Goal: Task Accomplishment & Management: Manage account settings

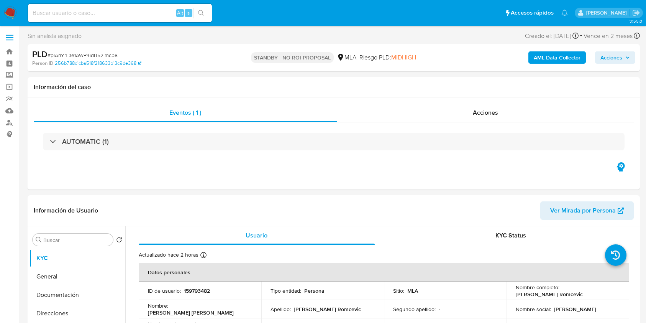
select select "10"
click at [154, 12] on input at bounding box center [120, 13] width 184 height 10
paste input "Ta8HsgPQ0JyNSfAffBpEpwPg"
click at [205, 15] on button "search-icon" at bounding box center [201, 13] width 16 height 11
click at [161, 14] on input "Ta8HsgPQ0JyNSfAffBpEpwPg" at bounding box center [120, 13] width 184 height 10
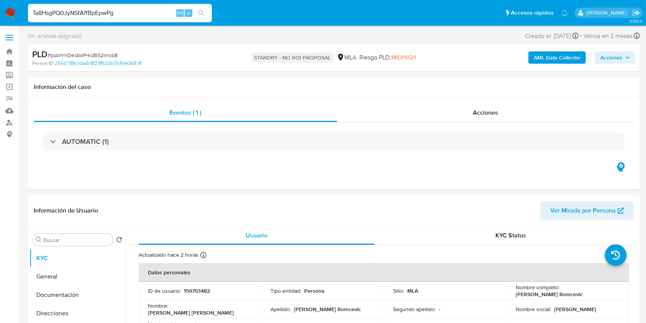
click at [161, 14] on input "Ta8HsgPQ0JyNSfAffBpEpwPg" at bounding box center [120, 13] width 184 height 10
paste input "iuRh3DbwUjwDo5U8iheynKR1"
type input "iuRh3DbwUjwDo5U8iheynKR1"
click at [208, 13] on button "search-icon" at bounding box center [201, 13] width 16 height 11
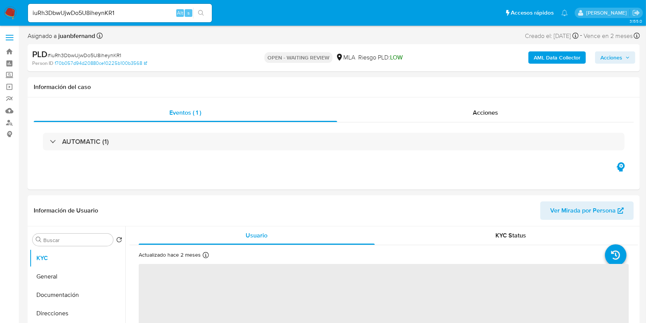
select select "10"
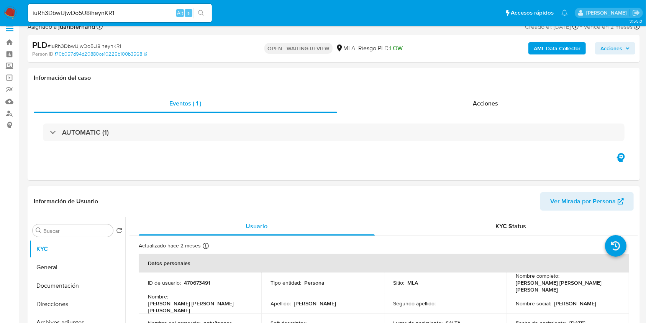
scroll to position [204, 0]
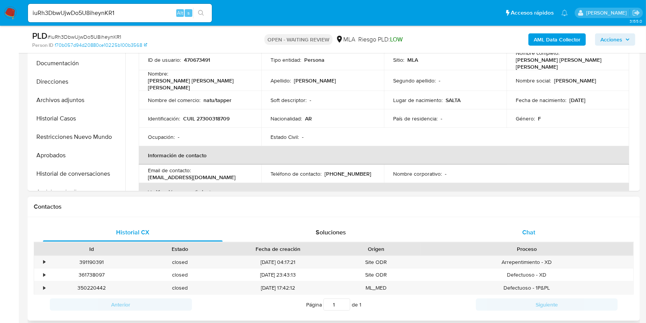
drag, startPoint x: 562, startPoint y: 226, endPoint x: 558, endPoint y: 230, distance: 6.5
click at [562, 226] on div "Chat" at bounding box center [529, 232] width 180 height 18
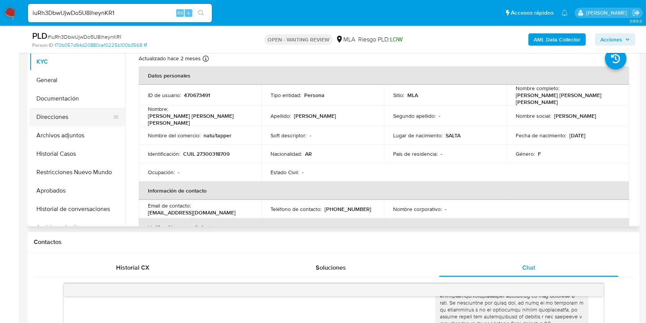
scroll to position [153, 0]
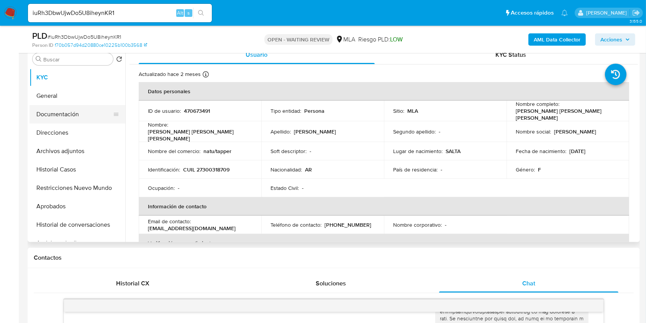
click at [74, 112] on button "Documentación" at bounding box center [75, 114] width 90 height 18
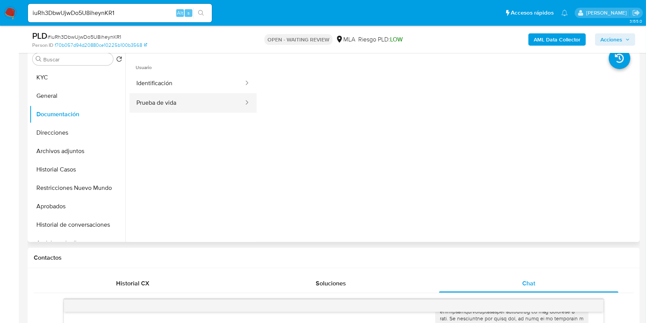
click at [208, 95] on button "Prueba de vida" at bounding box center [187, 103] width 115 height 20
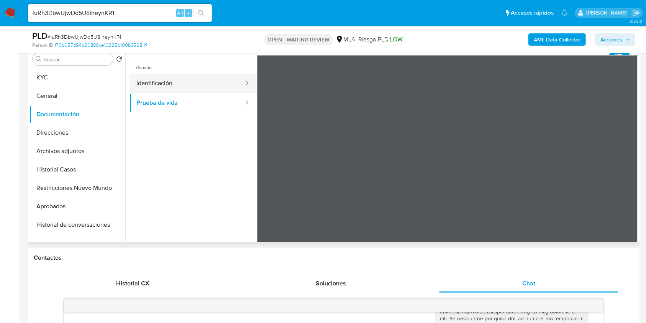
click at [157, 92] on button "Identificación" at bounding box center [187, 84] width 115 height 20
click at [630, 177] on icon at bounding box center [628, 179] width 15 height 15
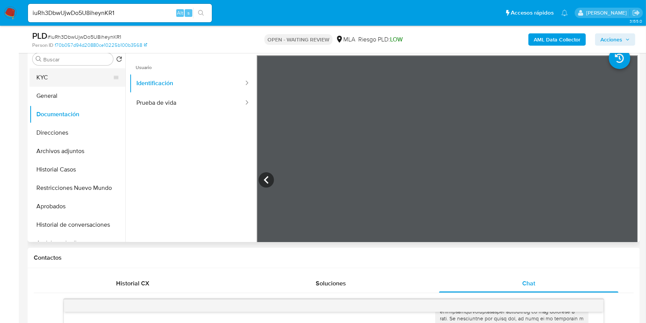
click at [54, 75] on button "KYC" at bounding box center [75, 77] width 90 height 18
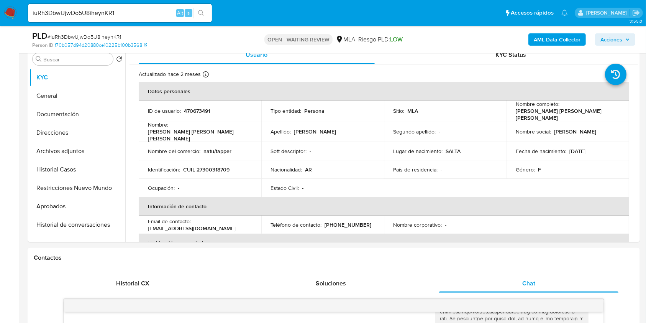
click at [214, 166] on p "CUIL 27300318709" at bounding box center [206, 169] width 46 height 7
click at [222, 170] on td "Identificación : CUIL 27300318709" at bounding box center [200, 169] width 123 height 18
click at [222, 166] on p "CUIL 27300318709" at bounding box center [206, 169] width 46 height 7
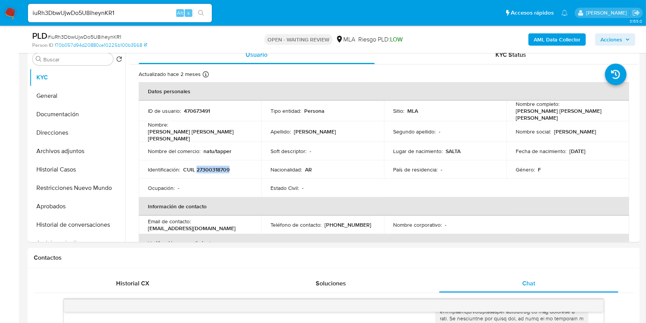
copy p "27300318709"
click at [164, 10] on input "iuRh3DbwUjwDo5U8iheynKR1" at bounding box center [120, 13] width 184 height 10
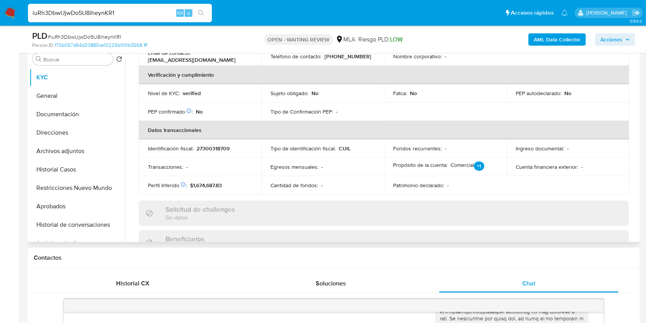
scroll to position [358, 0]
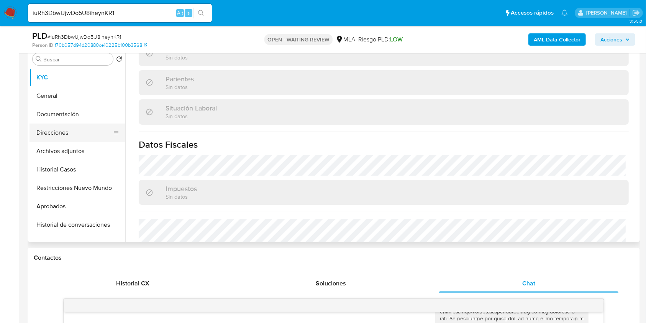
click at [72, 137] on button "Direcciones" at bounding box center [75, 132] width 90 height 18
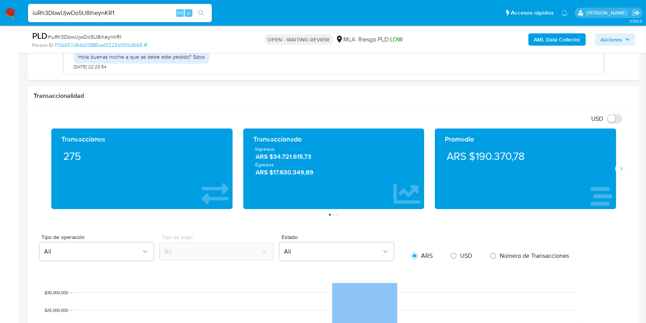
scroll to position [562, 0]
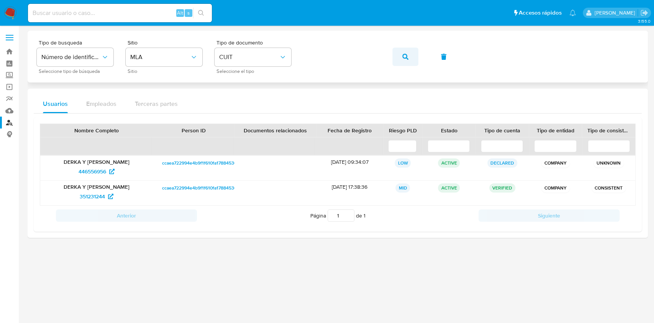
click at [402, 58] on icon "button" at bounding box center [405, 57] width 6 height 6
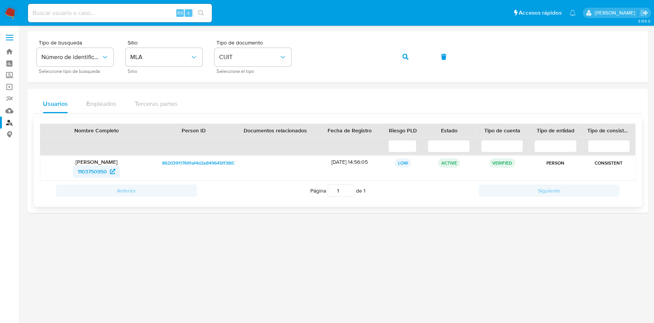
click at [103, 171] on span "1103750950" at bounding box center [92, 171] width 29 height 12
click at [406, 59] on icon "button" at bounding box center [405, 57] width 6 height 6
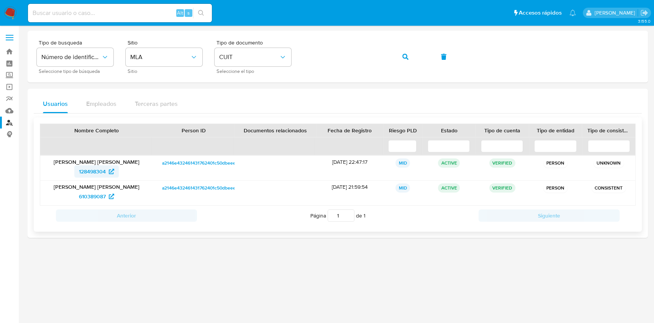
click at [99, 170] on span "128498304" at bounding box center [92, 171] width 27 height 12
click at [91, 196] on span "610389087" at bounding box center [92, 196] width 27 height 12
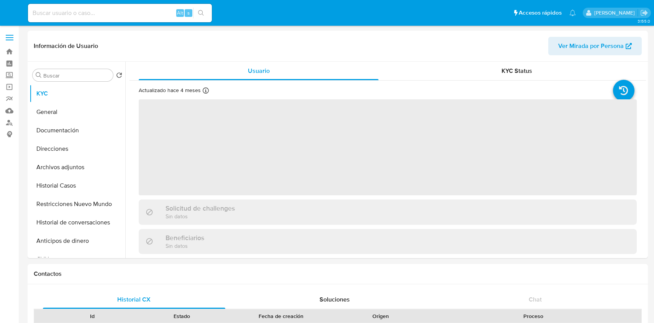
select select "10"
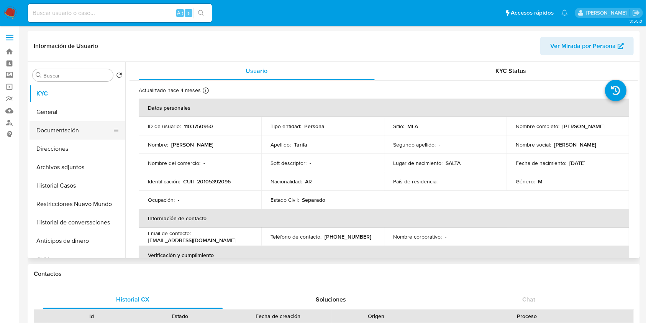
click at [75, 130] on button "Documentación" at bounding box center [75, 130] width 90 height 18
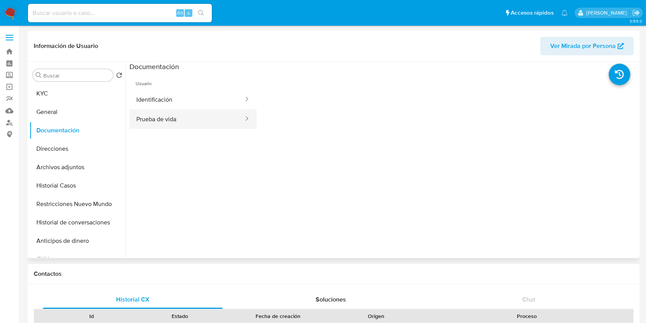
click at [197, 119] on button "Prueba de vida" at bounding box center [187, 119] width 115 height 20
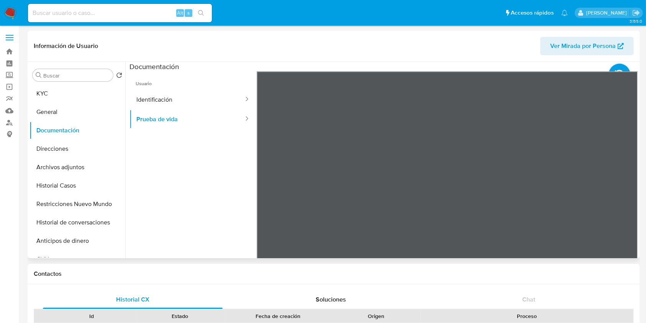
click at [163, 84] on span "Usuario" at bounding box center [193, 80] width 127 height 18
click at [166, 93] on button "Identificación" at bounding box center [187, 100] width 115 height 20
click at [624, 190] on icon at bounding box center [628, 195] width 15 height 15
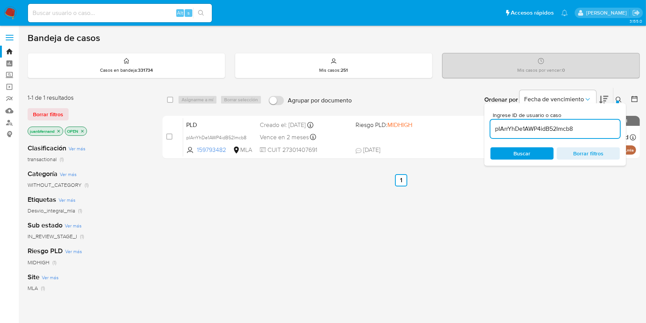
click at [580, 129] on input "pIArrYhDe1AWP4idB52Imcb8" at bounding box center [555, 129] width 130 height 10
paste input "iuRh3DbwUjwDo5U8iheynKR1"
type input "iuRh3DbwUjwDo5U8iheynKR1"
click at [169, 101] on input "checkbox" at bounding box center [170, 100] width 6 height 6
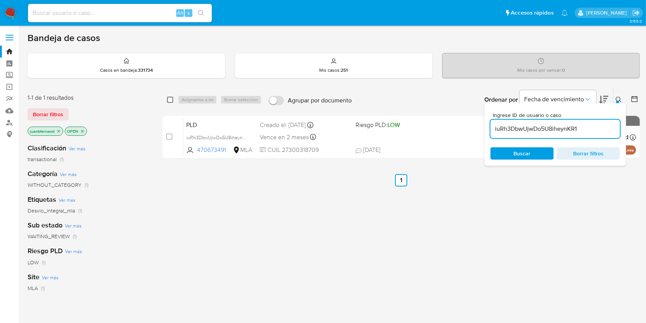
checkbox input "true"
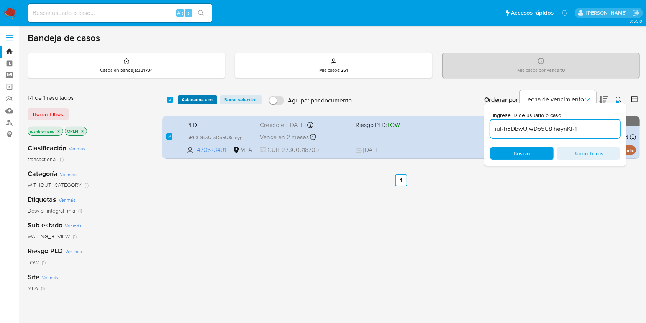
click at [190, 99] on span "Asignarme a mí" at bounding box center [198, 100] width 32 height 8
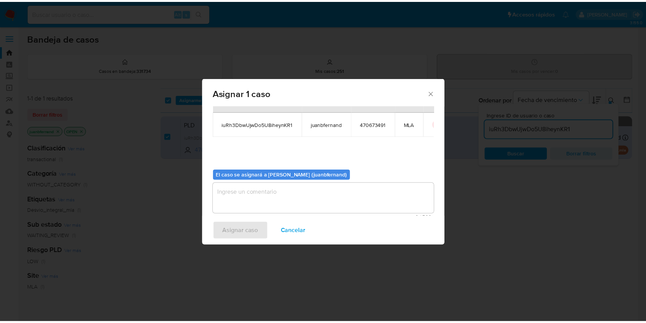
scroll to position [39, 0]
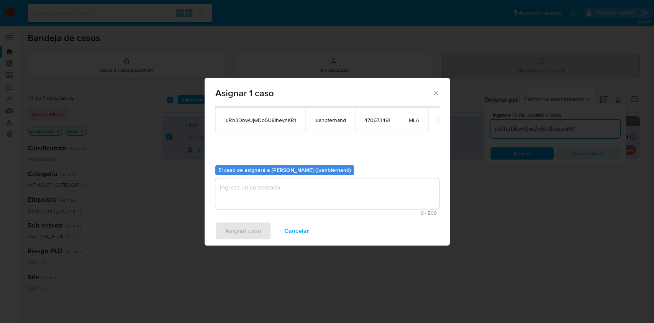
click at [281, 192] on textarea "assign-modal" at bounding box center [327, 193] width 224 height 31
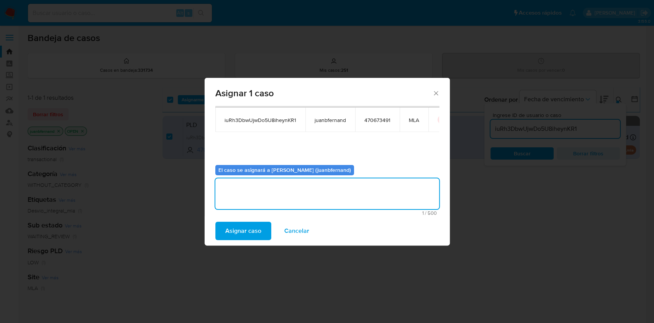
click at [256, 227] on span "Asignar caso" at bounding box center [243, 230] width 36 height 17
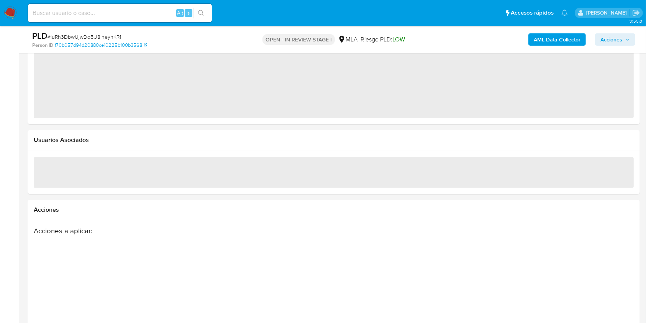
scroll to position [817, 0]
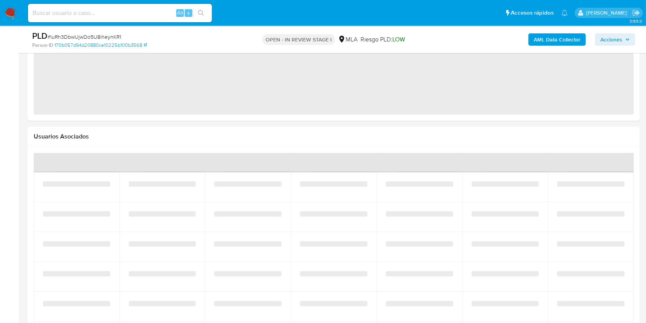
select select "10"
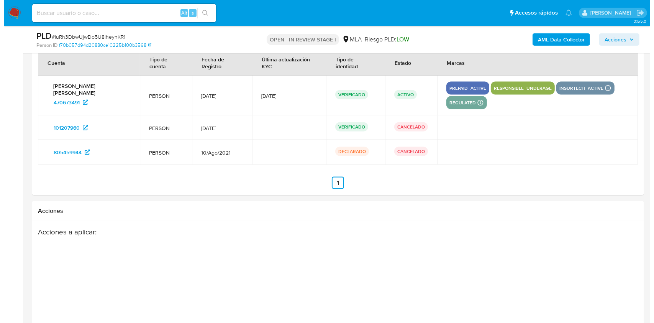
scroll to position [1245, 0]
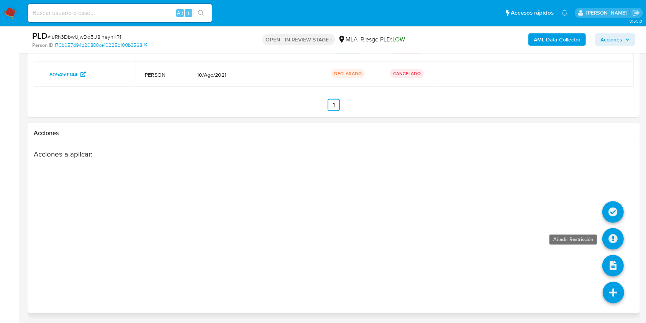
click at [617, 235] on icon at bounding box center [612, 238] width 21 height 21
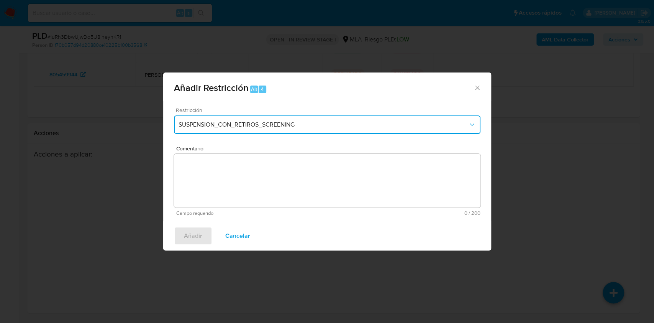
click at [232, 123] on span "SUSPENSION_CON_RETIROS_SCREENING" at bounding box center [324, 125] width 290 height 8
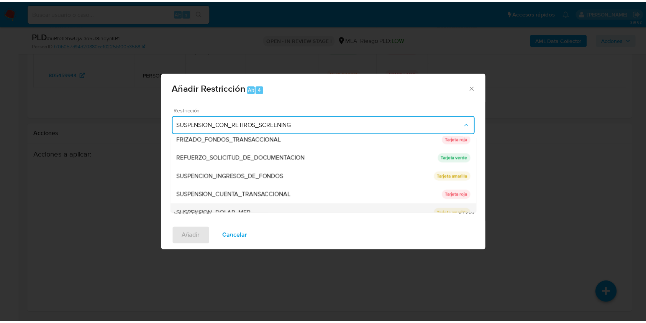
scroll to position [162, 0]
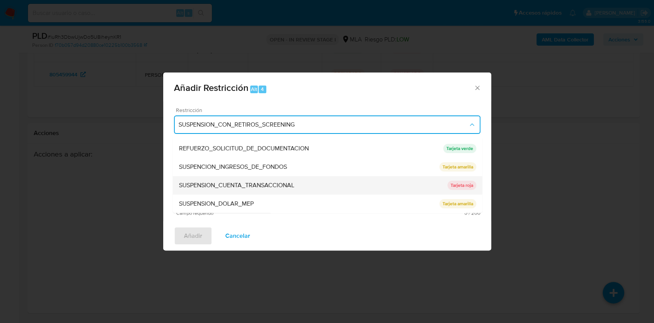
click at [243, 184] on span "SUSPENSION_CUENTA_TRANSACCIONAL" at bounding box center [236, 185] width 115 height 8
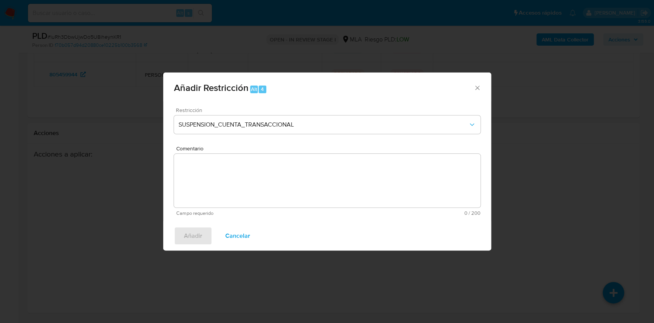
click at [262, 189] on textarea "Comentario" at bounding box center [327, 181] width 307 height 54
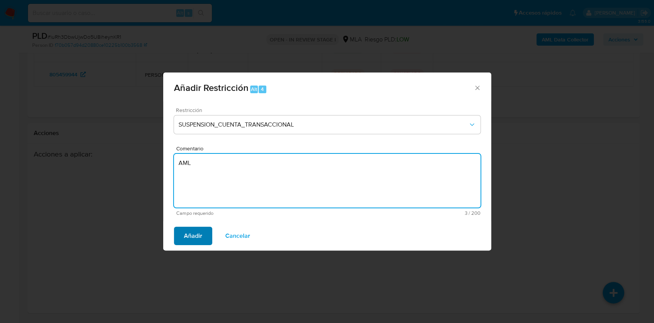
type textarea "AML"
click at [195, 227] on span "Añadir" at bounding box center [193, 235] width 18 height 17
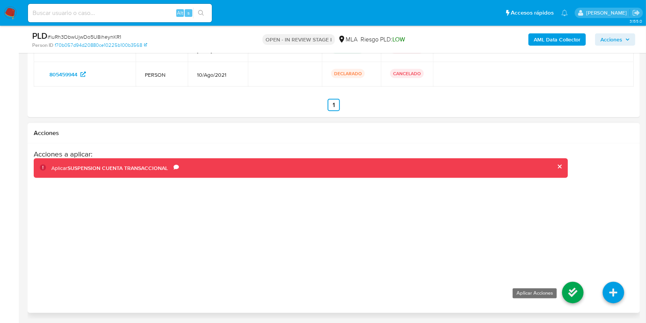
click at [565, 289] on icon at bounding box center [572, 292] width 21 height 21
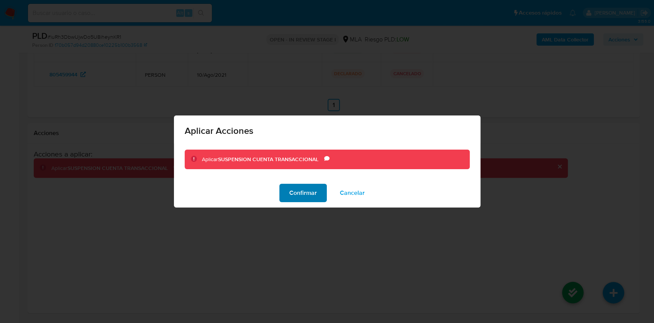
click at [300, 191] on span "Confirmar" at bounding box center [303, 192] width 28 height 17
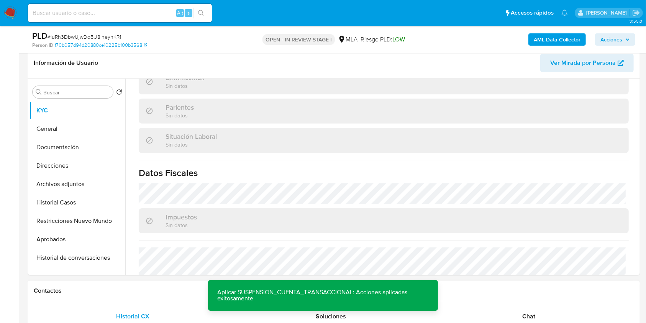
scroll to position [376, 0]
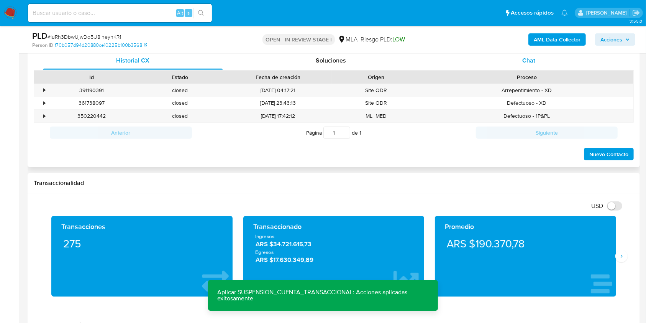
drag, startPoint x: 546, startPoint y: 63, endPoint x: 536, endPoint y: 60, distance: 10.7
click at [546, 63] on div "Chat" at bounding box center [529, 60] width 180 height 18
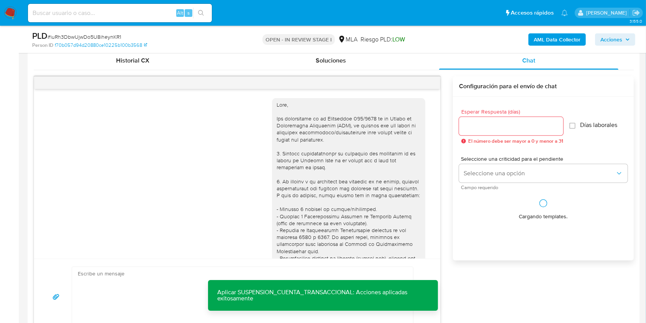
scroll to position [295, 0]
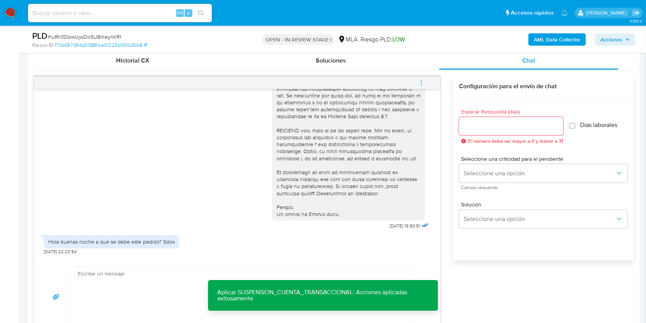
click at [116, 287] on textarea at bounding box center [241, 297] width 326 height 60
paste textarea "Hola. Esperamos que te encuentres muy bien. Te consultamos si tuviste oportunid…"
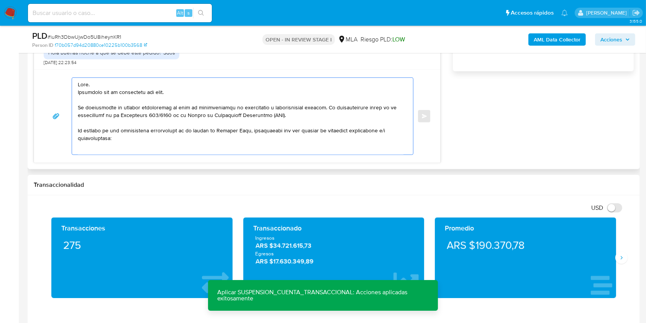
scroll to position [549, 0]
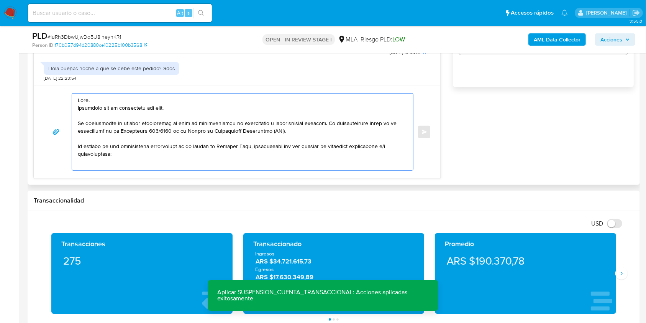
click at [154, 108] on textarea at bounding box center [241, 132] width 326 height 77
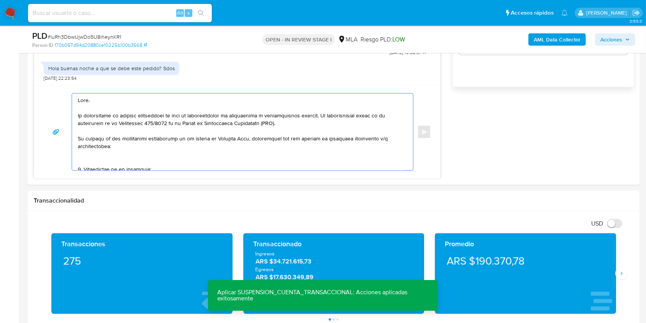
drag, startPoint x: 325, startPoint y: 113, endPoint x: 0, endPoint y: 117, distance: 325.0
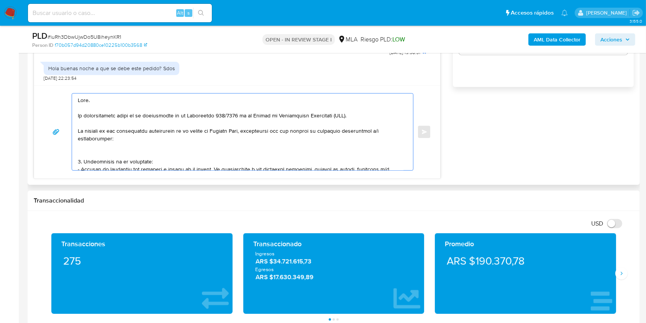
click at [144, 151] on textarea at bounding box center [241, 132] width 326 height 77
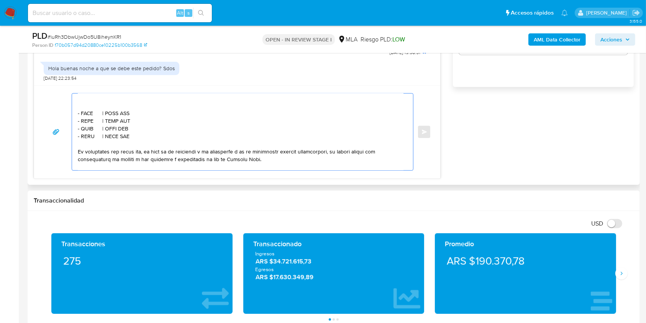
scroll to position [255, 0]
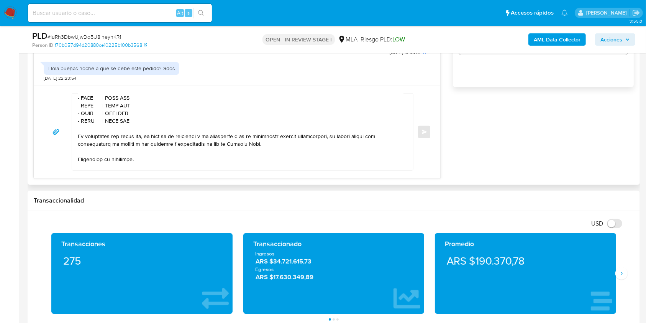
click at [90, 109] on textarea at bounding box center [241, 132] width 326 height 77
click at [89, 108] on textarea at bounding box center [241, 132] width 326 height 77
paste textarea "Transito Sotomayor"
click at [148, 112] on textarea at bounding box center [241, 132] width 326 height 77
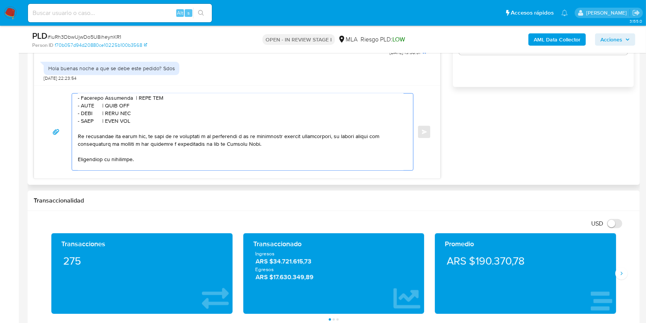
paste textarea "27100062211"
click at [87, 118] on textarea at bounding box center [241, 132] width 326 height 77
paste textarea "Rodrigo Hernan Luna"
click at [150, 117] on textarea at bounding box center [241, 132] width 326 height 77
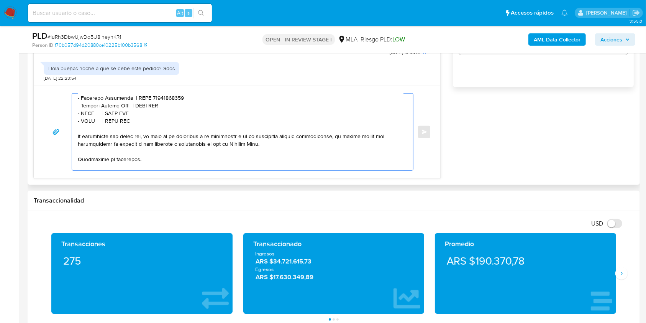
click at [150, 117] on textarea at bounding box center [241, 132] width 326 height 77
paste textarea "20304111330"
click at [87, 124] on textarea at bounding box center [241, 132] width 326 height 77
click at [87, 123] on textarea at bounding box center [241, 132] width 326 height 77
paste textarea "Hector Tarifa"
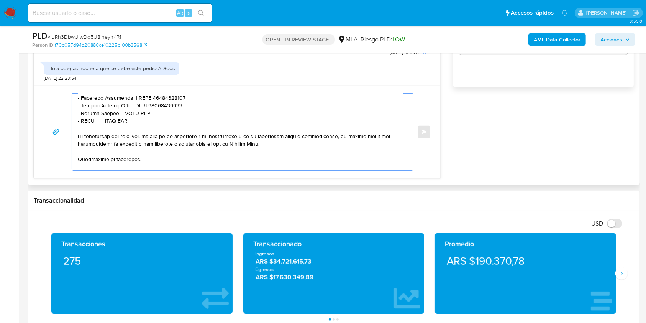
click at [134, 127] on textarea at bounding box center [241, 132] width 326 height 77
paste textarea "20105392096"
click at [86, 135] on textarea at bounding box center [241, 132] width 326 height 77
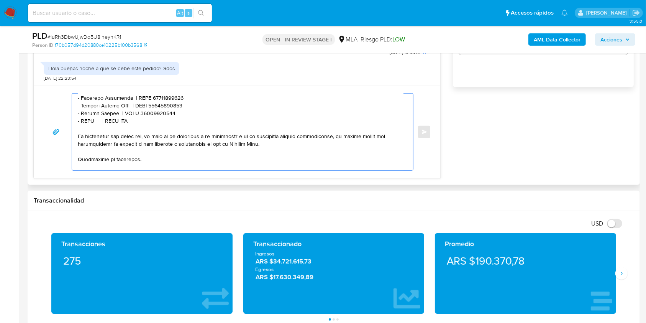
paste textarea "Enzo Fabricio Tarifa Sotomayor"
click at [172, 130] on textarea at bounding box center [241, 132] width 326 height 77
click at [176, 132] on textarea at bounding box center [241, 132] width 326 height 77
paste textarea "20324117009"
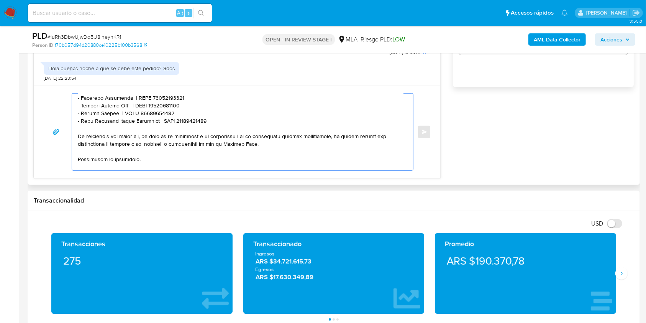
drag, startPoint x: 204, startPoint y: 131, endPoint x: 121, endPoint y: 156, distance: 86.7
click at [72, 126] on div at bounding box center [243, 131] width 342 height 77
click at [232, 130] on textarea at bounding box center [241, 132] width 326 height 77
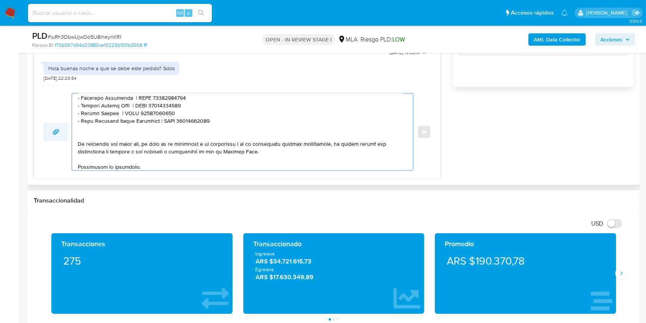
drag, startPoint x: 218, startPoint y: 131, endPoint x: 56, endPoint y: 134, distance: 161.4
click at [51, 126] on div "Enviar" at bounding box center [237, 131] width 388 height 77
click at [118, 146] on textarea at bounding box center [241, 132] width 326 height 77
click at [116, 140] on textarea at bounding box center [241, 132] width 326 height 77
paste textarea "- Hector Tarifa | CUIT 20105392096 - Enzo Fabricio Tarifa Sotomayor | CUIT 2032…"
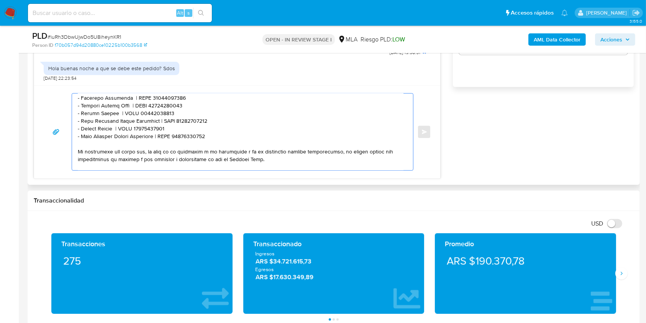
click at [106, 143] on textarea at bounding box center [241, 132] width 326 height 77
drag, startPoint x: 106, startPoint y: 143, endPoint x: 92, endPoint y: 143, distance: 13.8
click at [92, 143] on textarea at bounding box center [241, 132] width 326 height 77
click at [106, 142] on textarea at bounding box center [241, 132] width 326 height 77
drag, startPoint x: 106, startPoint y: 142, endPoint x: 92, endPoint y: 143, distance: 14.6
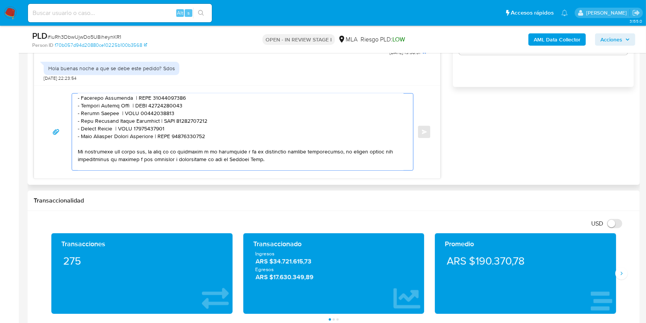
click at [92, 143] on textarea at bounding box center [241, 132] width 326 height 77
paste textarea "Silvio del Valle Tarifa Sotomayor"
drag, startPoint x: 98, startPoint y: 144, endPoint x: 124, endPoint y: 115, distance: 39.1
click at [116, 128] on textarea at bounding box center [241, 132] width 326 height 77
paste textarea "Silvio del Valle Tarifa Sotomayor"
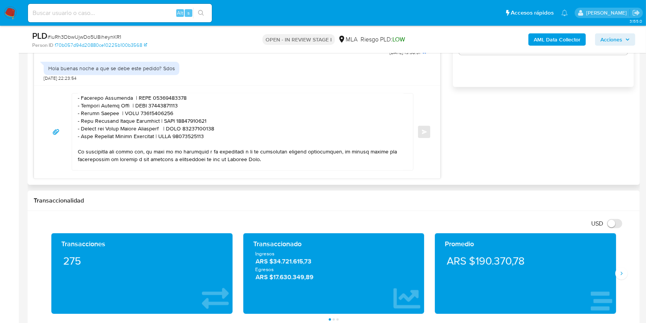
click at [184, 143] on textarea at bounding box center [241, 132] width 326 height 77
paste textarea "286123407"
drag, startPoint x: 194, startPoint y: 150, endPoint x: 70, endPoint y: 149, distance: 123.8
click at [71, 149] on div "Enviar" at bounding box center [237, 131] width 388 height 77
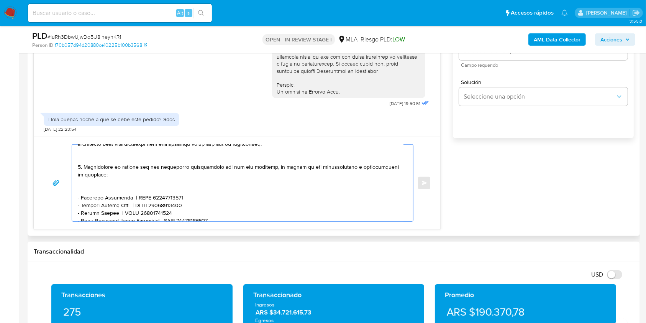
scroll to position [202, 0]
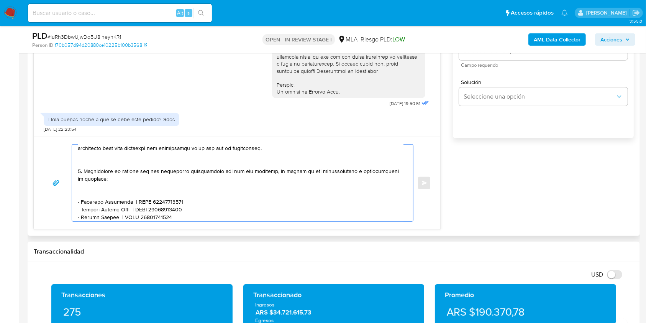
click at [248, 195] on textarea at bounding box center [241, 182] width 326 height 77
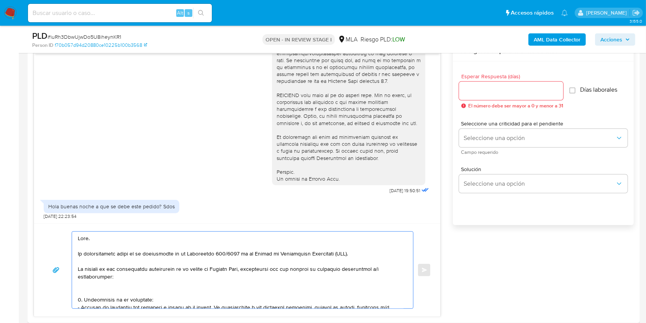
scroll to position [396, 0]
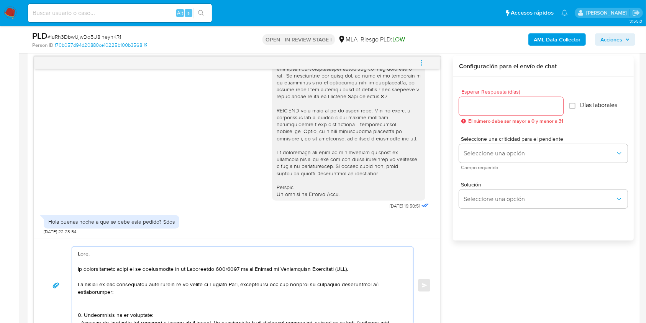
type textarea "Hola. El requerimiento surge de la disposición de la Resolución 200/2024 de la …"
click at [525, 105] on input "Esperar Respuesta (días)" at bounding box center [511, 106] width 104 height 10
type input "1"
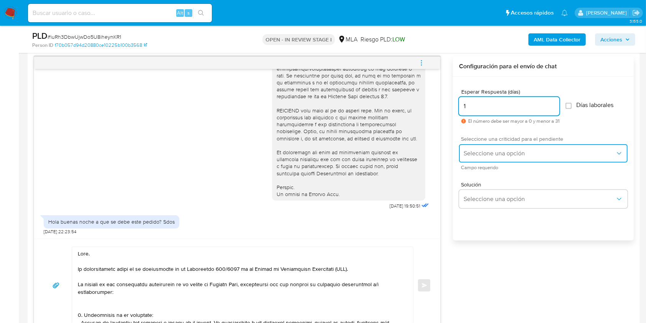
click at [492, 155] on span "Seleccione una opción" at bounding box center [540, 153] width 152 height 8
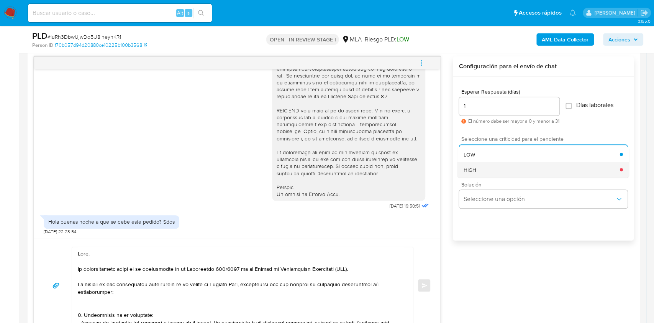
click at [491, 171] on div "HIGH" at bounding box center [542, 169] width 156 height 15
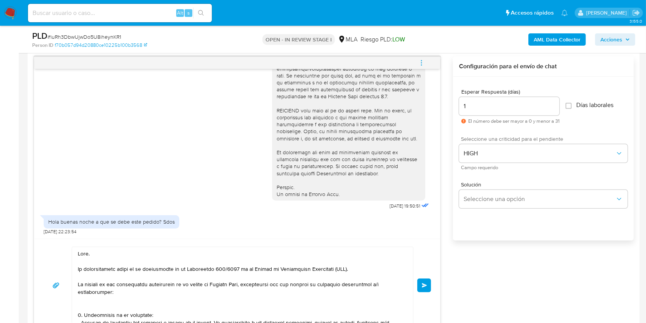
click at [504, 256] on div "Esperar Respuesta (días) 1 El número debe ser mayor a 0 y menor a 31 Días labor…" at bounding box center [543, 169] width 181 height 184
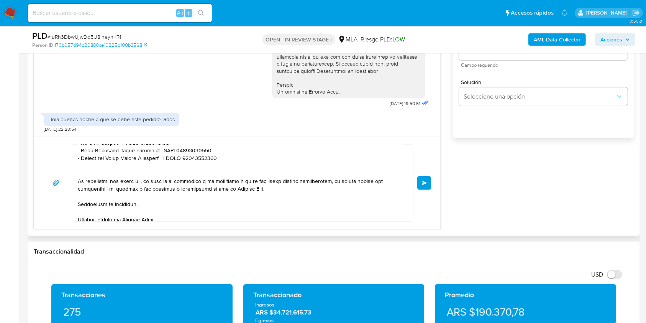
scroll to position [297, 0]
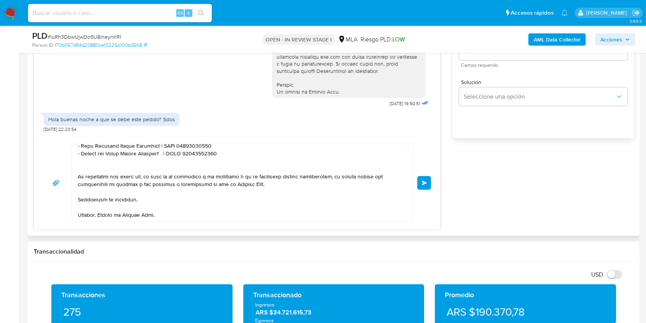
click at [423, 179] on button "Enviar" at bounding box center [424, 183] width 14 height 14
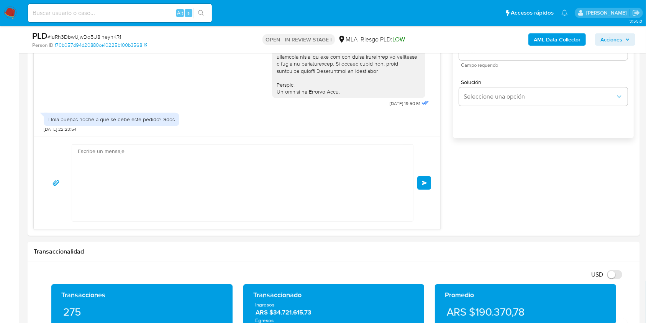
scroll to position [735, 0]
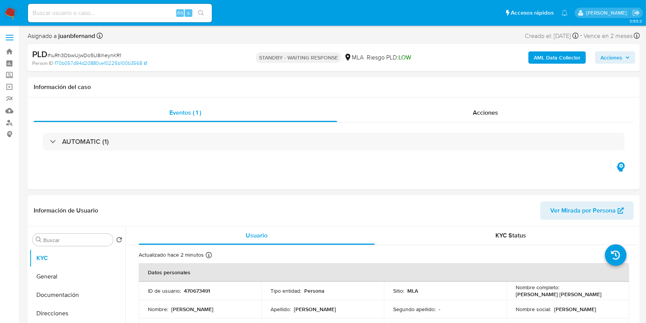
select select "10"
click at [154, 14] on input at bounding box center [120, 13] width 184 height 10
paste input "WYPamzg3GtkWKkbgzrnlVgev"
type input "WYPamzg3GtkWKkbgzrnlVgev"
click at [204, 17] on button "search-icon" at bounding box center [201, 13] width 16 height 11
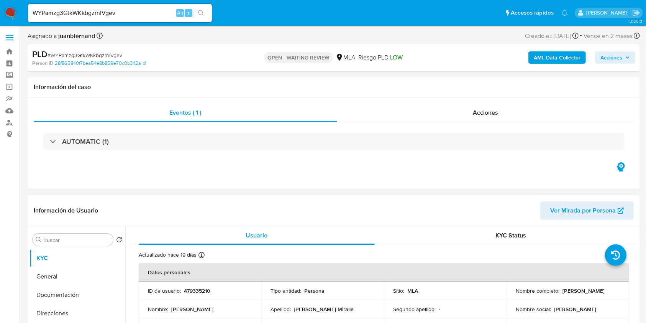
select select "10"
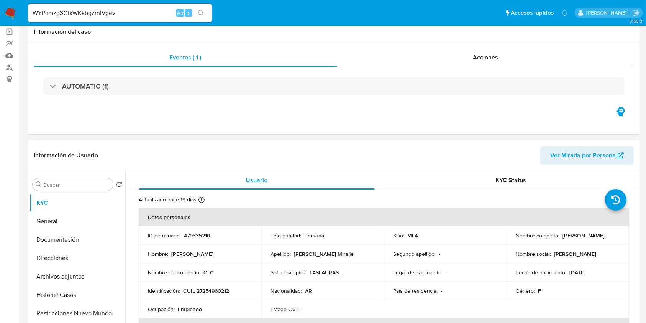
scroll to position [204, 0]
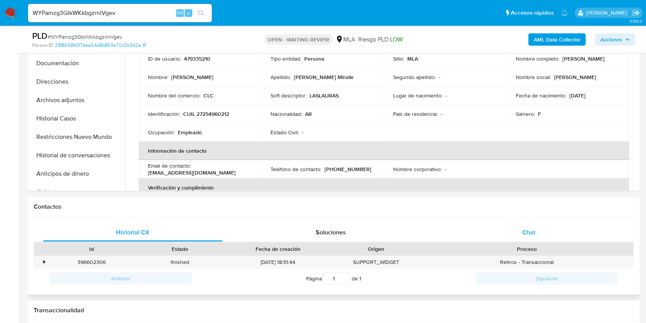
click at [524, 223] on div "Chat" at bounding box center [529, 232] width 180 height 18
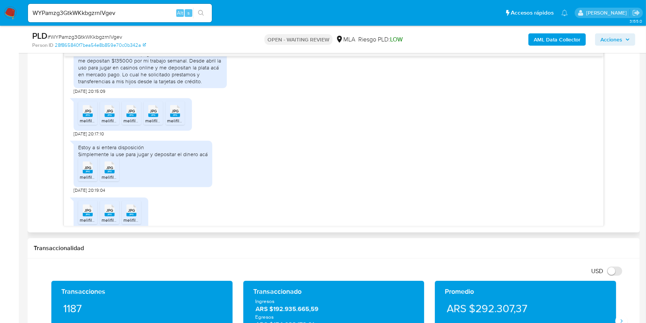
scroll to position [353, 0]
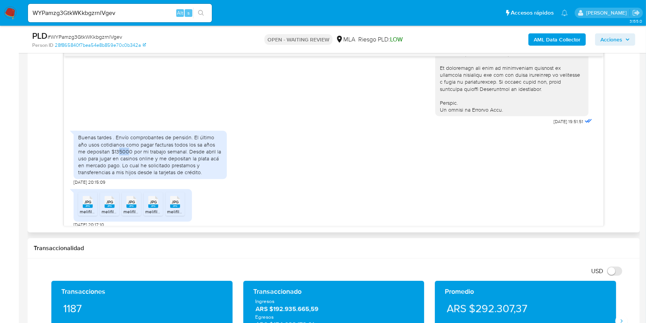
drag, startPoint x: 116, startPoint y: 165, endPoint x: 130, endPoint y: 170, distance: 14.7
click at [126, 165] on div "Buenas tardes . Envío comprobantes de pensión. El último año usos cotidianos co…" at bounding box center [150, 155] width 144 height 42
click at [157, 172] on div "Buenas tardes . Envío comprobantes de pensión. El último año usos cotidianos co…" at bounding box center [150, 155] width 144 height 42
click at [116, 164] on div "Buenas tardes . Envío comprobantes de pensión. El último año usos cotidianos co…" at bounding box center [150, 155] width 144 height 42
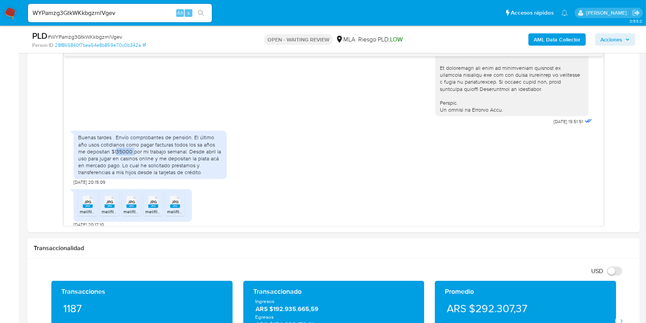
copy div "135000"
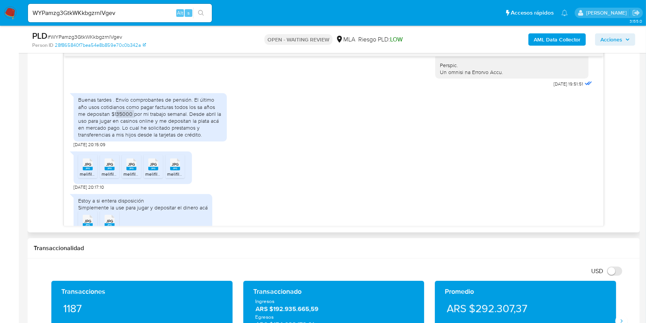
scroll to position [404, 0]
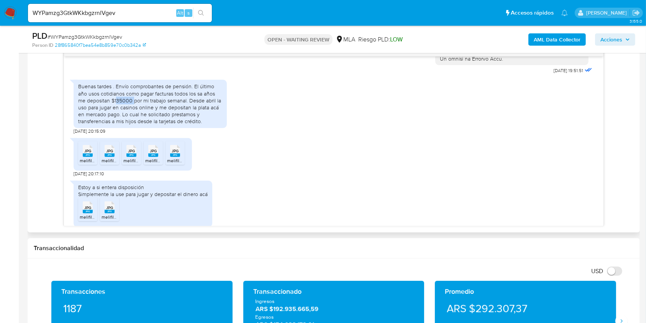
drag, startPoint x: 248, startPoint y: 143, endPoint x: 159, endPoint y: 176, distance: 94.8
click at [250, 134] on div "Buenas tardes . Envío comprobantes de pensión. El último año usos cotidianos co…" at bounding box center [334, 105] width 520 height 58
click at [82, 157] on div "JPG JPG" at bounding box center [88, 150] width 16 height 15
click at [93, 157] on icon at bounding box center [88, 151] width 10 height 12
click at [133, 157] on rect at bounding box center [131, 154] width 10 height 3
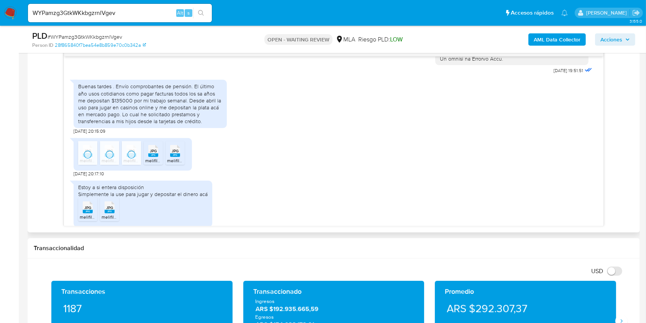
click at [151, 157] on rect at bounding box center [153, 154] width 10 height 3
click at [172, 157] on rect at bounding box center [175, 154] width 10 height 3
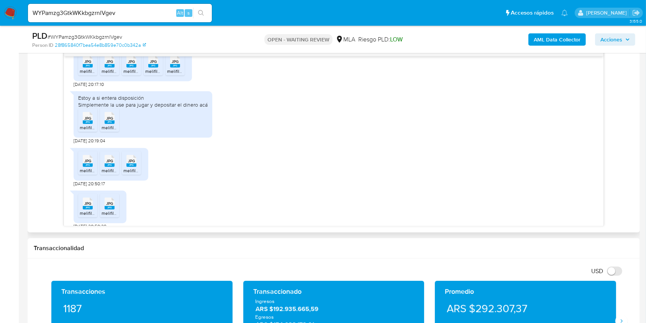
scroll to position [506, 0]
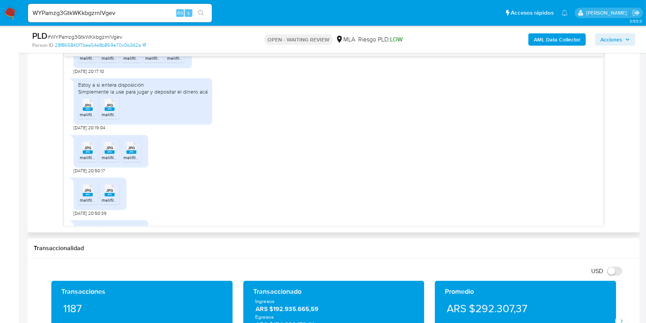
drag, startPoint x: 86, startPoint y: 125, endPoint x: 98, endPoint y: 126, distance: 12.4
click at [86, 112] on icon "JPG" at bounding box center [88, 104] width 10 height 13
click at [108, 111] on rect at bounding box center [110, 108] width 10 height 3
drag, startPoint x: 91, startPoint y: 164, endPoint x: 105, endPoint y: 164, distance: 13.8
click at [91, 154] on rect at bounding box center [88, 151] width 10 height 3
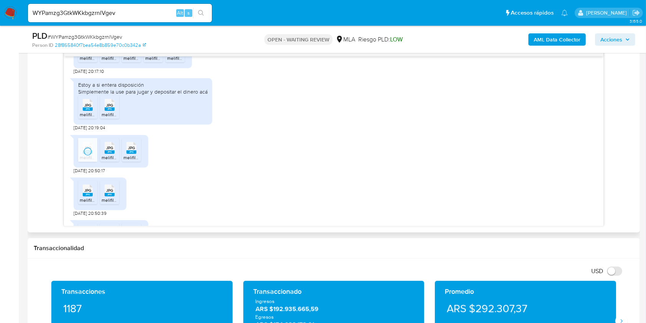
click at [110, 150] on span "JPG" at bounding box center [109, 147] width 7 height 5
click at [130, 154] on rect at bounding box center [131, 151] width 10 height 3
click at [89, 196] on rect at bounding box center [88, 194] width 10 height 3
drag, startPoint x: 114, startPoint y: 204, endPoint x: 151, endPoint y: 162, distance: 56.5
click at [93, 196] on icon at bounding box center [88, 190] width 10 height 12
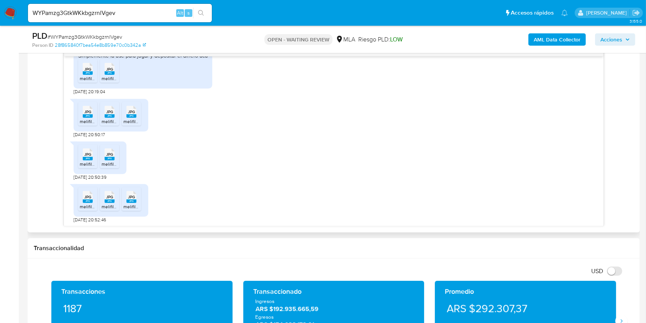
scroll to position [557, 0]
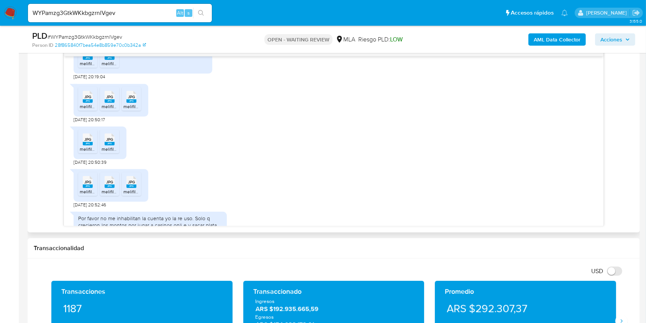
click at [92, 188] on rect at bounding box center [88, 185] width 10 height 3
click at [108, 184] on span "JPG" at bounding box center [109, 181] width 7 height 5
click at [130, 184] on span "JPG" at bounding box center [131, 181] width 7 height 5
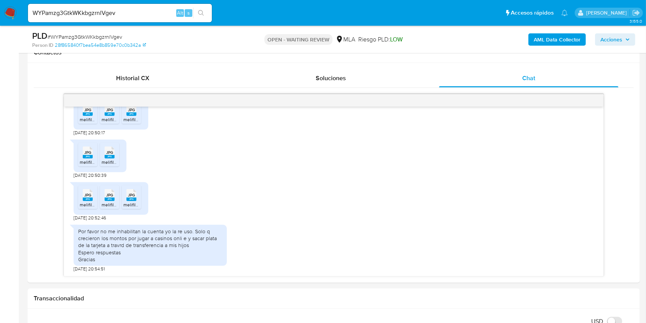
scroll to position [358, 0]
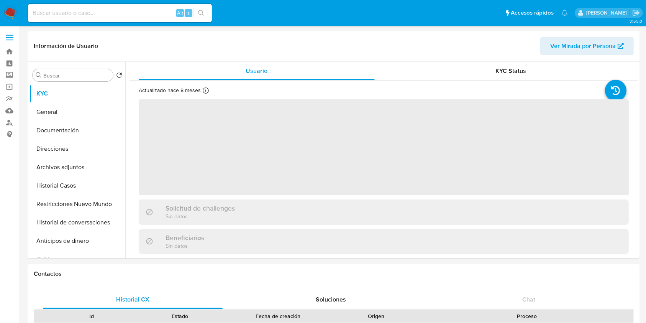
select select "10"
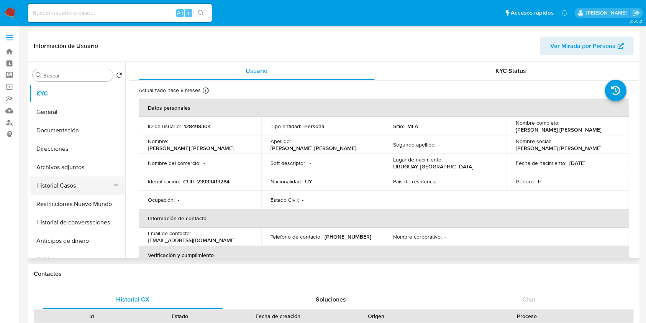
click at [80, 180] on button "Historial Casos" at bounding box center [75, 185] width 90 height 18
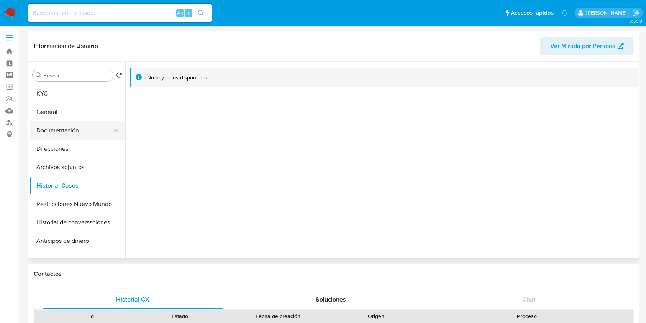
click at [82, 132] on button "Documentación" at bounding box center [75, 130] width 90 height 18
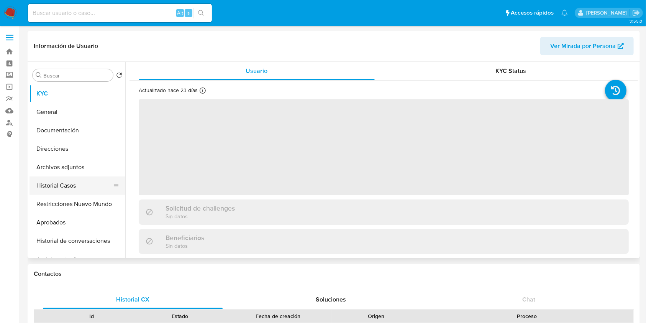
click at [77, 189] on button "Historial Casos" at bounding box center [75, 185] width 90 height 18
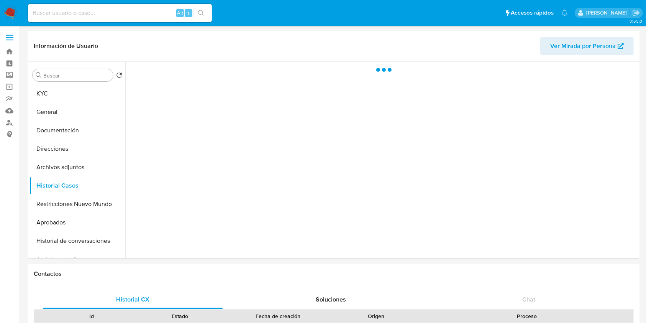
select select "10"
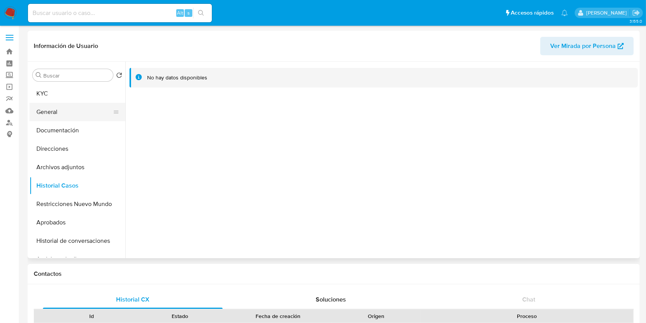
click at [61, 120] on button "General" at bounding box center [75, 112] width 90 height 18
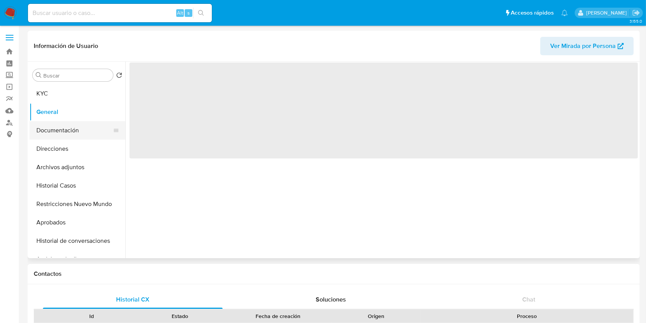
click at [67, 126] on button "Documentación" at bounding box center [75, 130] width 90 height 18
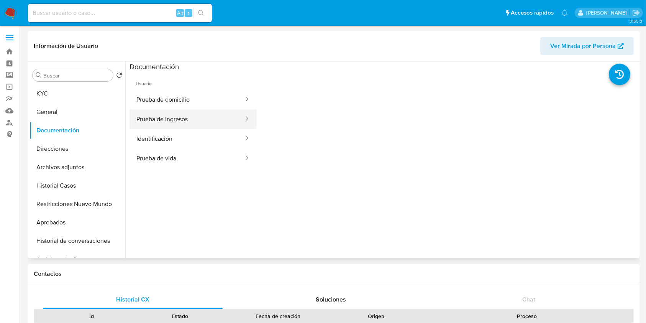
click at [224, 118] on button "Prueba de ingresos" at bounding box center [187, 119] width 115 height 20
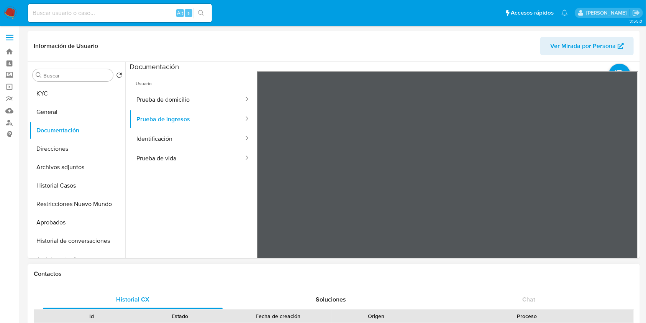
click at [218, 149] on button "Prueba de vida" at bounding box center [187, 158] width 115 height 20
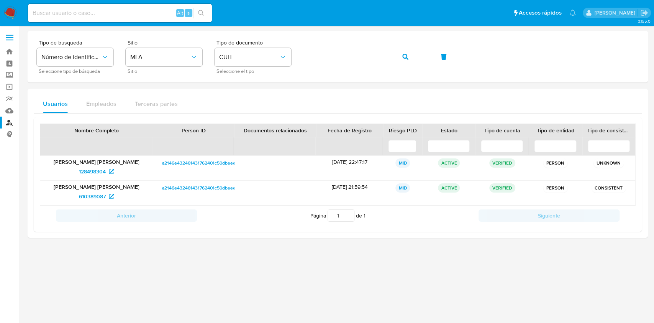
click at [142, 16] on input at bounding box center [120, 13] width 184 height 10
paste input "vw8RKJ895ZLJmjv864x7S4xj"
type input "vw8RKJ895ZLJmjv864x7S4xj"
click at [214, 20] on ul "Pausado Ver notificaciones vw8RKJ895ZLJmjv864x7S4xj Alt s Accesos rápidos Presi…" at bounding box center [302, 12] width 556 height 19
click at [202, 17] on button "search-icon" at bounding box center [201, 13] width 16 height 11
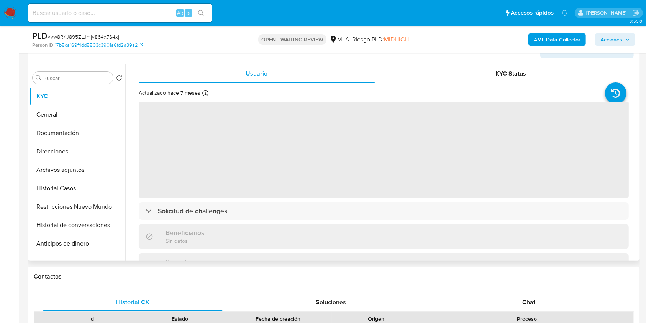
scroll to position [204, 0]
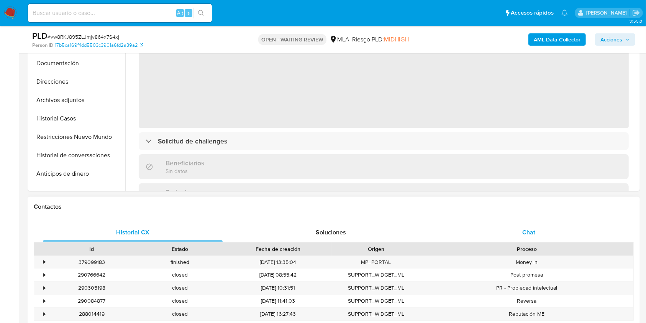
click at [522, 231] on div "Chat" at bounding box center [529, 232] width 180 height 18
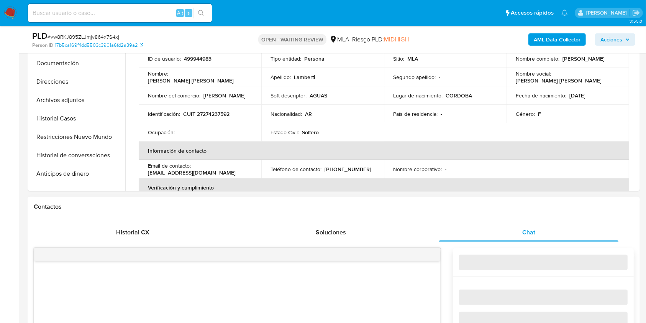
select select "10"
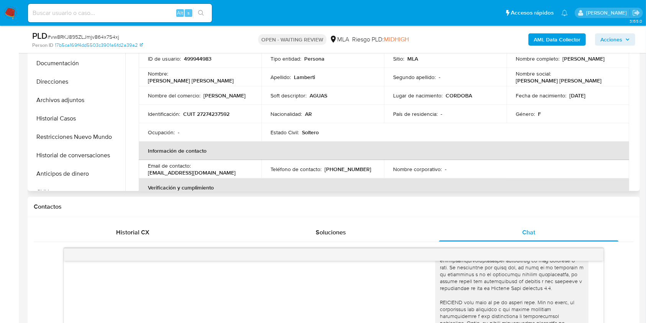
click at [206, 111] on p "CUIT 27274237592" at bounding box center [206, 113] width 46 height 7
copy p "27274237592"
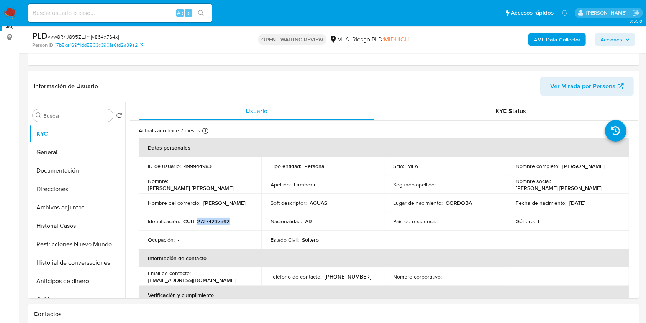
scroll to position [153, 0]
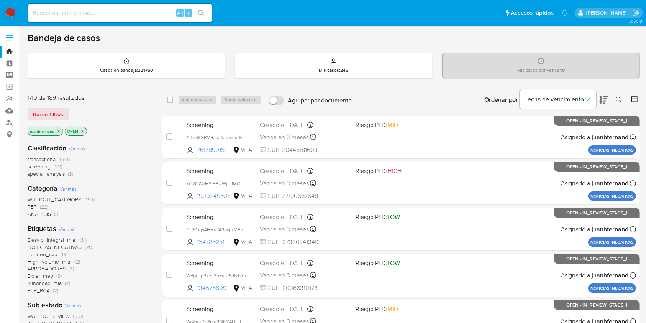
click at [618, 97] on icon at bounding box center [619, 100] width 6 height 6
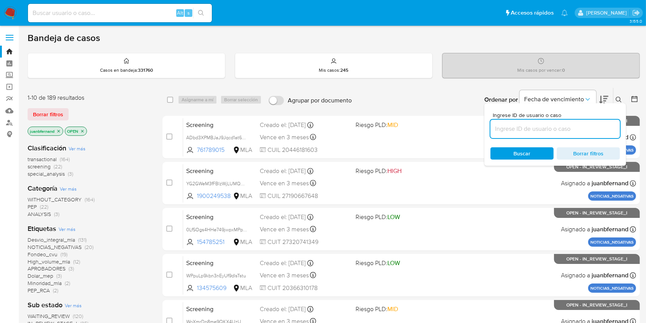
click at [527, 128] on input at bounding box center [555, 129] width 130 height 10
type input "27261126929"
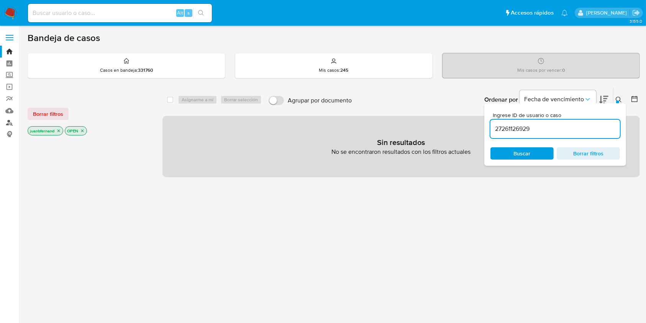
click at [14, 122] on link "Buscador de personas" at bounding box center [45, 122] width 91 height 12
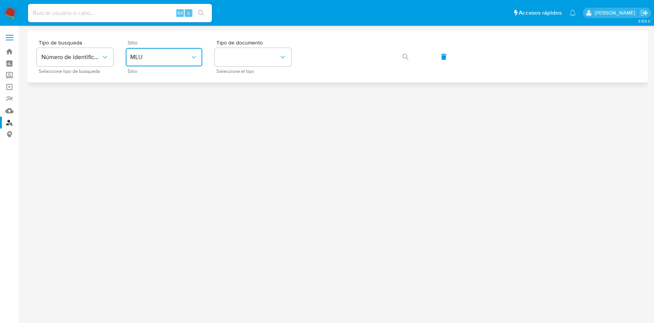
click at [184, 56] on span "MLU" at bounding box center [160, 57] width 60 height 8
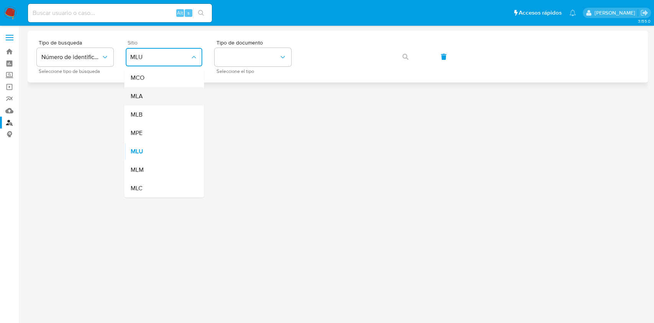
click at [169, 90] on div "MLA" at bounding box center [161, 96] width 63 height 18
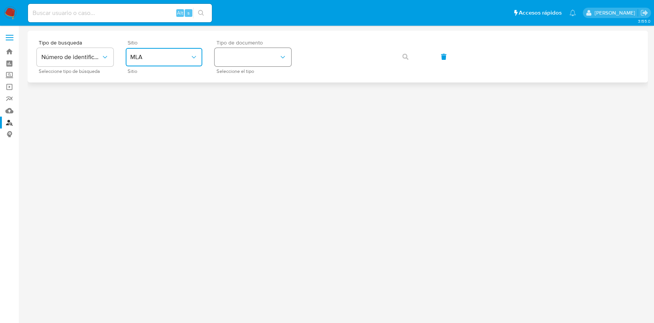
click at [261, 63] on button "identificationType" at bounding box center [253, 57] width 77 height 18
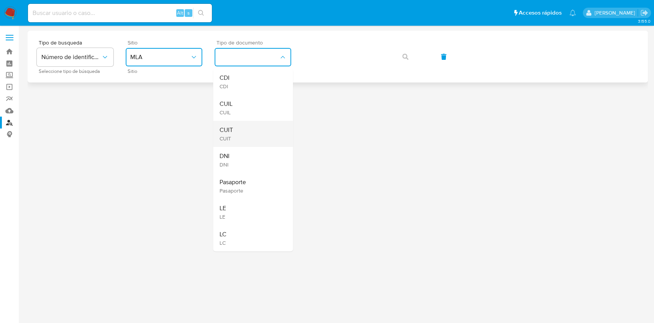
click at [253, 126] on div "CUIT CUIT" at bounding box center [250, 134] width 63 height 26
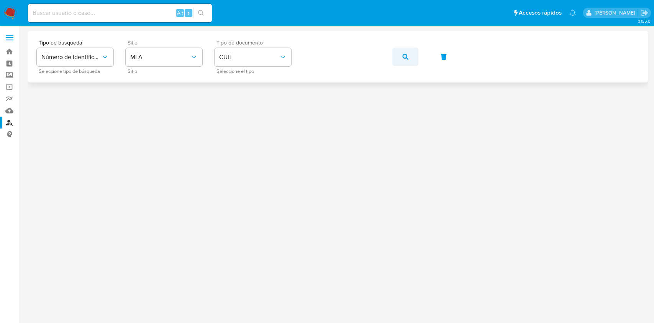
click at [393, 56] on div "Tipo de busqueda Número de identificación Seleccione tipo de búsqueda Sitio MLA…" at bounding box center [338, 56] width 602 height 33
click at [400, 57] on button "button" at bounding box center [405, 57] width 26 height 18
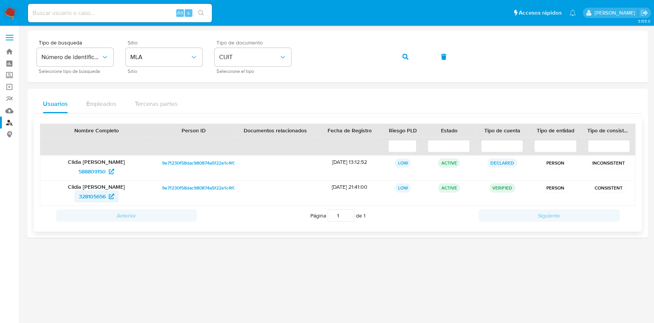
click at [96, 196] on span "328105656" at bounding box center [92, 196] width 27 height 12
click at [400, 54] on button "button" at bounding box center [405, 57] width 26 height 18
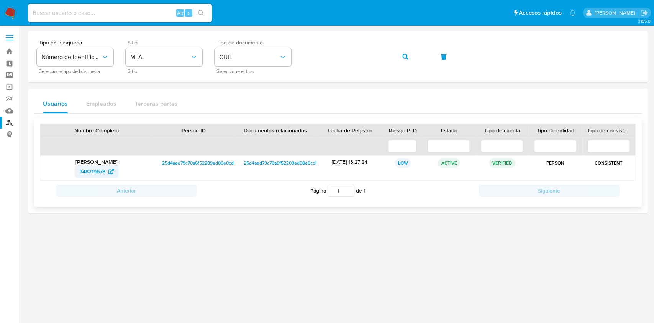
click at [99, 172] on span "348219678" at bounding box center [92, 171] width 26 height 12
click at [413, 57] on button "button" at bounding box center [405, 57] width 26 height 18
click at [104, 167] on span "155659532" at bounding box center [92, 171] width 26 height 12
click at [400, 57] on button "button" at bounding box center [405, 57] width 26 height 18
click at [114, 176] on link "348219678" at bounding box center [97, 171] width 44 height 12
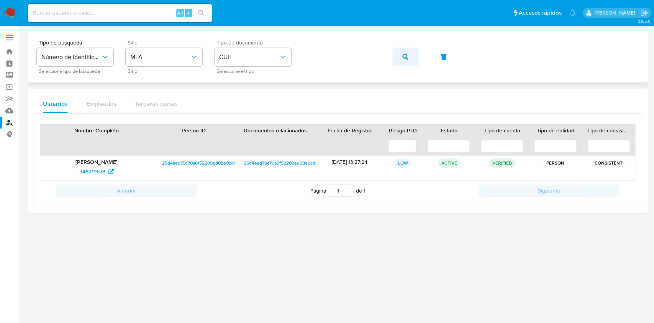
click at [399, 57] on button "button" at bounding box center [405, 57] width 26 height 18
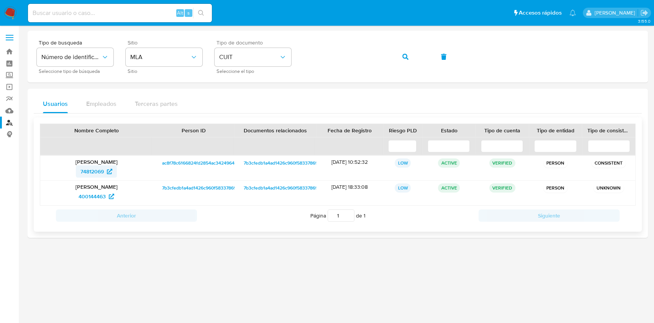
click at [99, 173] on span "74812069" at bounding box center [91, 171] width 23 height 12
click at [399, 59] on button "button" at bounding box center [405, 57] width 26 height 18
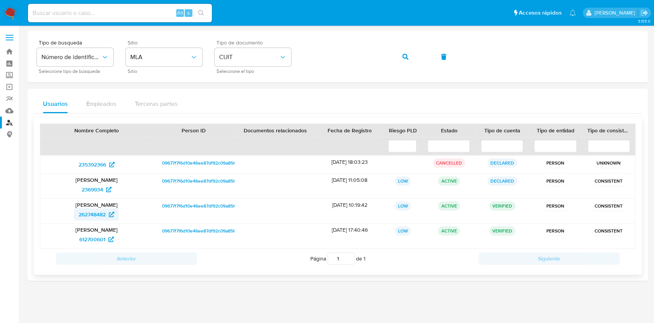
click at [100, 214] on span "262748482" at bounding box center [92, 214] width 27 height 12
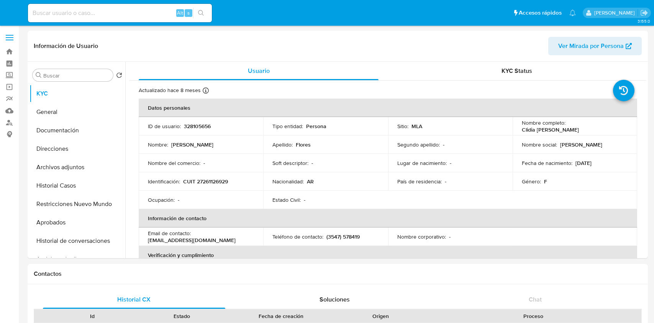
select select "10"
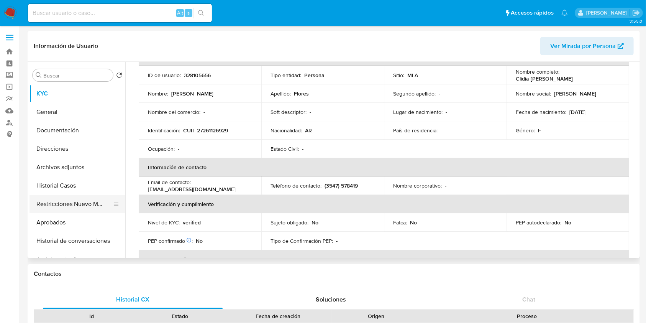
click at [62, 207] on button "Restricciones Nuevo Mundo" at bounding box center [75, 204] width 90 height 18
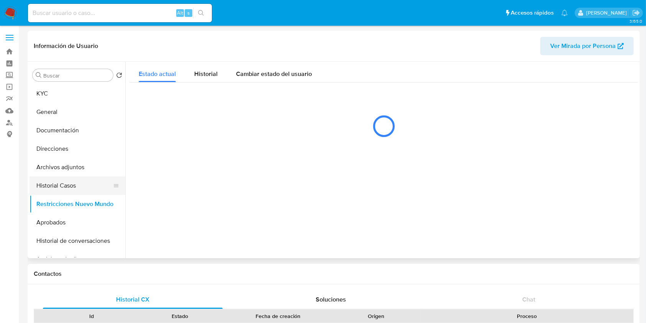
click at [77, 190] on button "Historial Casos" at bounding box center [75, 185] width 90 height 18
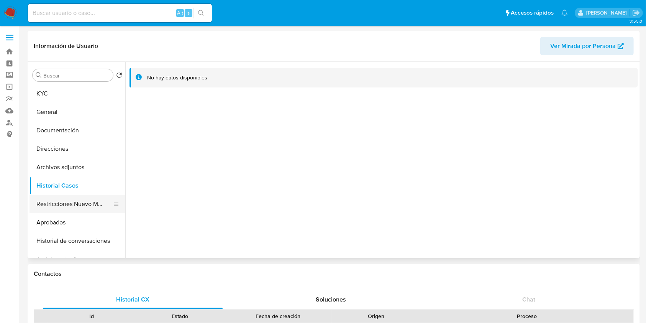
click at [67, 206] on button "Restricciones Nuevo Mundo" at bounding box center [75, 204] width 90 height 18
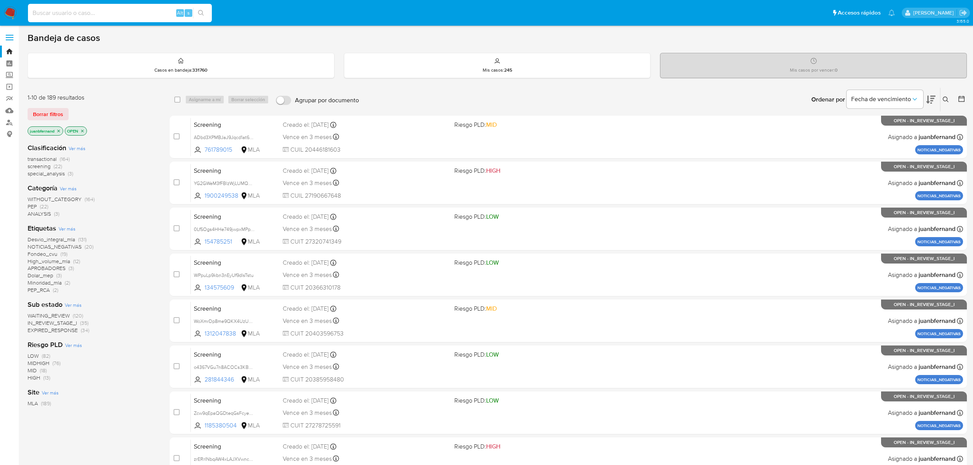
click at [121, 12] on input at bounding box center [120, 13] width 184 height 10
paste input "Xwz337MfUov9wmGUut0UlOHP"
type input "Xwz337MfUov9wmGUut0UlOHP"
click at [203, 13] on icon "search-icon" at bounding box center [201, 13] width 6 height 6
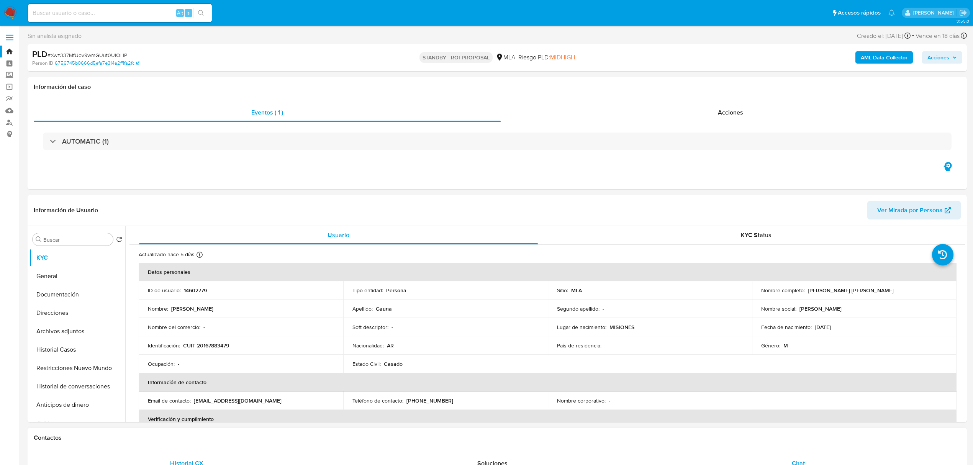
select select "10"
click at [224, 345] on p "CUIT 20167883479" at bounding box center [206, 345] width 46 height 7
copy p "20167883479"
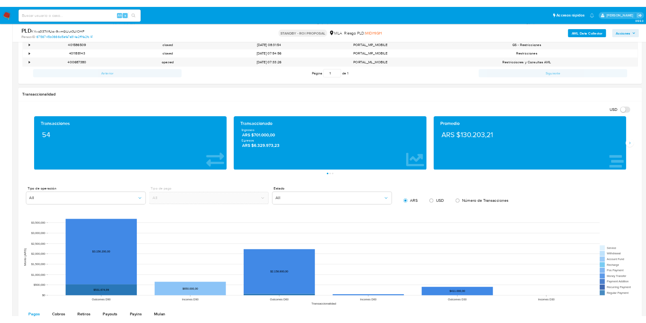
scroll to position [255, 0]
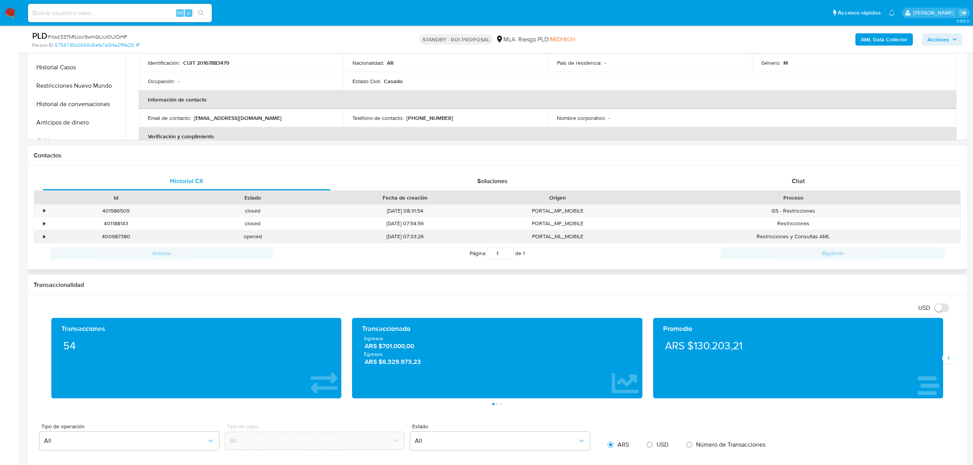
click at [248, 239] on div "opened" at bounding box center [252, 236] width 137 height 13
click at [109, 238] on div "400687380" at bounding box center [116, 236] width 137 height 13
copy div "400687380"
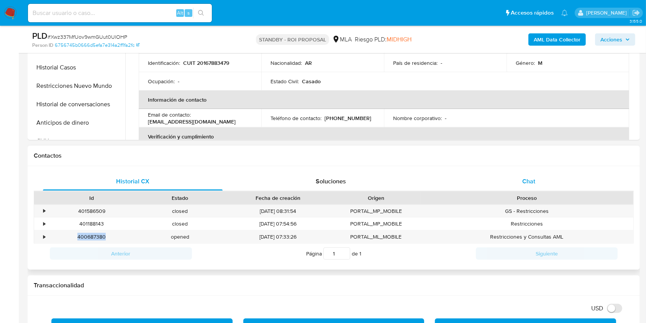
drag, startPoint x: 543, startPoint y: 183, endPoint x: 525, endPoint y: 186, distance: 17.6
click at [543, 183] on div "Chat" at bounding box center [529, 181] width 180 height 18
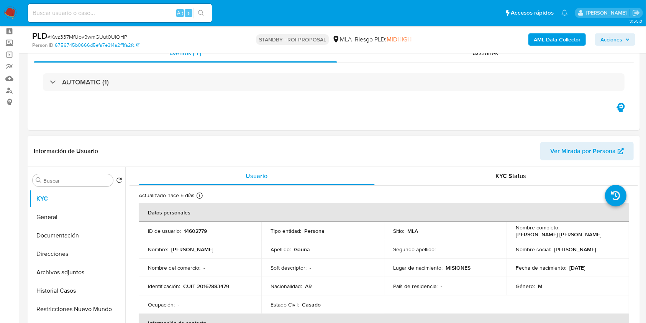
scroll to position [0, 0]
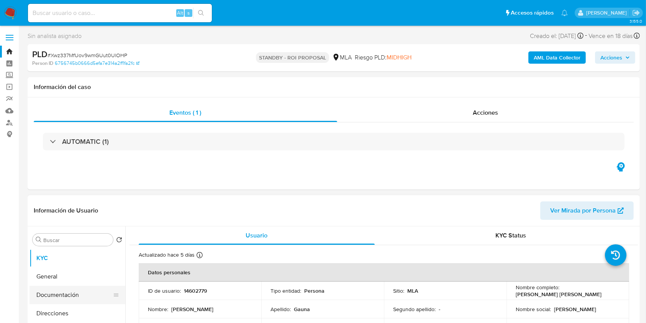
click at [69, 287] on button "Documentación" at bounding box center [75, 294] width 90 height 18
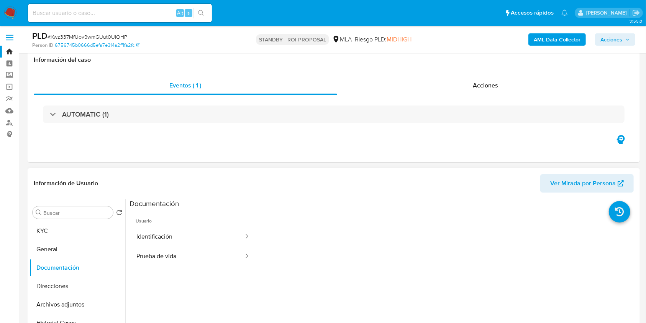
scroll to position [153, 0]
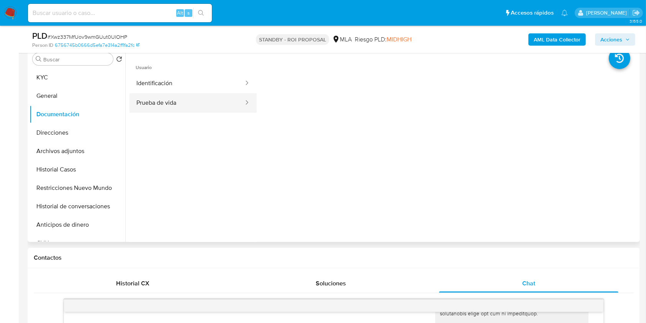
click at [224, 103] on button "Prueba de vida" at bounding box center [187, 103] width 115 height 20
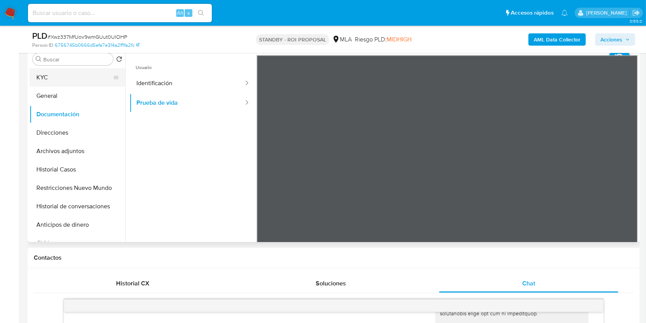
click at [83, 79] on button "KYC" at bounding box center [75, 77] width 90 height 18
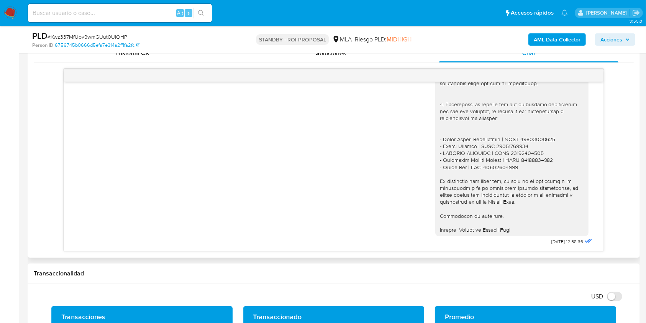
scroll to position [307, 0]
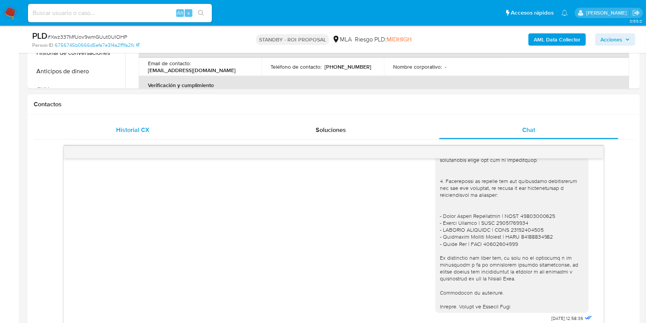
click at [212, 132] on div "Historial CX" at bounding box center [133, 130] width 180 height 18
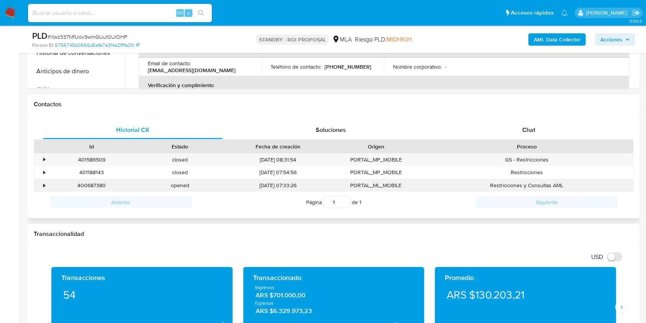
click at [43, 185] on div "•" at bounding box center [44, 185] width 2 height 7
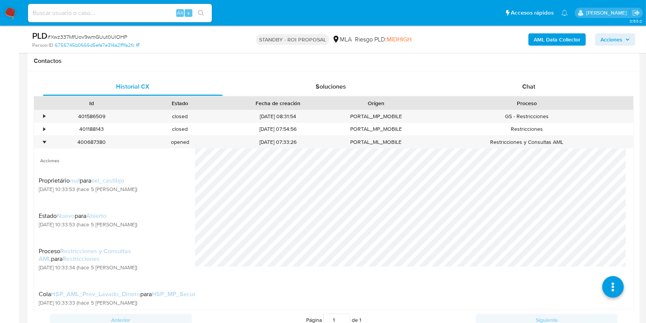
scroll to position [408, 0]
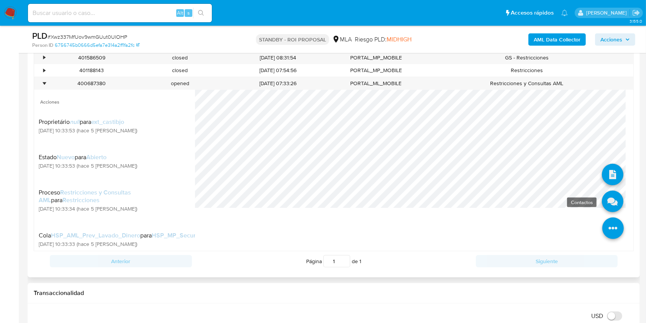
click at [602, 195] on icon at bounding box center [612, 200] width 21 height 21
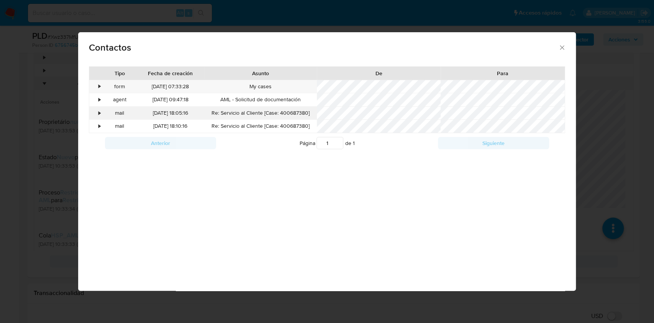
click at [100, 112] on div "•" at bounding box center [99, 113] width 2 height 8
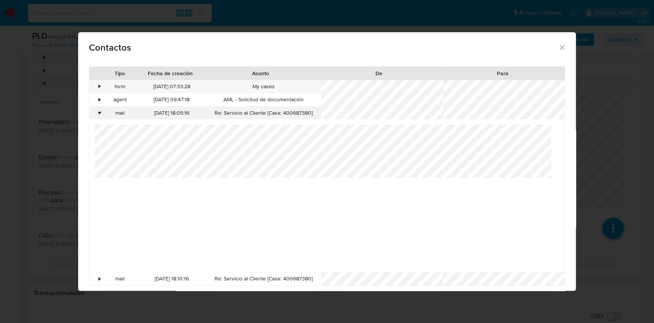
click at [100, 112] on div "•" at bounding box center [99, 113] width 2 height 8
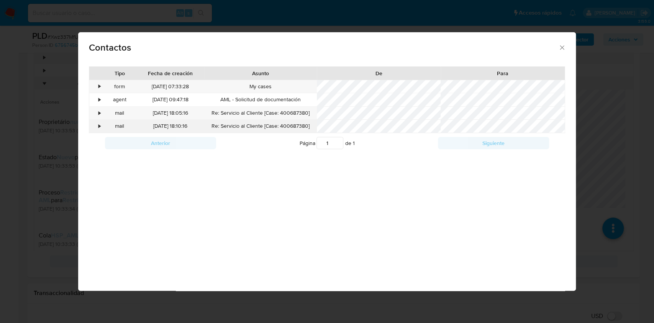
click at [100, 127] on div "•" at bounding box center [99, 126] width 2 height 8
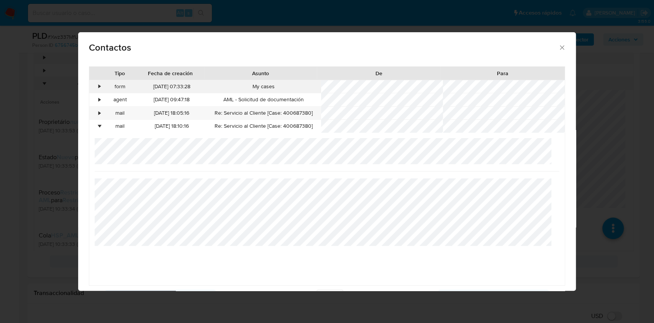
click at [98, 86] on div "•" at bounding box center [99, 87] width 2 height 8
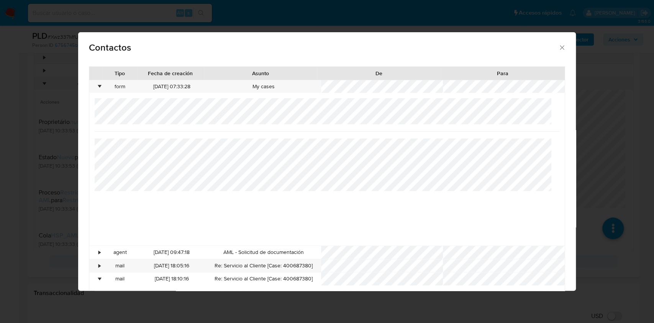
click at [558, 47] on icon "close" at bounding box center [562, 48] width 8 height 8
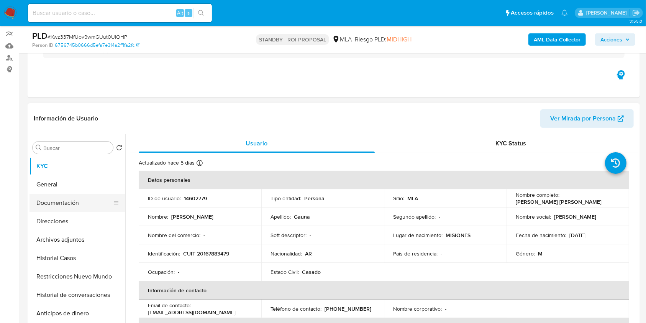
scroll to position [102, 0]
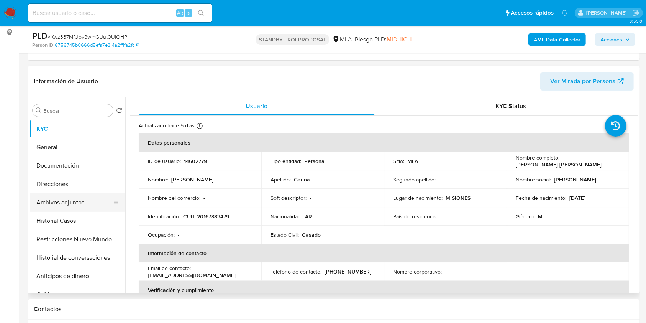
click at [65, 203] on button "Archivos adjuntos" at bounding box center [75, 202] width 90 height 18
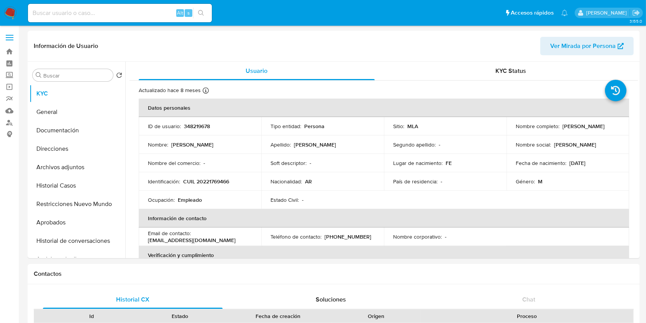
select select "10"
click at [56, 188] on button "Historial Casos" at bounding box center [75, 185] width 90 height 18
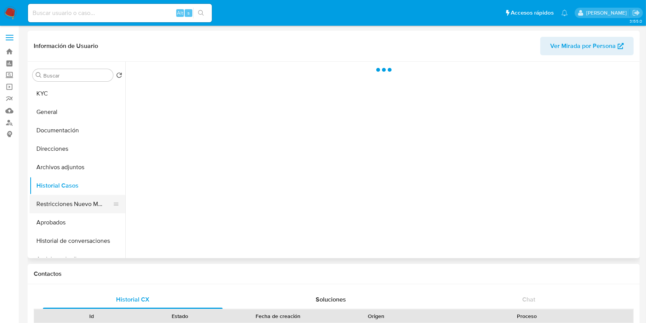
click at [54, 199] on button "Restricciones Nuevo Mundo" at bounding box center [75, 204] width 90 height 18
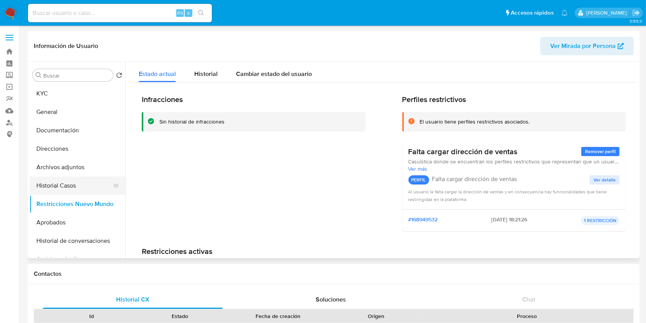
click at [61, 192] on button "Historial Casos" at bounding box center [75, 185] width 90 height 18
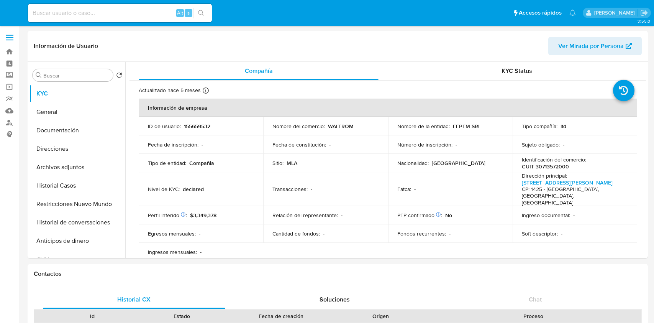
select select "10"
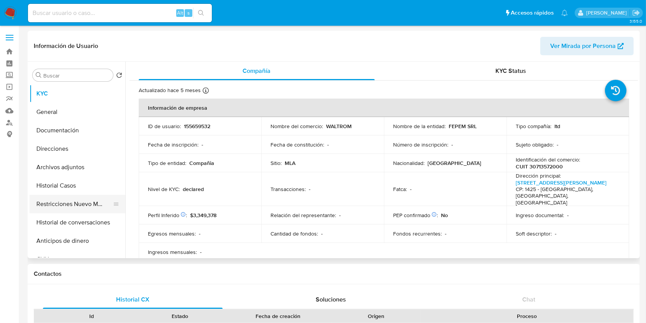
click at [64, 205] on button "Restricciones Nuevo Mundo" at bounding box center [75, 204] width 90 height 18
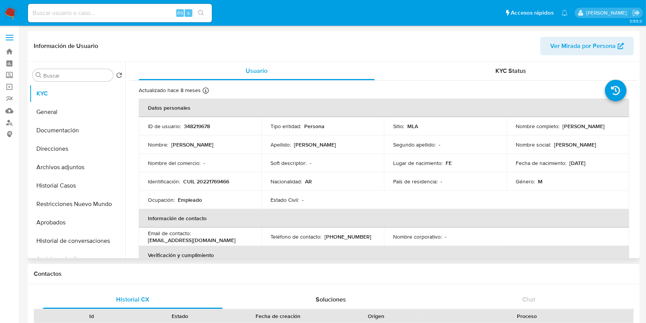
select select "10"
click at [85, 130] on button "Documentación" at bounding box center [75, 130] width 90 height 18
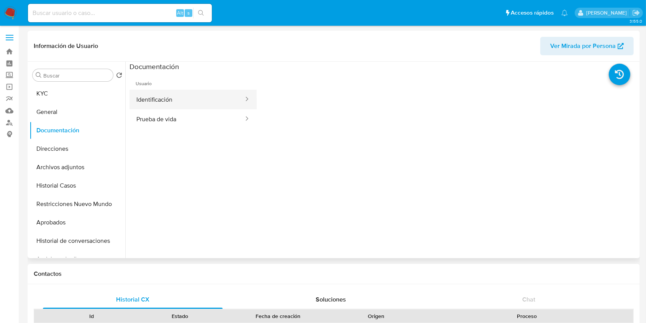
click at [181, 107] on button "Identificación" at bounding box center [187, 100] width 115 height 20
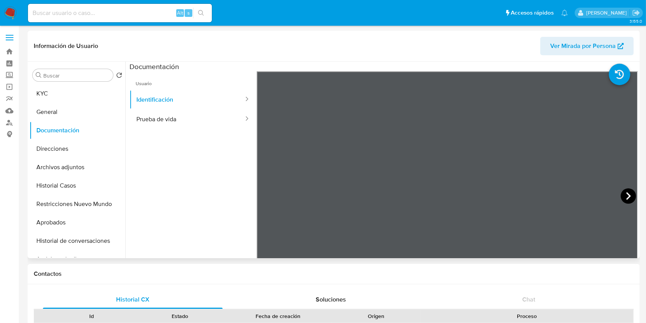
click at [625, 189] on icon at bounding box center [628, 195] width 15 height 15
click at [210, 122] on button "Prueba de vida" at bounding box center [187, 119] width 115 height 20
click at [191, 105] on button "Identificación" at bounding box center [187, 100] width 115 height 20
click at [59, 89] on button "KYC" at bounding box center [75, 93] width 90 height 18
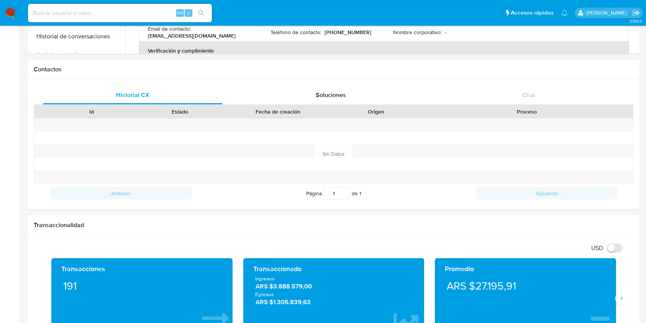
scroll to position [102, 0]
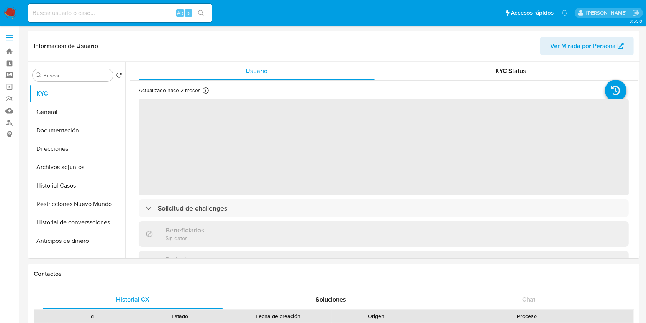
select select "10"
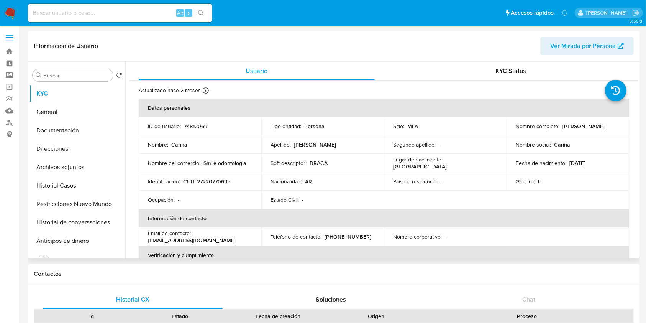
scroll to position [358, 0]
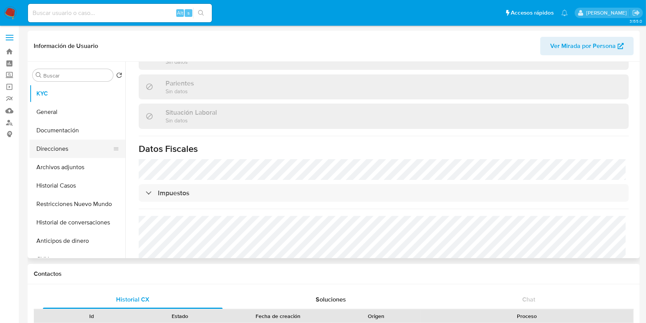
click at [78, 144] on button "Direcciones" at bounding box center [75, 148] width 90 height 18
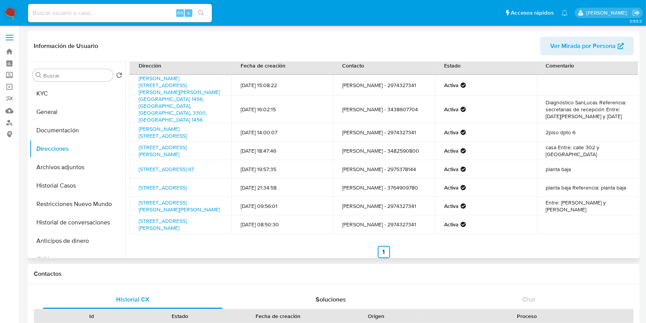
scroll to position [17, 0]
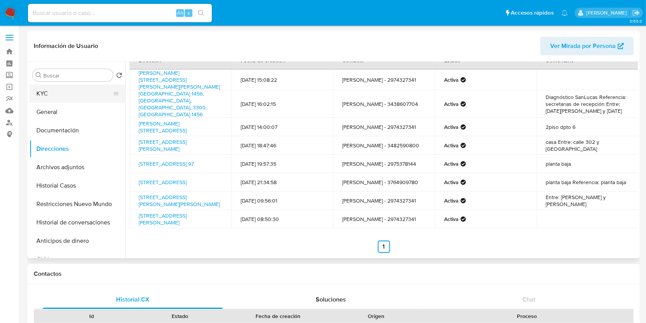
click at [58, 93] on button "KYC" at bounding box center [75, 93] width 90 height 18
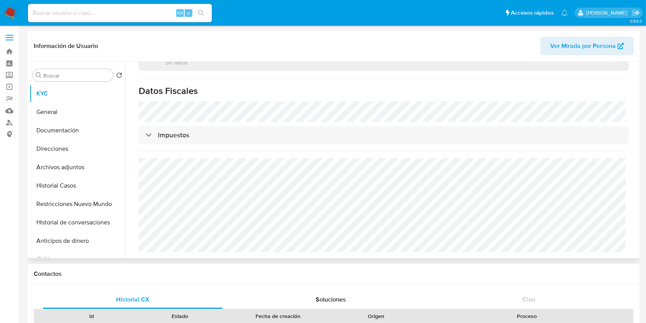
scroll to position [7, 0]
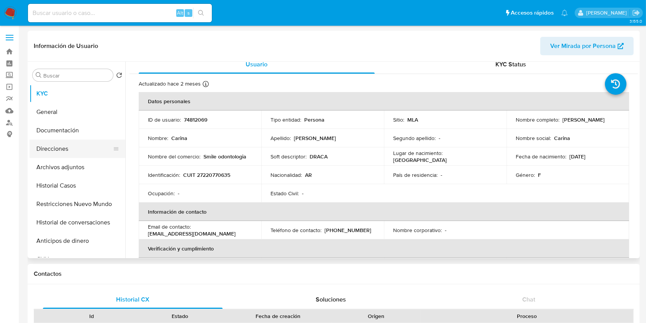
click at [61, 152] on button "Direcciones" at bounding box center [75, 148] width 90 height 18
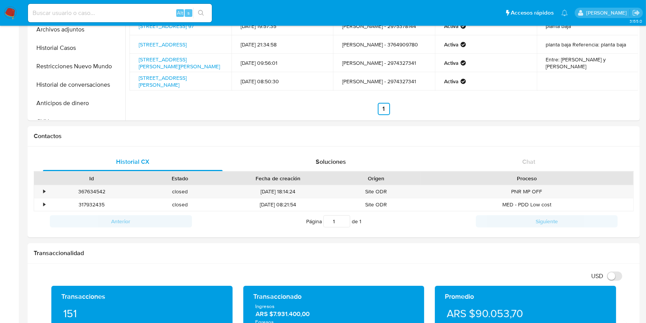
scroll to position [0, 0]
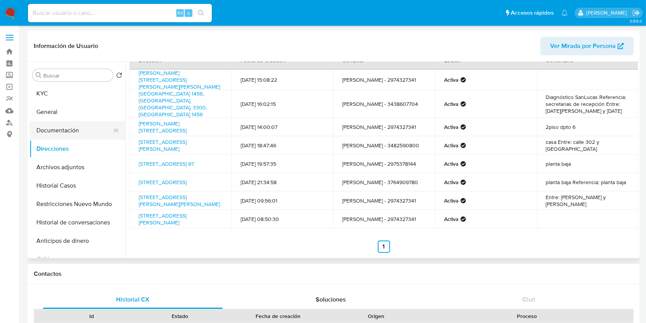
click at [72, 130] on button "Documentación" at bounding box center [75, 130] width 90 height 18
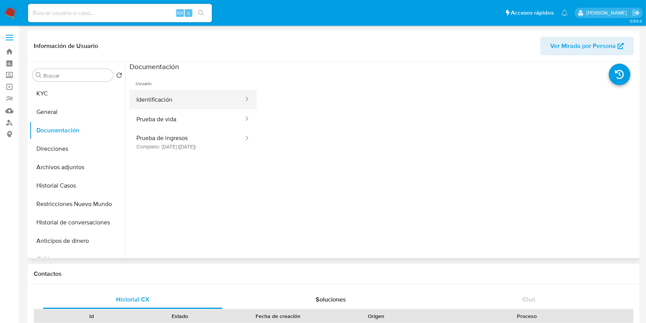
click at [206, 105] on button "Identificación" at bounding box center [187, 100] width 115 height 20
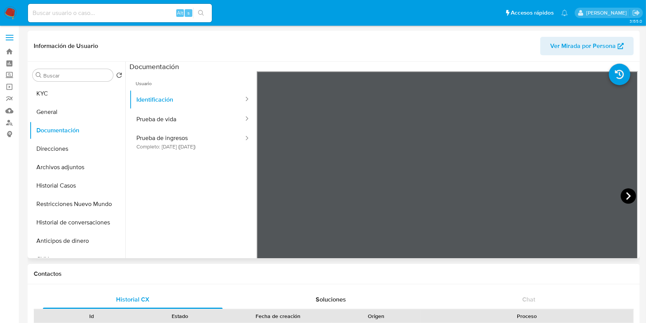
click at [626, 193] on icon at bounding box center [628, 195] width 15 height 15
click at [61, 94] on button "KYC" at bounding box center [75, 93] width 90 height 18
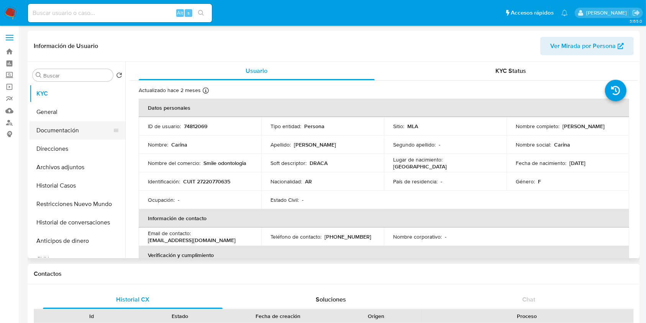
click at [79, 128] on button "Documentación" at bounding box center [75, 130] width 90 height 18
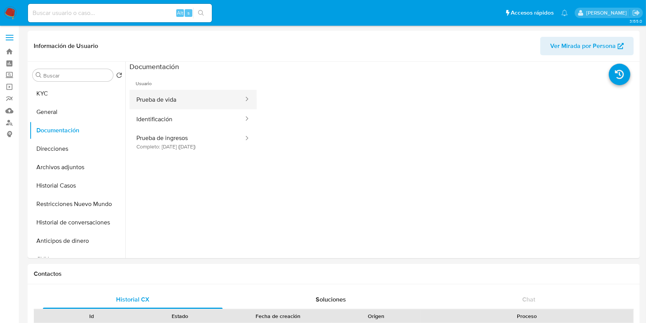
click at [216, 102] on button "Prueba de vida" at bounding box center [187, 100] width 115 height 20
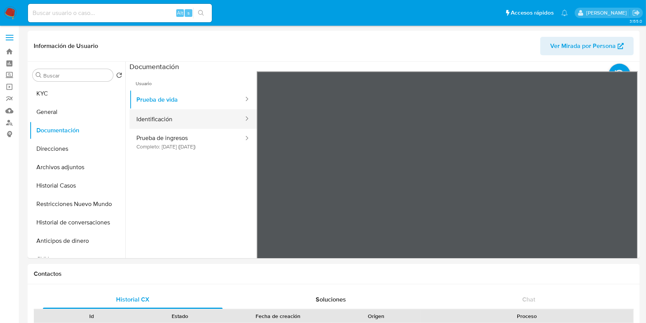
click at [243, 118] on icon at bounding box center [247, 119] width 8 height 8
click at [221, 115] on button "Identificación" at bounding box center [187, 119] width 115 height 20
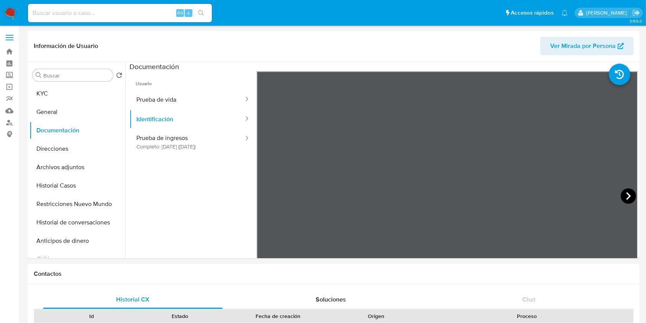
click at [628, 194] on icon at bounding box center [628, 195] width 15 height 15
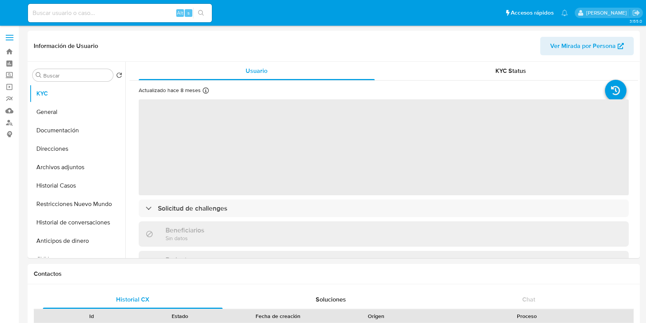
select select "10"
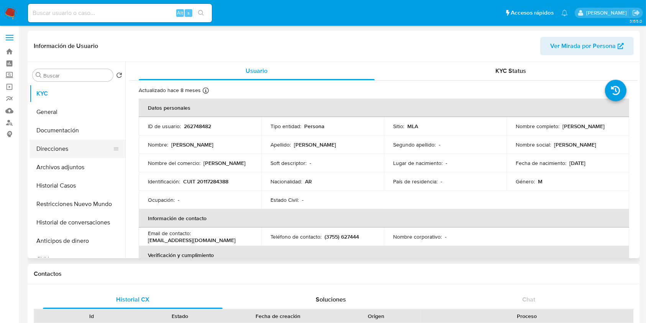
click at [67, 150] on button "Direcciones" at bounding box center [75, 148] width 90 height 18
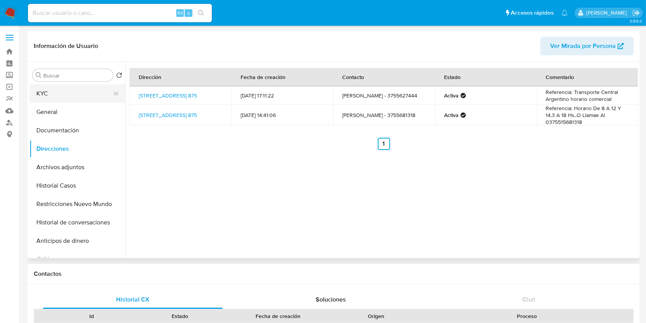
click at [73, 91] on button "KYC" at bounding box center [75, 93] width 90 height 18
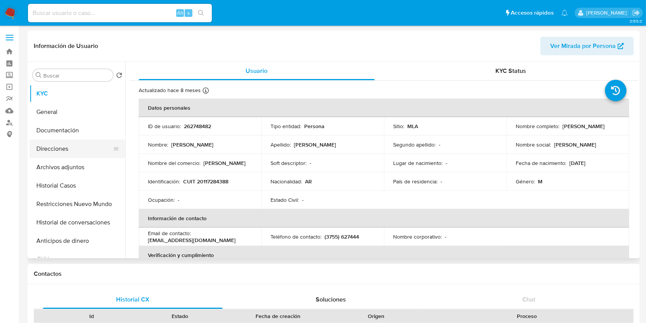
click at [85, 154] on button "Direcciones" at bounding box center [75, 148] width 90 height 18
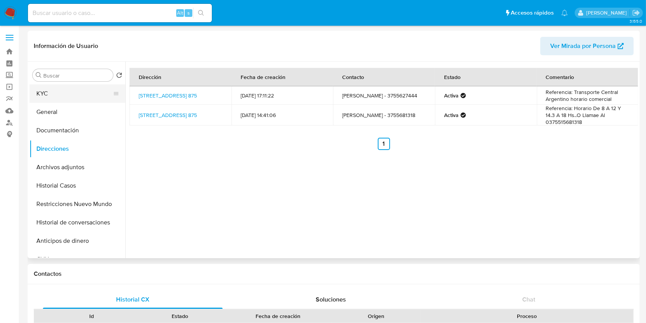
click at [84, 89] on button "KYC" at bounding box center [75, 93] width 90 height 18
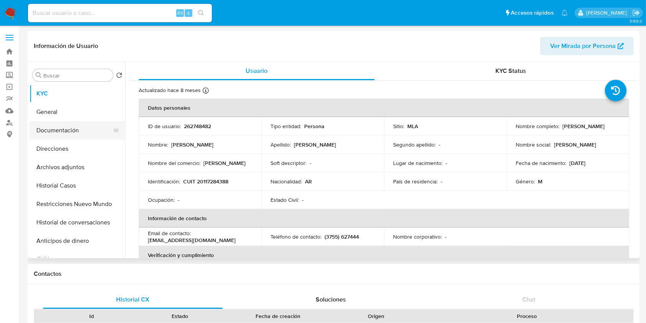
click at [90, 136] on button "Documentación" at bounding box center [75, 130] width 90 height 18
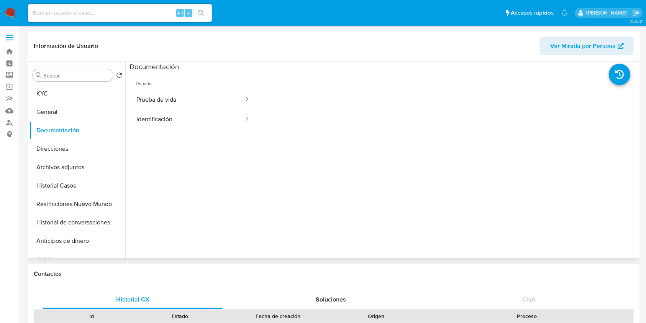
click at [198, 130] on ul "Usuario Prueba de vida Identificación" at bounding box center [193, 181] width 127 height 221
click at [204, 119] on button "Identificación" at bounding box center [187, 119] width 115 height 20
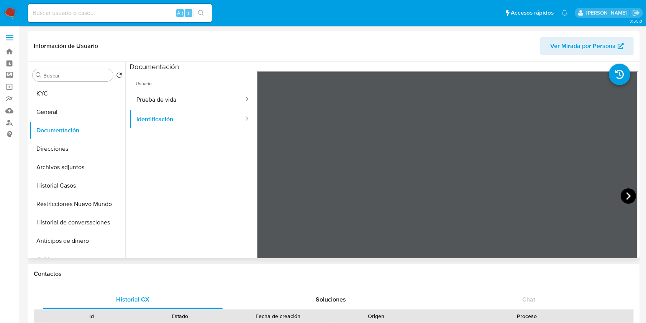
click at [623, 190] on icon at bounding box center [628, 195] width 15 height 15
click at [55, 95] on button "KYC" at bounding box center [75, 93] width 90 height 18
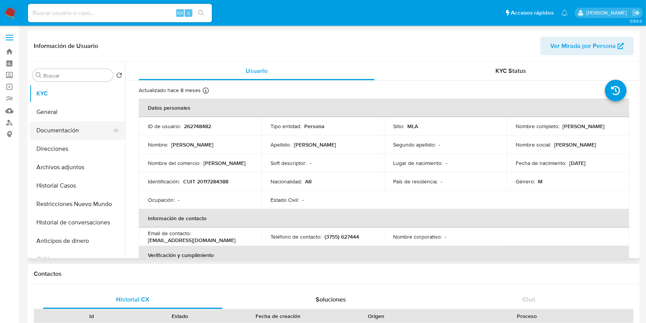
click at [79, 128] on button "Documentación" at bounding box center [75, 130] width 90 height 18
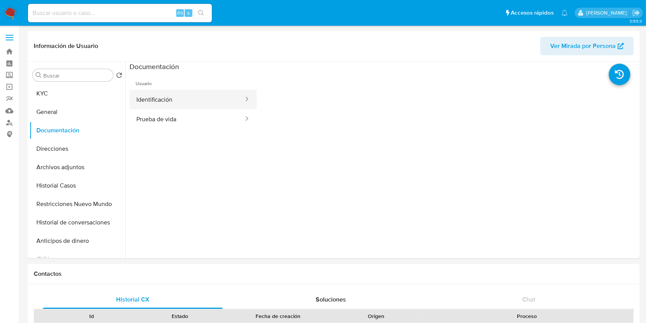
click at [238, 106] on div at bounding box center [244, 100] width 12 height 20
click at [174, 103] on button "Identificación" at bounding box center [187, 100] width 115 height 20
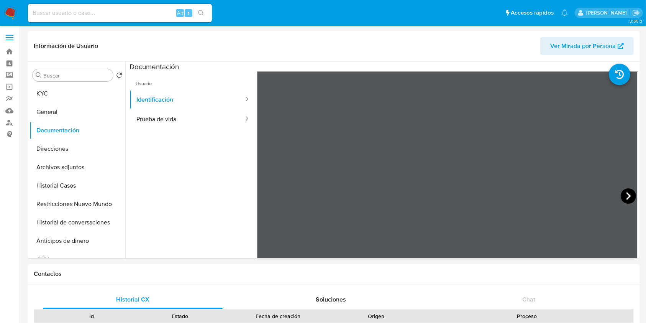
click at [621, 192] on icon at bounding box center [628, 195] width 15 height 15
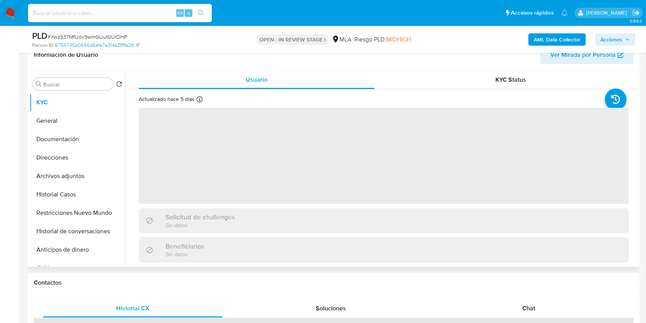
scroll to position [307, 0]
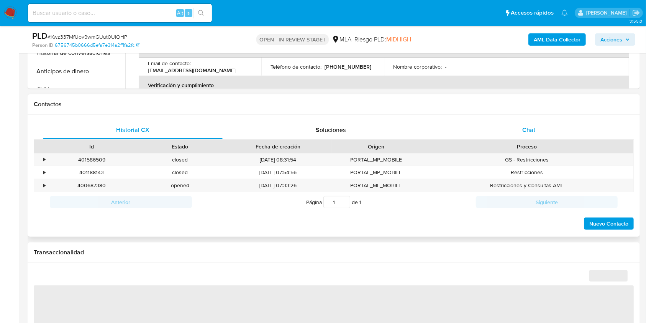
click at [549, 131] on div "Chat" at bounding box center [529, 130] width 180 height 18
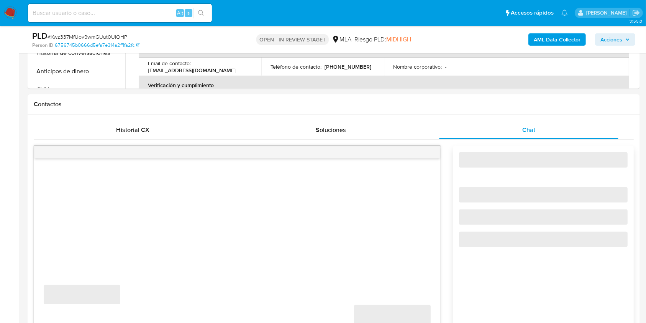
select select "10"
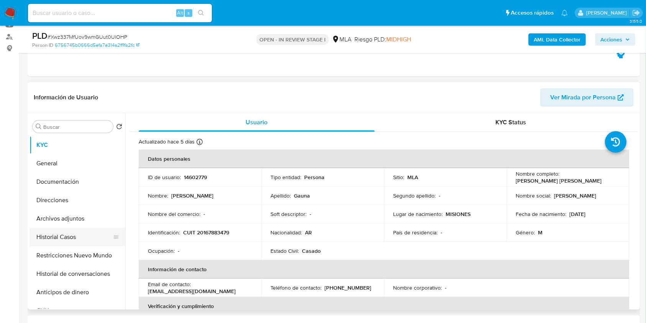
scroll to position [102, 0]
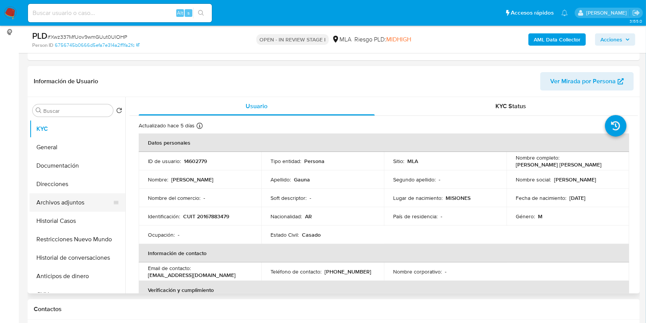
click at [83, 200] on button "Archivos adjuntos" at bounding box center [75, 202] width 90 height 18
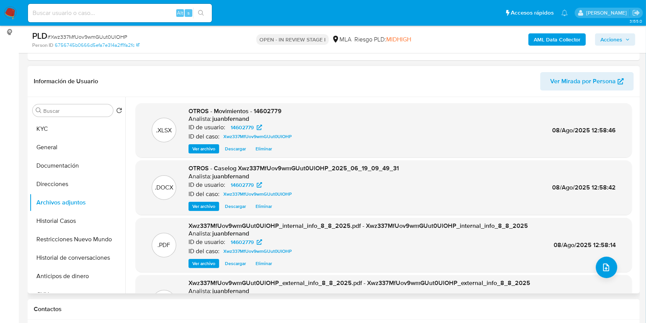
click at [261, 205] on span "Eliminar" at bounding box center [264, 206] width 16 height 8
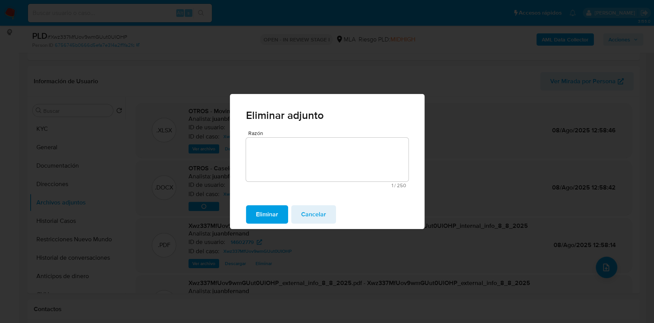
click at [271, 217] on span "Eliminar" at bounding box center [267, 214] width 22 height 17
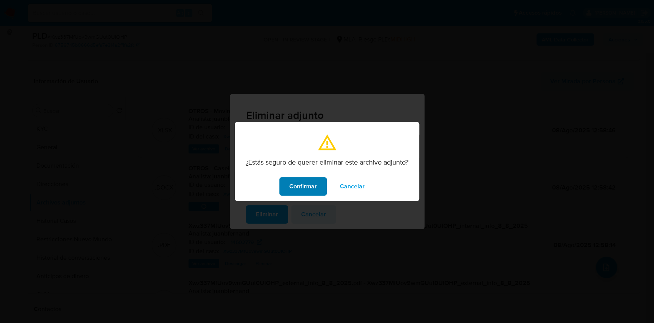
click at [304, 189] on span "Confirmar" at bounding box center [303, 186] width 28 height 17
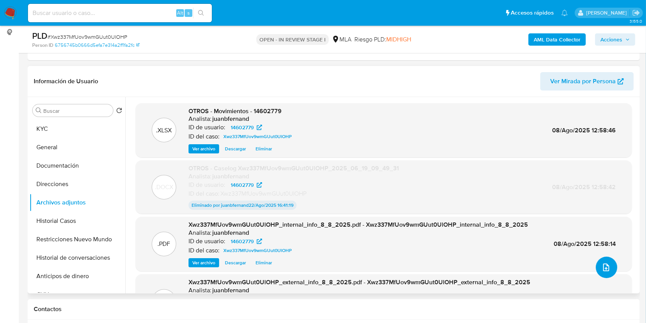
click at [610, 268] on button "upload-file" at bounding box center [606, 266] width 21 height 21
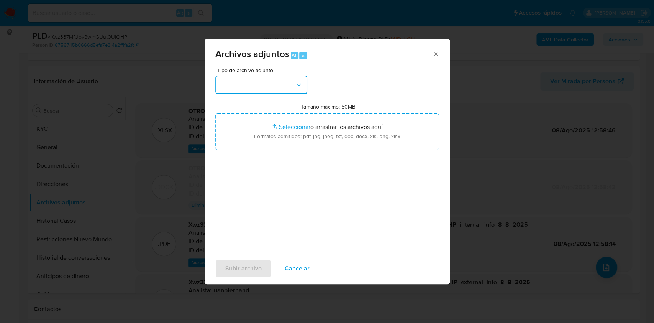
click at [302, 92] on button "button" at bounding box center [261, 84] width 92 height 18
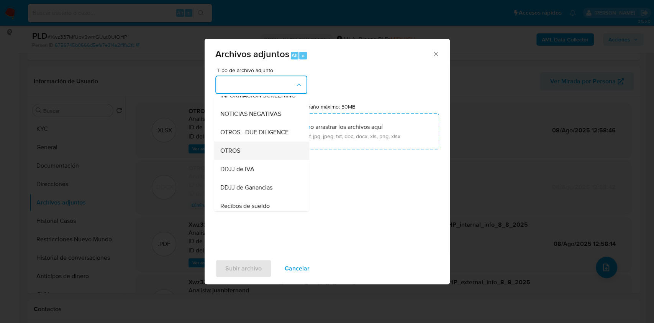
click at [255, 160] on div "OTROS" at bounding box center [259, 150] width 78 height 18
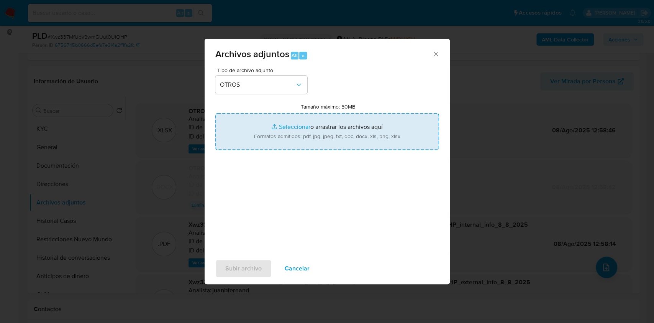
type input "C:\fakepath\Caselog Xwz337MfUov9wmGUut0UlOHP V2.docx"
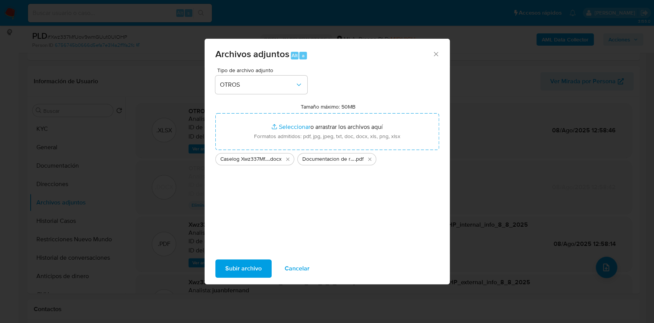
click at [246, 265] on span "Subir archivo" at bounding box center [243, 268] width 36 height 17
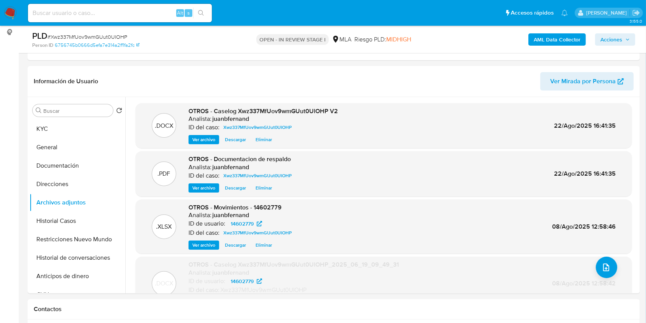
click at [626, 41] on icon "button" at bounding box center [627, 39] width 5 height 5
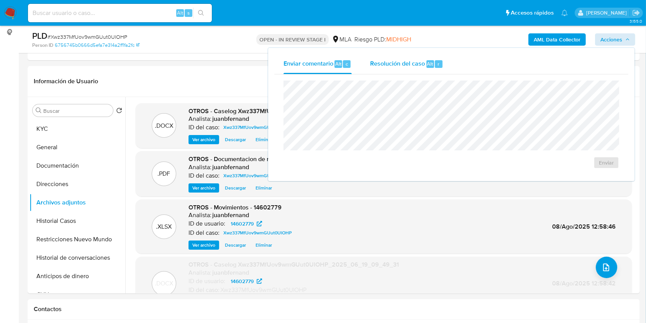
click at [430, 69] on div "Resolución del caso Alt r" at bounding box center [406, 64] width 73 height 20
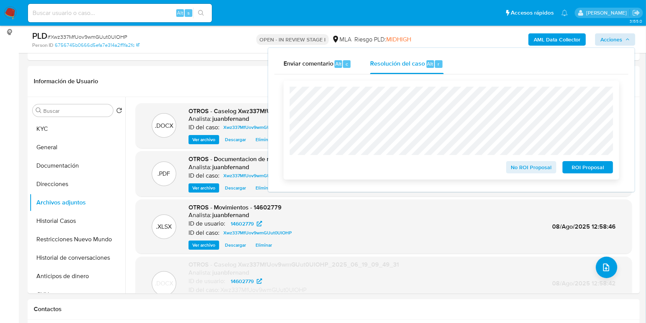
click at [532, 168] on span "No ROI Proposal" at bounding box center [532, 167] width 40 height 11
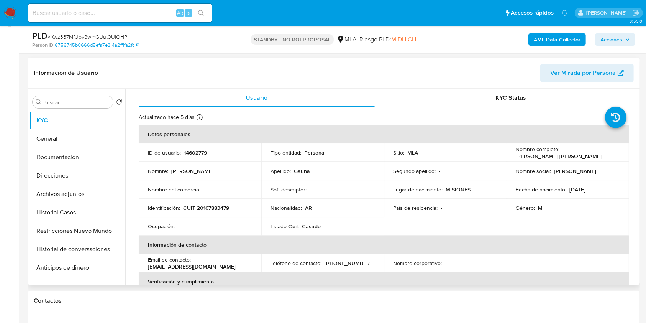
scroll to position [255, 0]
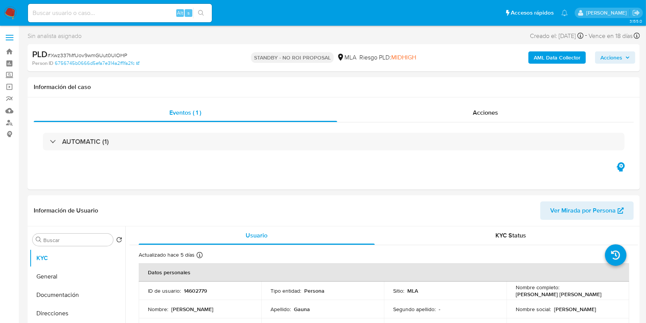
select select "10"
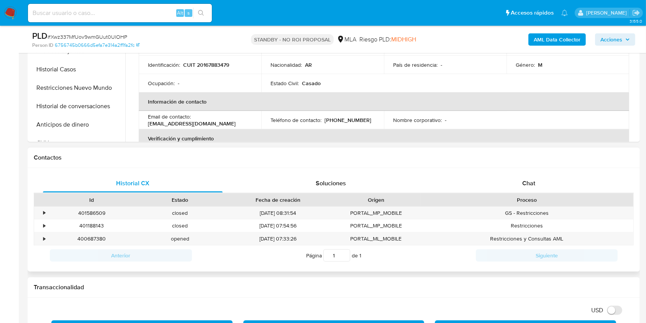
scroll to position [255, 0]
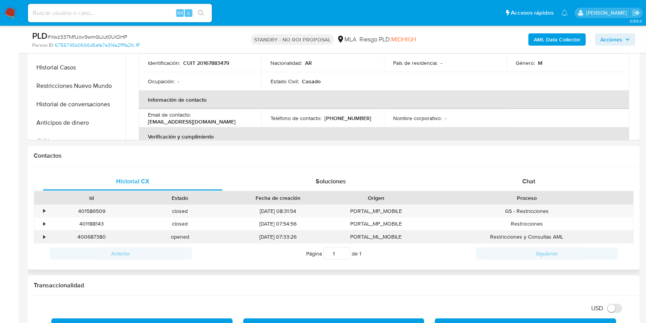
click at [98, 236] on div "400687380" at bounding box center [92, 236] width 89 height 13
copy div "400687380"
click at [78, 86] on button "Restricciones Nuevo Mundo" at bounding box center [75, 86] width 90 height 18
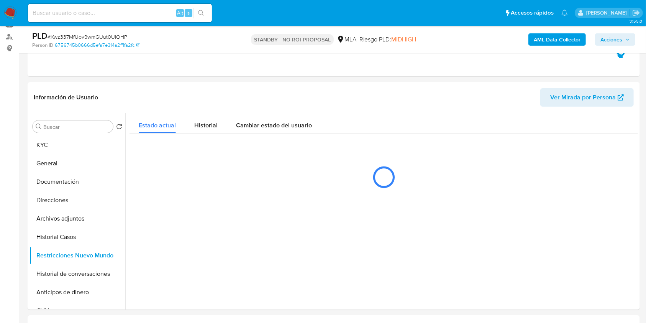
scroll to position [102, 0]
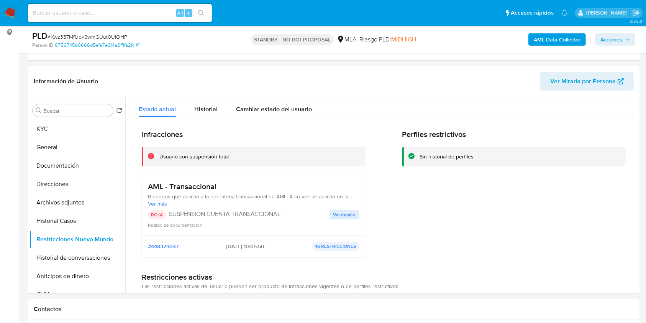
click at [122, 38] on span "# Xwz337MfUov9wmGUut0UlOHP" at bounding box center [88, 37] width 80 height 8
copy span "Xwz337MfUov9wmGUut0UlOHP"
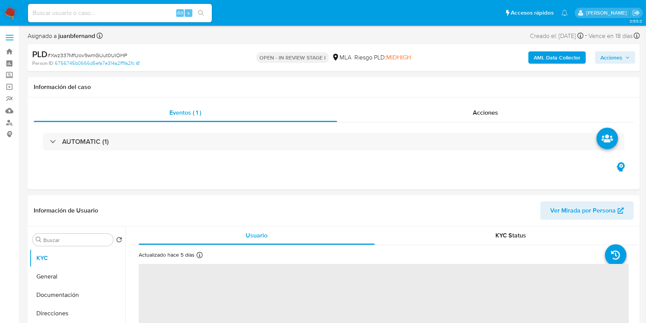
select select "10"
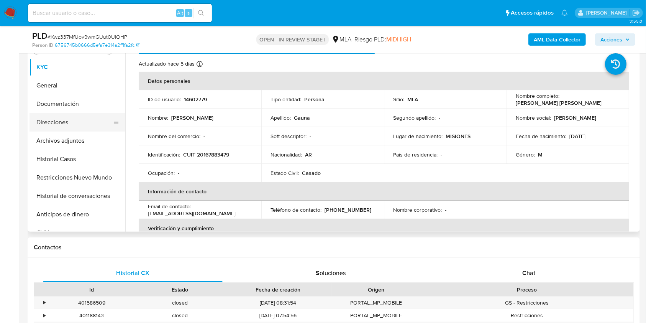
scroll to position [153, 0]
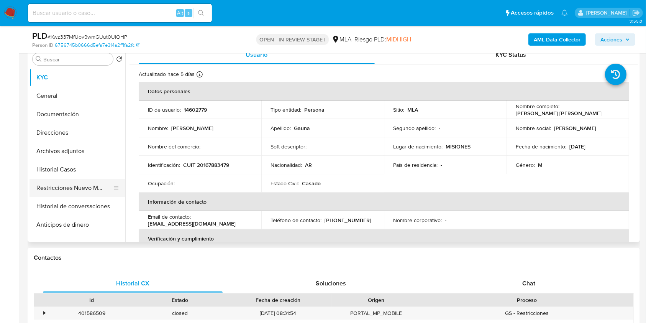
click at [71, 183] on button "Restricciones Nuevo Mundo" at bounding box center [75, 188] width 90 height 18
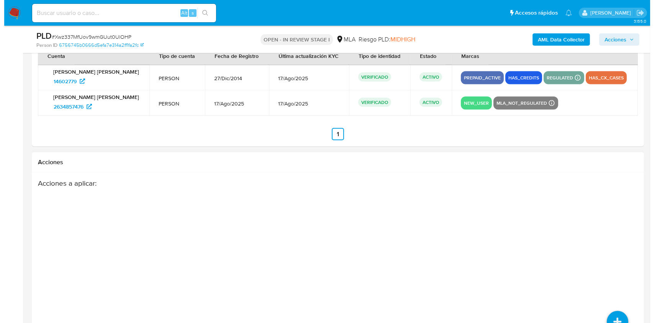
scroll to position [1199, 0]
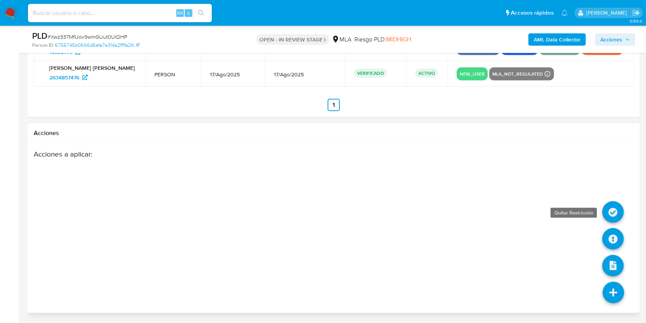
click at [611, 211] on icon at bounding box center [612, 211] width 21 height 21
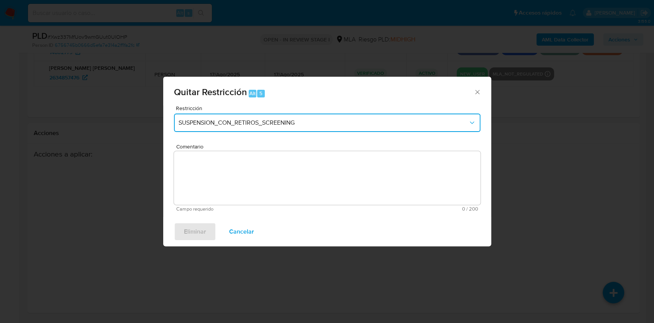
drag, startPoint x: 301, startPoint y: 126, endPoint x: 295, endPoint y: 129, distance: 6.2
click at [300, 125] on span "SUSPENSION_CON_RETIROS_SCREENING" at bounding box center [324, 123] width 290 height 8
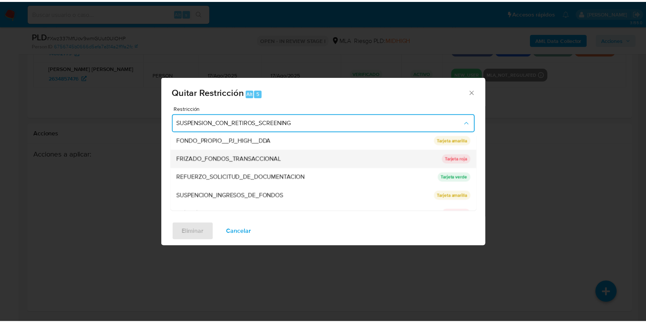
scroll to position [162, 0]
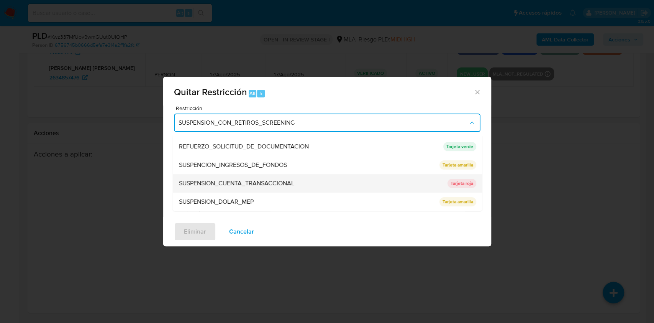
click at [287, 180] on span "SUSPENSION_CUENTA_TRANSACCIONAL" at bounding box center [236, 183] width 115 height 8
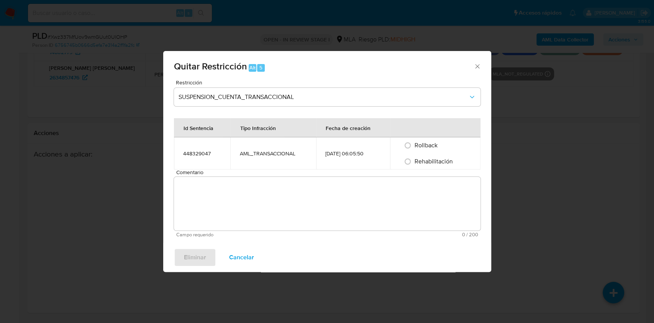
click at [435, 160] on span "Rehabilitación" at bounding box center [434, 161] width 38 height 9
click at [414, 160] on input "Rehabilitación" at bounding box center [408, 161] width 12 height 12
radio input "true"
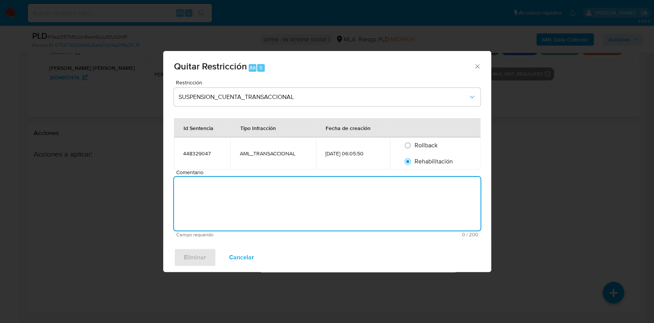
click at [411, 210] on textarea "Comentario" at bounding box center [327, 204] width 307 height 54
type textarea "AML"
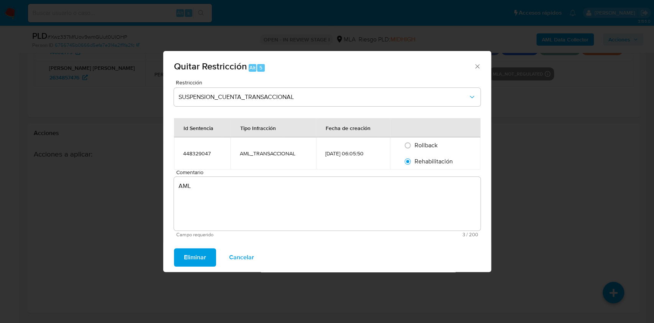
click at [197, 255] on span "Eliminar" at bounding box center [195, 257] width 22 height 17
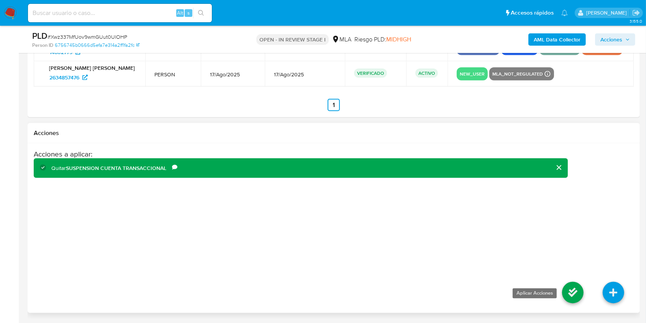
click at [574, 290] on icon at bounding box center [572, 292] width 21 height 21
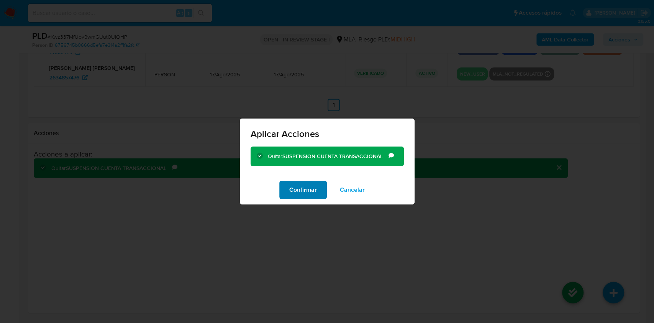
click at [293, 190] on span "Confirmar" at bounding box center [303, 189] width 28 height 17
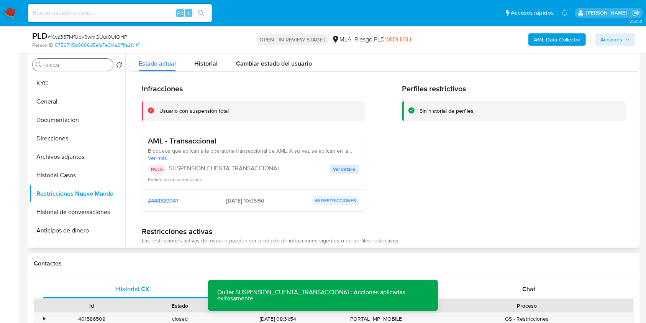
scroll to position [25, 0]
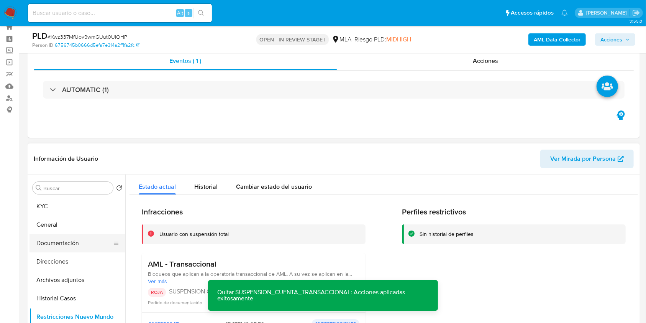
click at [63, 247] on button "Documentación" at bounding box center [75, 243] width 90 height 18
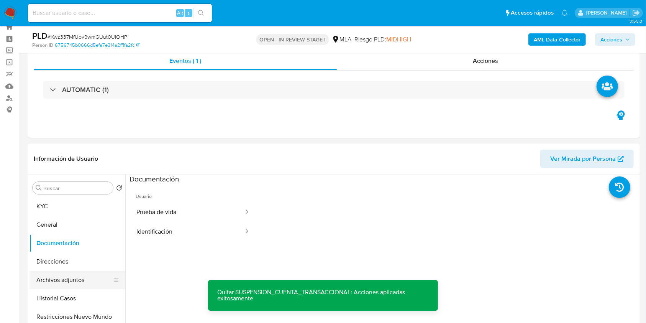
click at [73, 273] on button "Archivos adjuntos" at bounding box center [75, 280] width 90 height 18
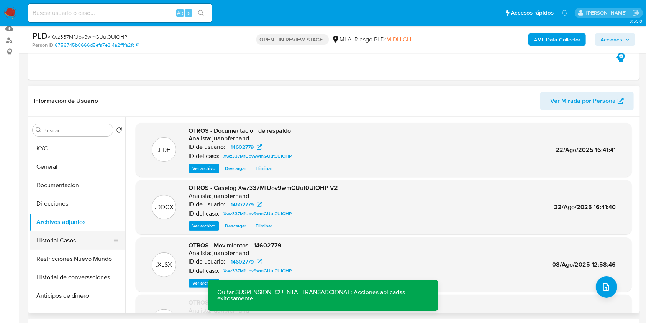
scroll to position [178, 0]
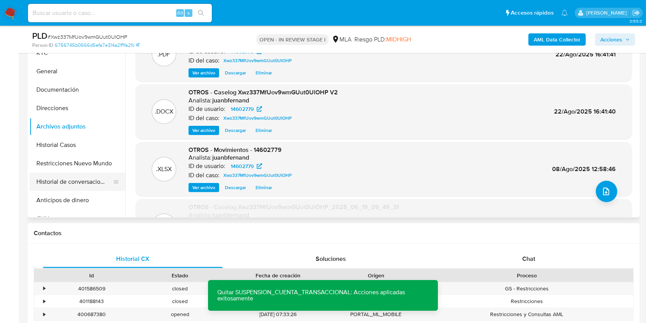
click at [67, 176] on button "Historial de conversaciones" at bounding box center [75, 181] width 90 height 18
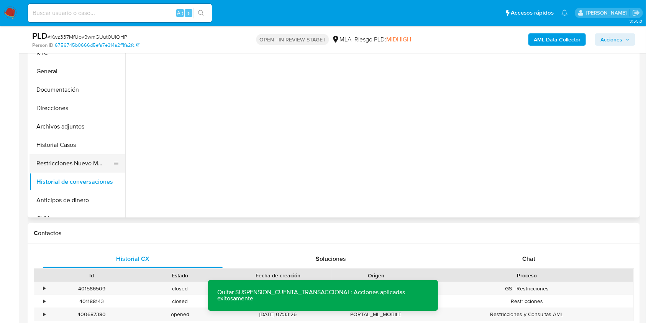
click at [77, 161] on button "Restricciones Nuevo Mundo" at bounding box center [75, 163] width 90 height 18
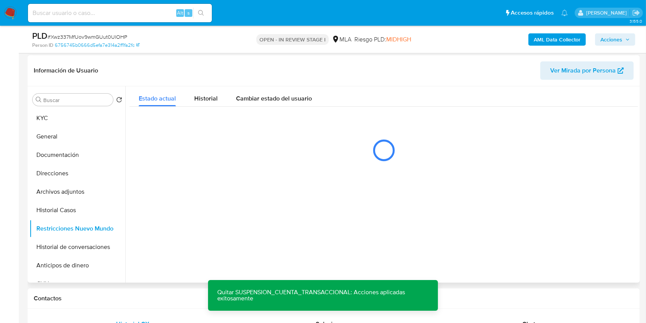
scroll to position [75, 0]
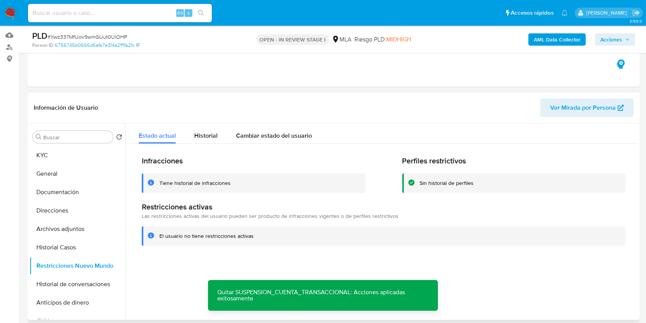
click at [610, 41] on span "Acciones" at bounding box center [611, 39] width 22 height 12
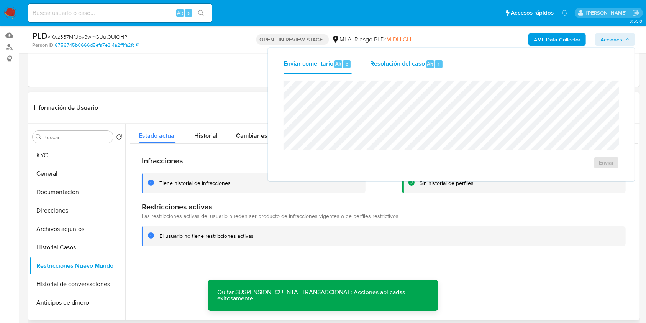
click at [409, 72] on div "Resolución del caso Alt r" at bounding box center [406, 64] width 73 height 20
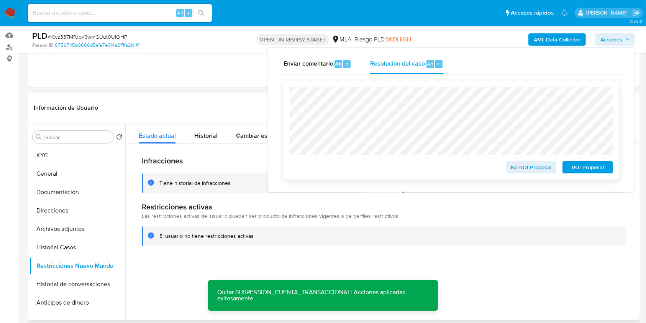
click at [534, 170] on span "No ROI Proposal" at bounding box center [532, 167] width 40 height 11
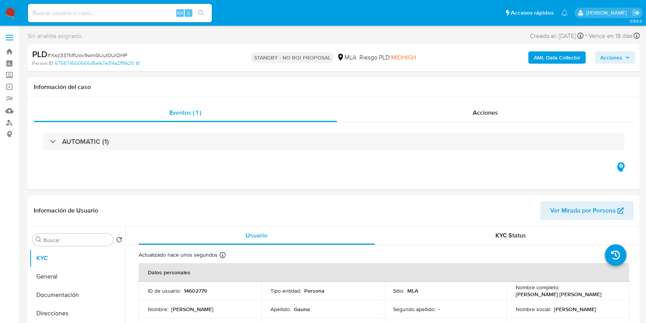
select select "10"
click at [146, 18] on div "Alt s" at bounding box center [120, 13] width 184 height 18
click at [145, 13] on input at bounding box center [120, 13] width 184 height 10
paste input "uX7M2zFuR4CxnP70nMcDKF5S"
type input "uX7M2zFuR4CxnP70nMcDKF5S"
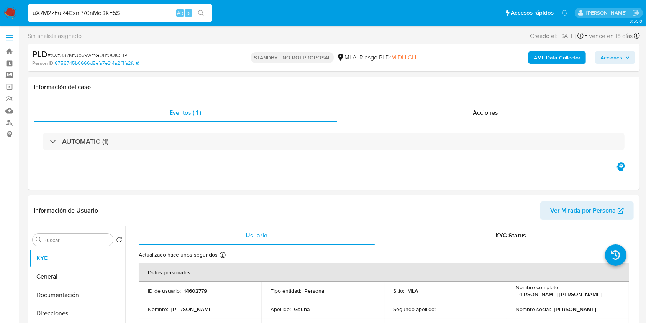
click at [204, 13] on icon "search-icon" at bounding box center [201, 13] width 6 height 6
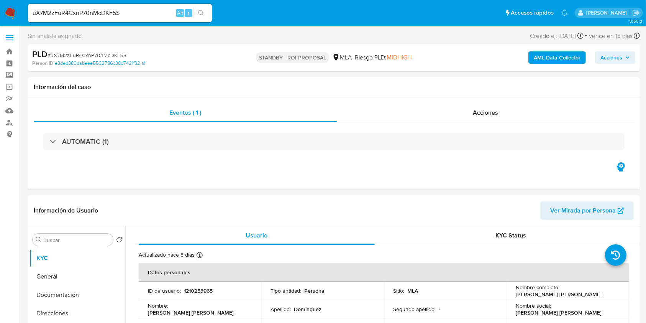
select select "10"
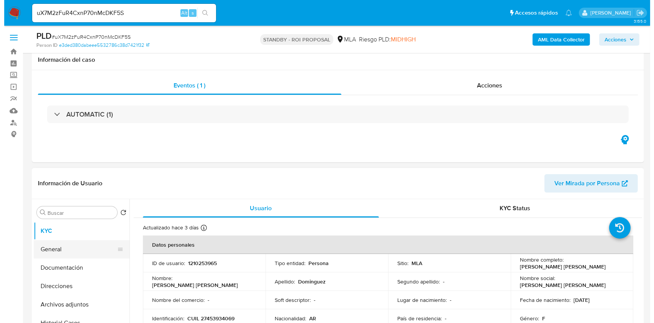
scroll to position [102, 0]
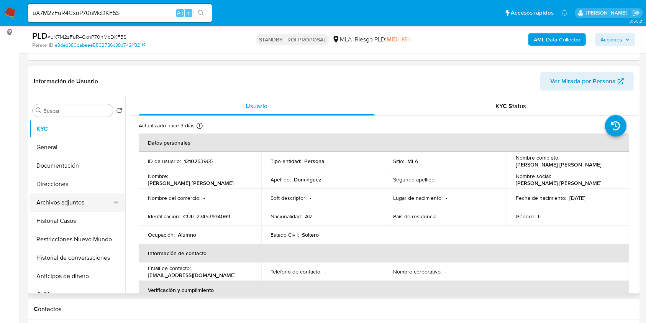
click at [65, 196] on button "Archivos adjuntos" at bounding box center [75, 202] width 90 height 18
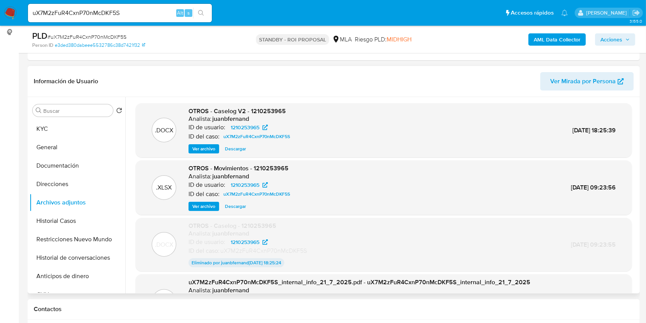
click at [207, 149] on span "Ver archivo" at bounding box center [203, 149] width 23 height 8
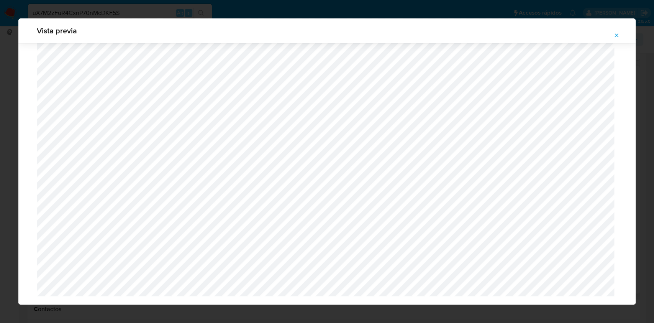
scroll to position [566, 0]
drag, startPoint x: 615, startPoint y: 33, endPoint x: 253, endPoint y: 33, distance: 361.7
click at [615, 33] on icon "Attachment preview" at bounding box center [617, 35] width 6 height 6
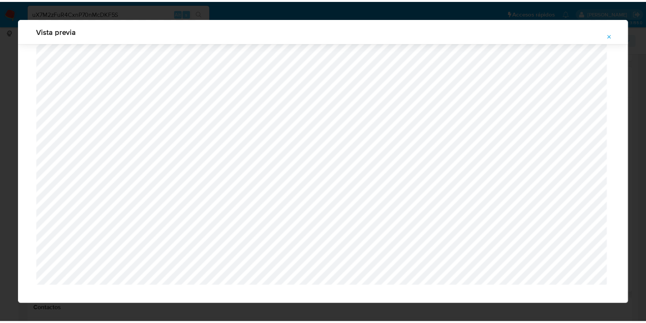
scroll to position [0, 0]
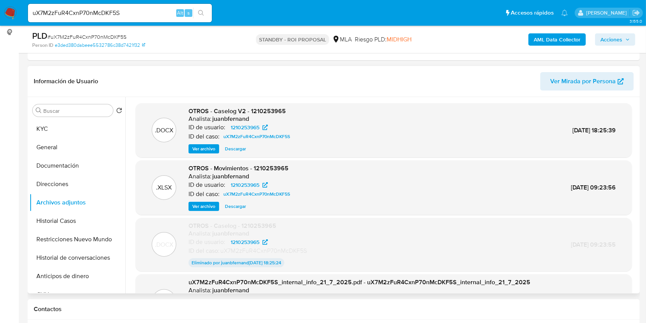
click at [110, 9] on input "uX7M2zFuR4CxnP70nMcDKF5S" at bounding box center [120, 13] width 184 height 10
paste input "FfTXswZswVZZn5gVy3Pu4JpU"
type input "FfTXswZswVZZn5gVy3Pu4JpU"
click at [206, 10] on button "search-icon" at bounding box center [201, 13] width 16 height 11
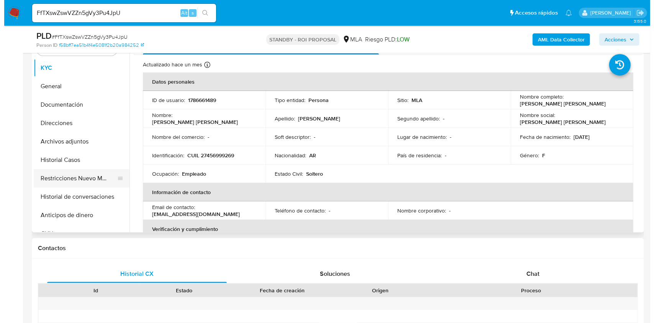
scroll to position [153, 0]
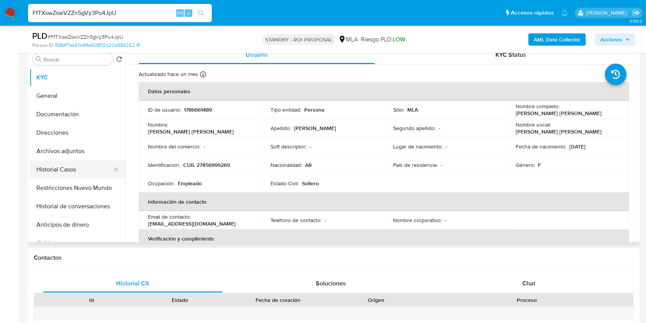
select select "10"
click at [77, 155] on button "Archivos adjuntos" at bounding box center [75, 151] width 90 height 18
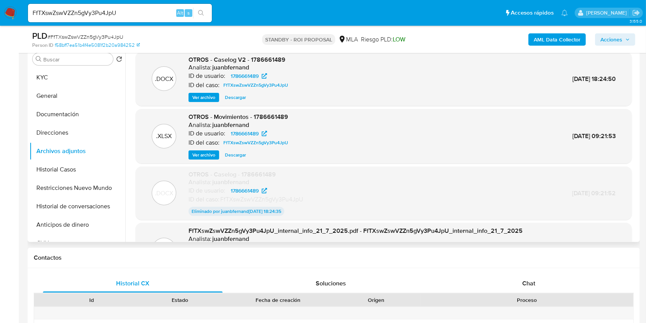
click at [197, 97] on span "Ver archivo" at bounding box center [203, 98] width 23 height 8
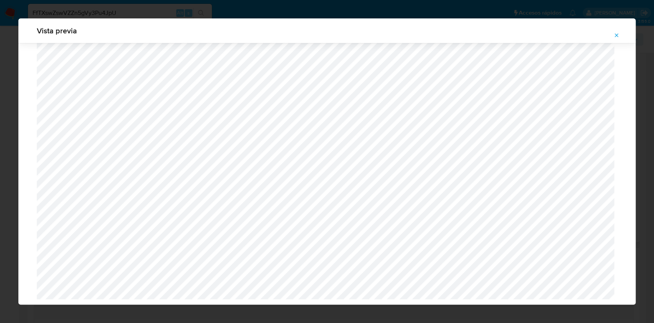
scroll to position [533, 0]
drag, startPoint x: 617, startPoint y: 38, endPoint x: 595, endPoint y: 38, distance: 21.1
click at [616, 38] on span "Attachment preview" at bounding box center [617, 35] width 6 height 11
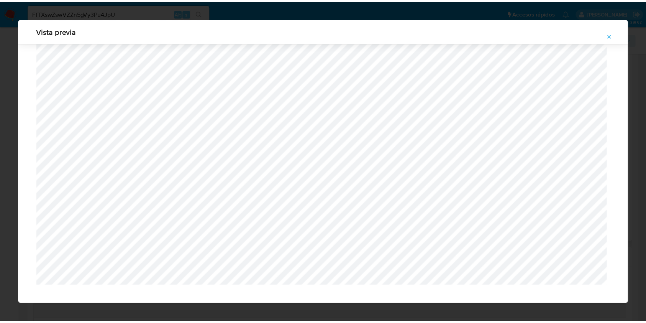
scroll to position [0, 0]
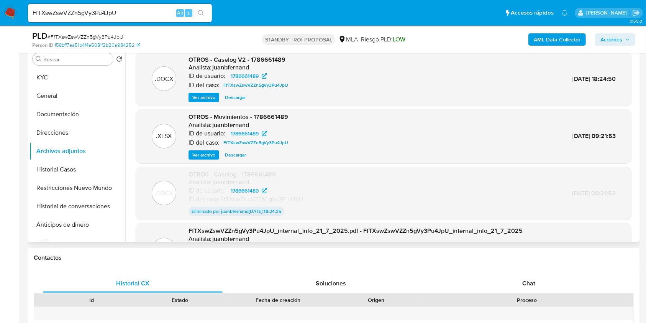
click at [154, 10] on input "FfTXswZswVZZn5gVy3Pu4JpU" at bounding box center [120, 13] width 184 height 10
paste input "94fVVylUMtS3fXu4CK80anVq"
type input "94fVVylUMtS3fXu4CK80anVq"
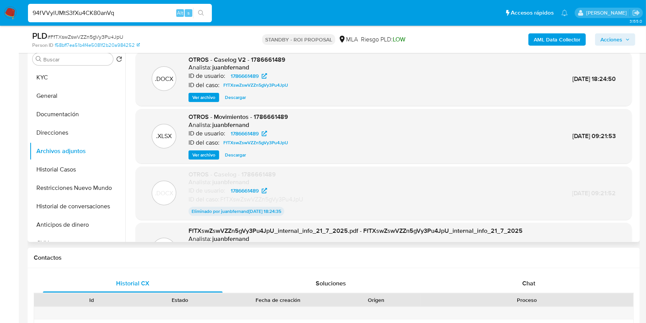
click at [205, 11] on button "search-icon" at bounding box center [201, 13] width 16 height 11
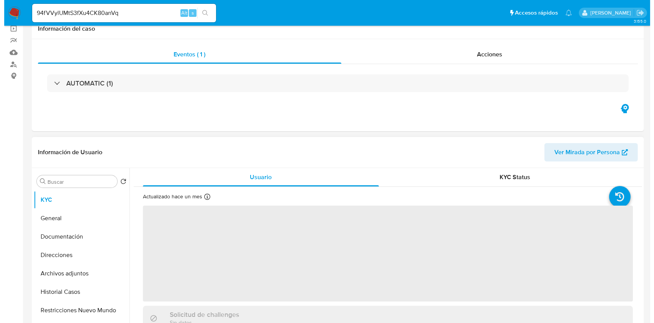
scroll to position [153, 0]
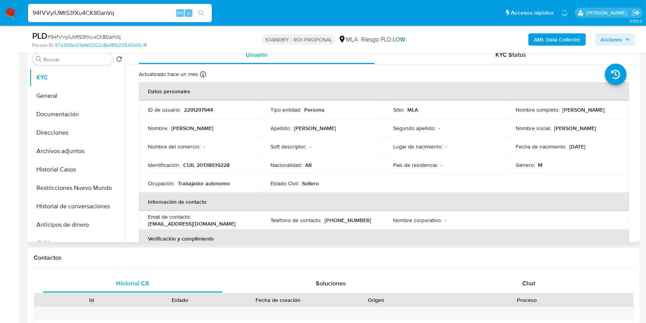
select select "10"
click at [57, 143] on button "Archivos adjuntos" at bounding box center [75, 151] width 90 height 18
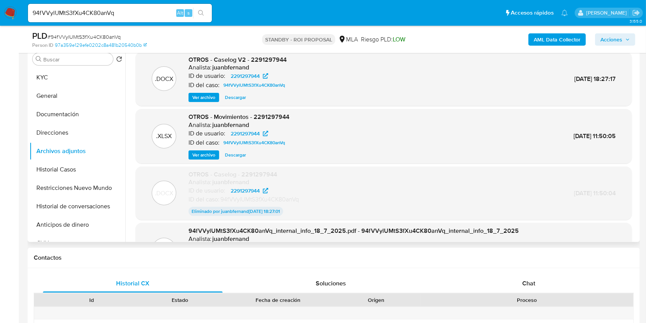
click at [205, 96] on span "Ver archivo" at bounding box center [203, 98] width 23 height 8
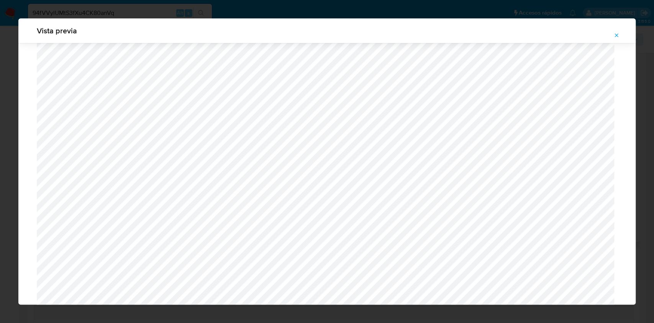
scroll to position [566, 0]
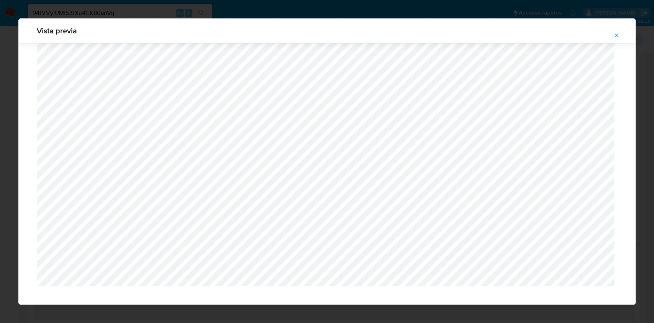
click at [615, 34] on icon "Attachment preview" at bounding box center [617, 35] width 6 height 6
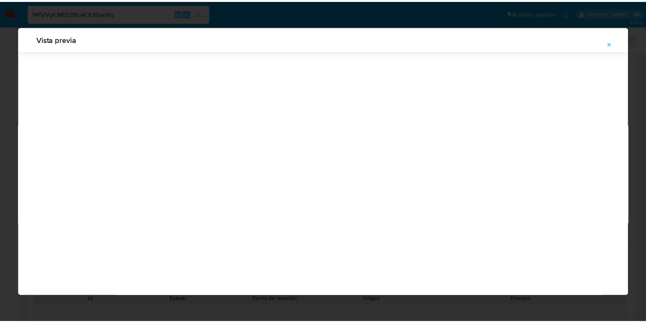
scroll to position [0, 0]
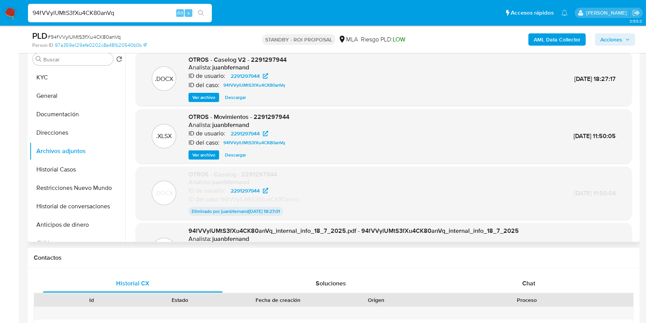
click at [115, 11] on input "94fVVylUMtS3fXu4CK80anVq" at bounding box center [120, 13] width 184 height 10
paste input "G7ZaoVb0kefFNkcduRcvLgIJ"
type input "G7ZaoVb0kefFNkcduRcvLgIJ"
click at [203, 15] on icon "search-icon" at bounding box center [201, 13] width 6 height 6
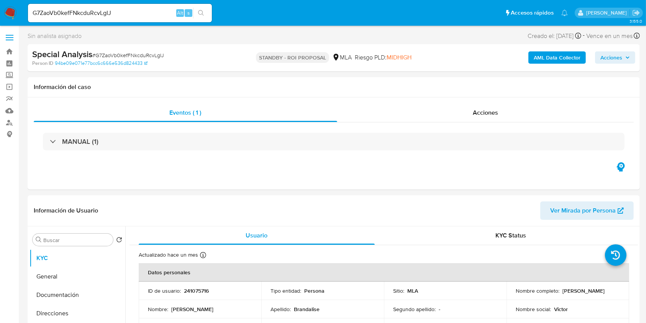
select select "10"
click at [147, 16] on input "G7ZaoVb0kefFNkcduRcvLgIJ" at bounding box center [120, 13] width 184 height 10
click at [200, 8] on button "search-icon" at bounding box center [201, 13] width 16 height 11
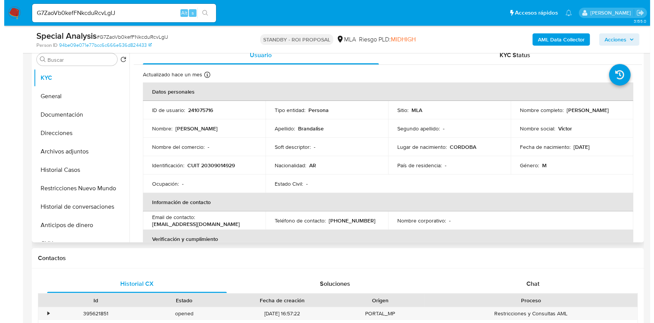
scroll to position [153, 0]
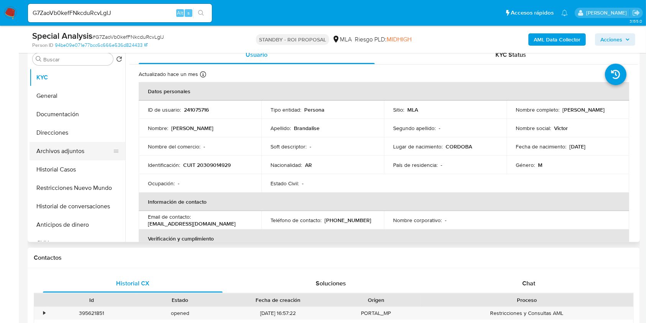
click at [58, 148] on button "Archivos adjuntos" at bounding box center [75, 151] width 90 height 18
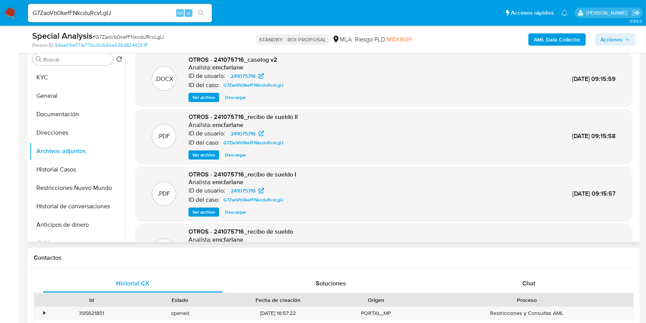
click at [204, 98] on span "Ver archivo" at bounding box center [203, 98] width 23 height 8
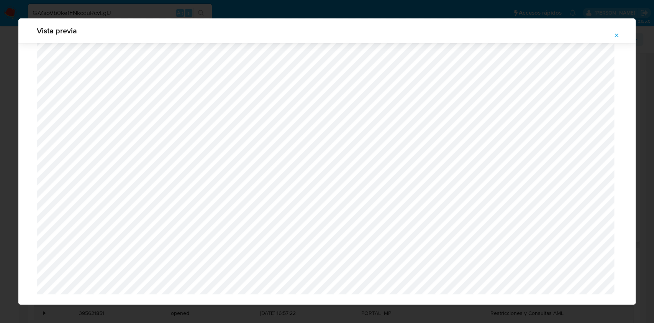
scroll to position [657, 0]
drag, startPoint x: 619, startPoint y: 35, endPoint x: 611, endPoint y: 35, distance: 8.0
click at [618, 35] on icon "Attachment preview" at bounding box center [617, 35] width 6 height 6
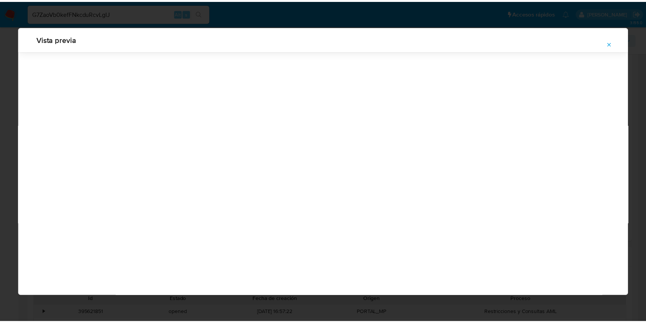
scroll to position [0, 0]
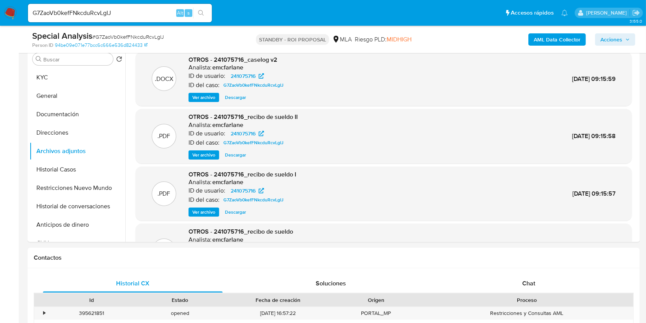
click at [143, 5] on div "G7ZaoVb0kefFNkcduRcvLgIJ Alt s" at bounding box center [120, 13] width 184 height 18
drag, startPoint x: 143, startPoint y: 5, endPoint x: 140, endPoint y: 9, distance: 4.7
click at [143, 6] on div "G7ZaoVb0kefFNkcduRcvLgIJ Alt s" at bounding box center [120, 13] width 184 height 18
click at [140, 9] on input "G7ZaoVb0kefFNkcduRcvLgIJ" at bounding box center [120, 13] width 184 height 10
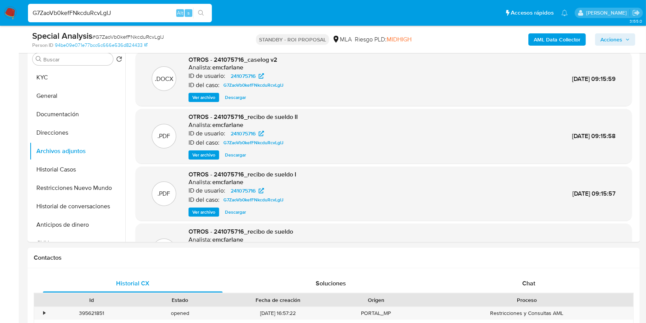
paste input "NZuHe9WiHBOVGIjepfGIvnuH"
type input "NZuHe9WiHBOVGIjepfGIvnuH"
click at [200, 14] on icon "search-icon" at bounding box center [201, 13] width 6 height 6
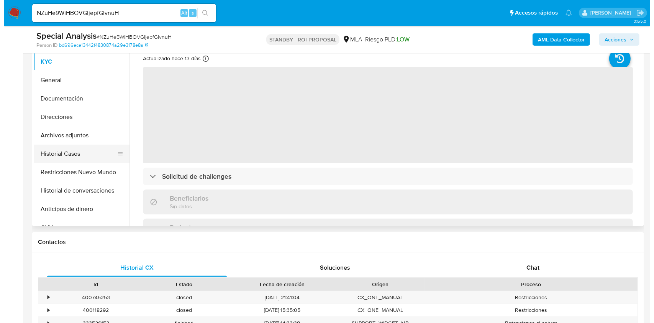
scroll to position [153, 0]
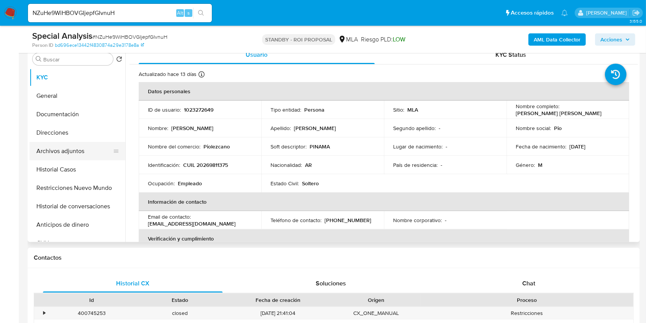
select select "10"
click at [77, 151] on button "Archivos adjuntos" at bounding box center [75, 151] width 90 height 18
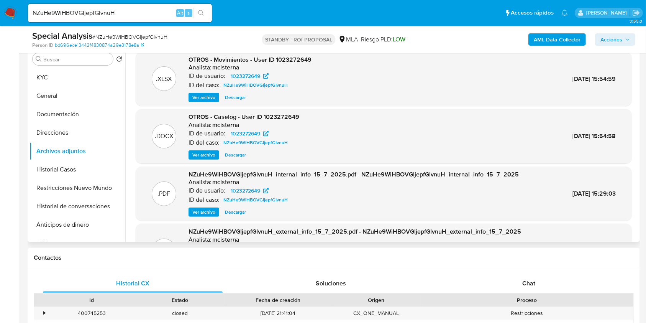
click at [207, 154] on span "Ver archivo" at bounding box center [203, 155] width 23 height 8
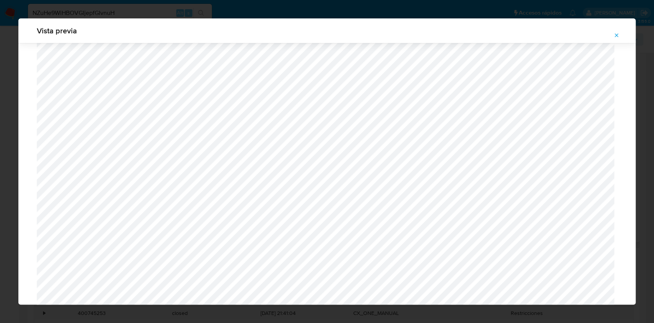
scroll to position [598, 0]
click at [616, 36] on icon "Attachment preview" at bounding box center [616, 34] width 3 height 3
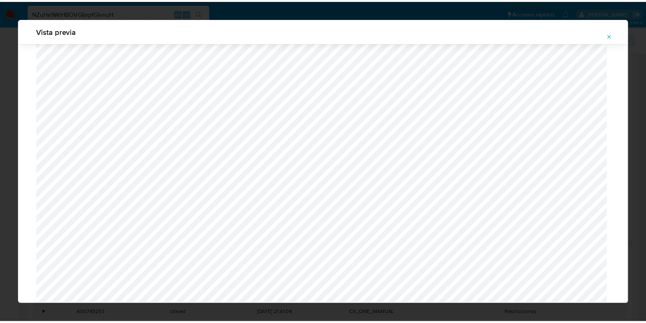
scroll to position [0, 0]
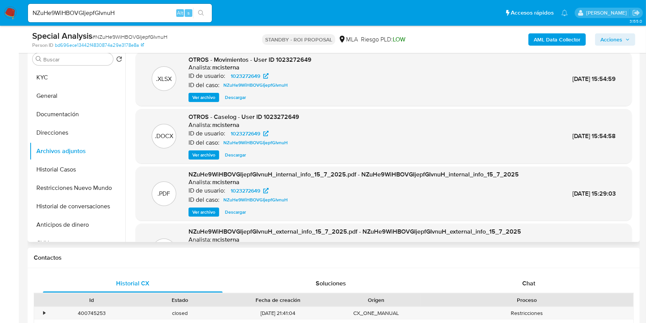
click at [162, 13] on input "NZuHe9WiHBOVGIjepfGIvnuH" at bounding box center [120, 13] width 184 height 10
paste input "Mezc2X4O5cQRPE2Y5E4e7yLE"
type input "Mezc2X4O5cQRPE2Y5E4e7yLE"
click at [200, 12] on icon "search-icon" at bounding box center [201, 13] width 6 height 6
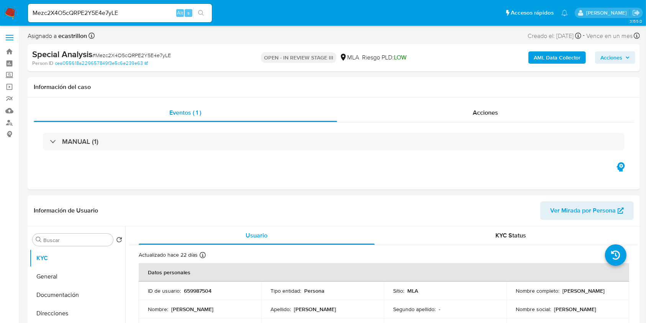
select select "10"
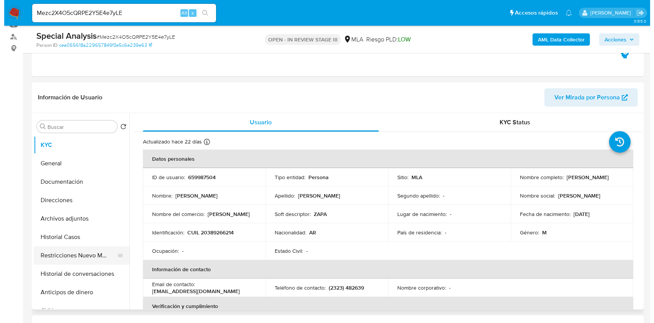
scroll to position [102, 0]
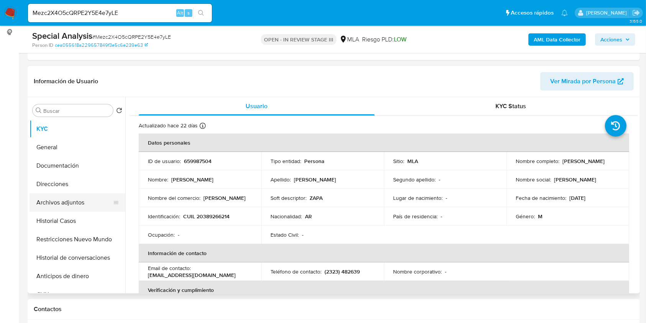
click at [74, 202] on button "Archivos adjuntos" at bounding box center [75, 202] width 90 height 18
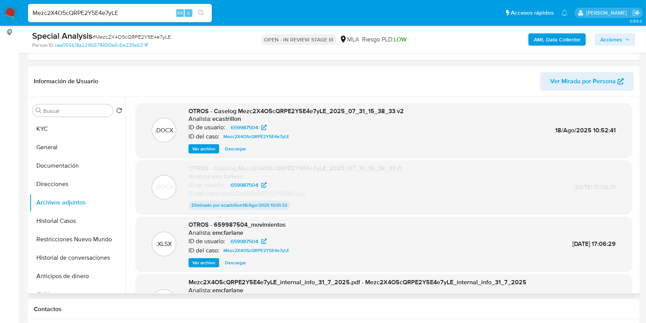
click at [203, 148] on span "Ver archivo" at bounding box center [203, 149] width 23 height 8
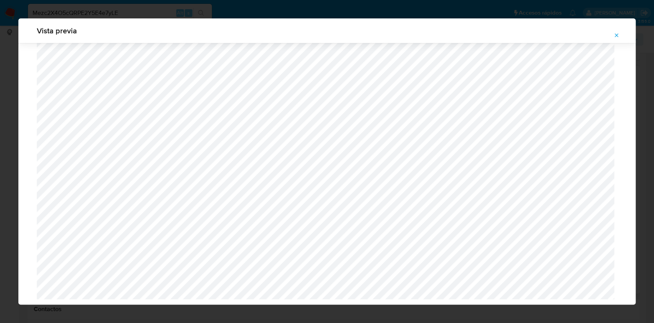
scroll to position [686, 0]
click at [617, 38] on icon "Attachment preview" at bounding box center [617, 35] width 6 height 6
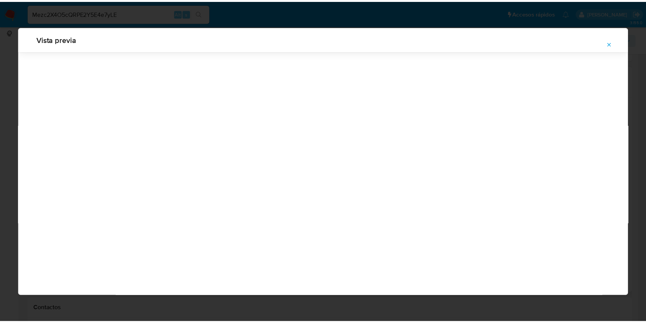
scroll to position [0, 0]
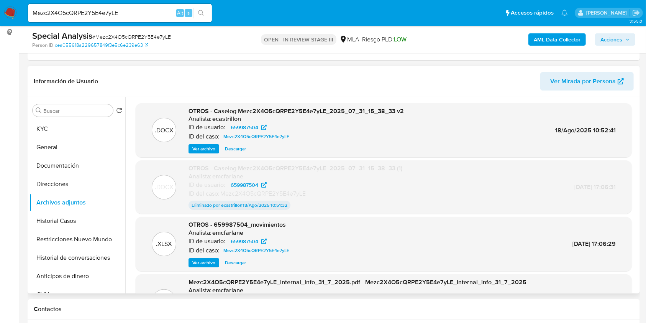
click at [136, 18] on div "Mezc2X4O5cQRPE2Y5E4e7yLE Alt s" at bounding box center [120, 13] width 184 height 18
click at [137, 18] on div "Mezc2X4O5cQRPE2Y5E4e7yLE Alt s" at bounding box center [120, 13] width 184 height 18
click at [144, 15] on input "Mezc2X4O5cQRPE2Y5E4e7yLE" at bounding box center [120, 13] width 184 height 10
paste input "s7FlVUg40ZzcEJOqSaVSq7dW"
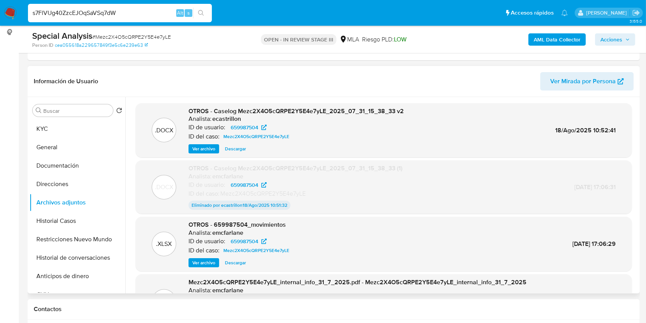
type input "s7FlVUg40ZzcEJOqSaVSq7dW"
click at [208, 13] on button "search-icon" at bounding box center [201, 13] width 16 height 11
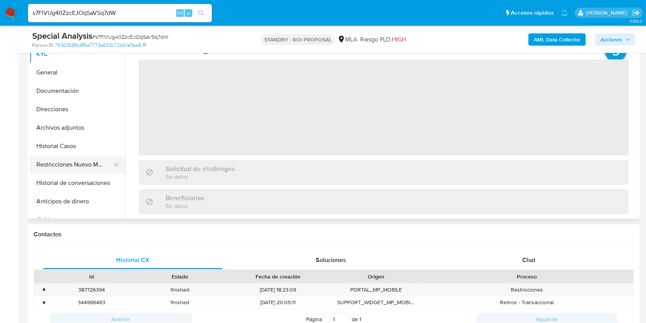
scroll to position [153, 0]
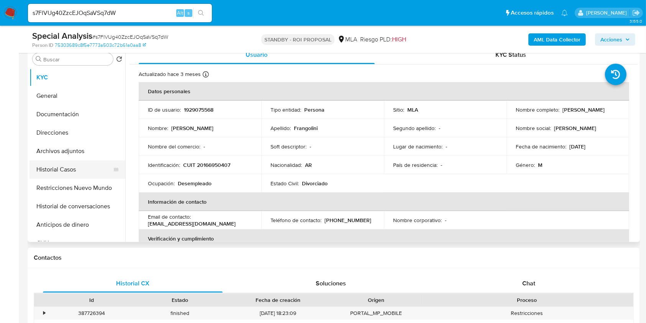
select select "10"
click at [72, 150] on button "Archivos adjuntos" at bounding box center [75, 151] width 90 height 18
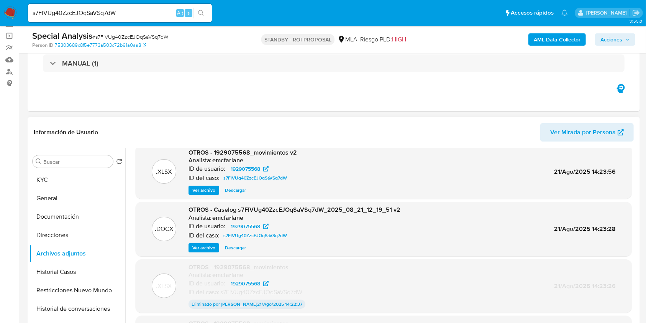
scroll to position [0, 0]
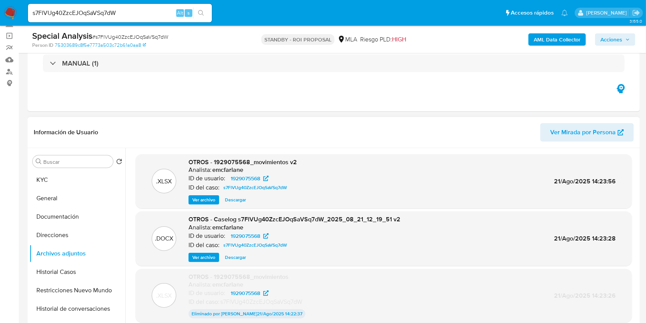
click at [205, 256] on span "Ver archivo" at bounding box center [203, 257] width 23 height 8
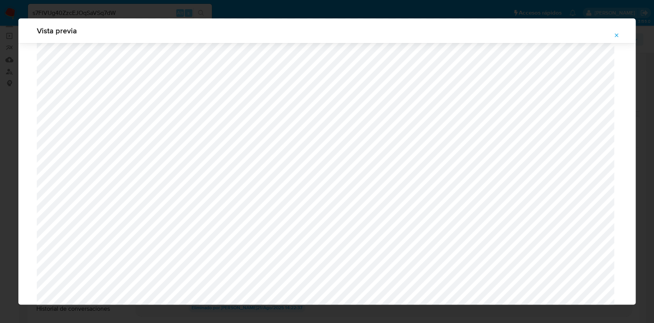
scroll to position [802, 0]
click at [617, 34] on icon "Attachment preview" at bounding box center [616, 34] width 3 height 3
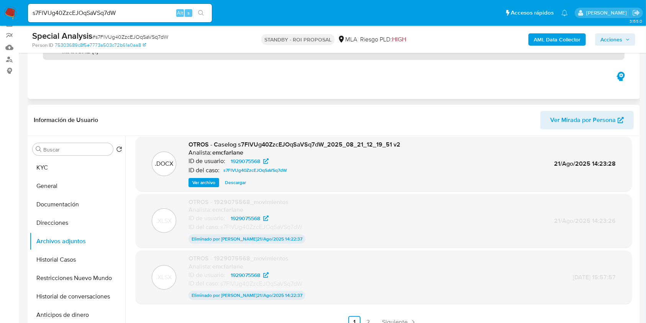
scroll to position [0, 0]
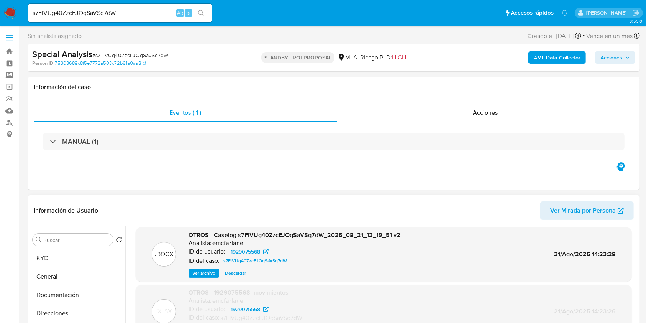
click at [149, 10] on input "s7FlVUg40ZzcEJOqSaVSq7dW" at bounding box center [120, 13] width 184 height 10
click at [148, 13] on input "s7FlVUg40ZzcEJOqSaVSq7dW" at bounding box center [120, 13] width 184 height 10
paste input "vw8RKJ895ZLJmjv864x7S4xj"
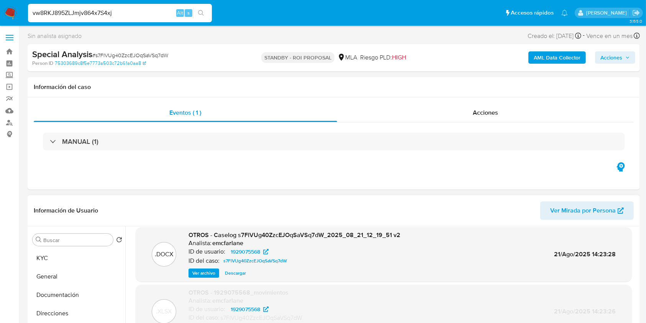
type input "vw8RKJ895ZLJmjv864x7S4xj"
click at [203, 11] on icon "search-icon" at bounding box center [201, 13] width 6 height 6
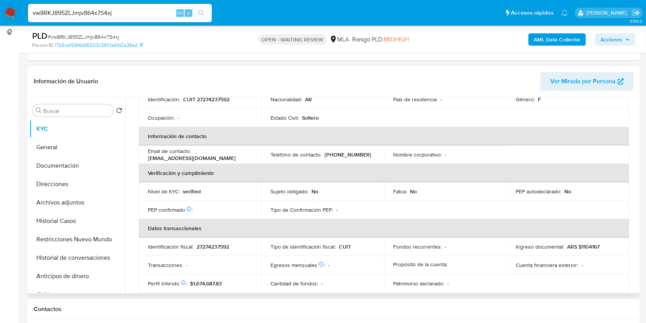
scroll to position [204, 0]
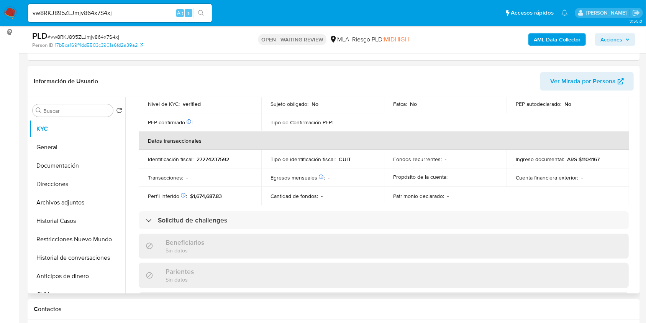
select select "10"
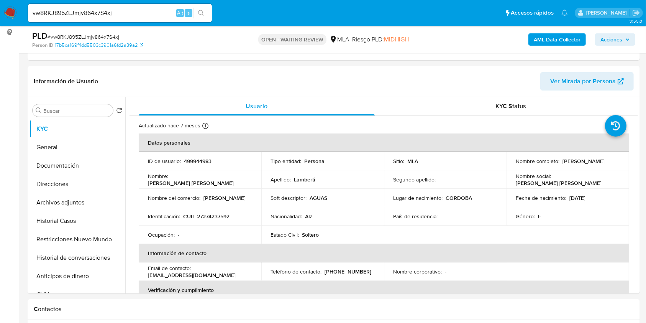
scroll to position [358, 0]
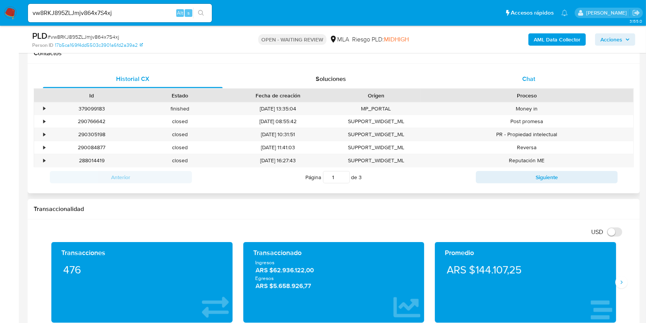
click at [537, 74] on div "Chat" at bounding box center [529, 79] width 180 height 18
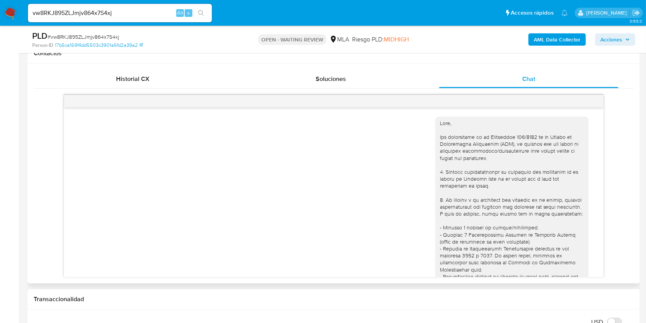
scroll to position [295, 0]
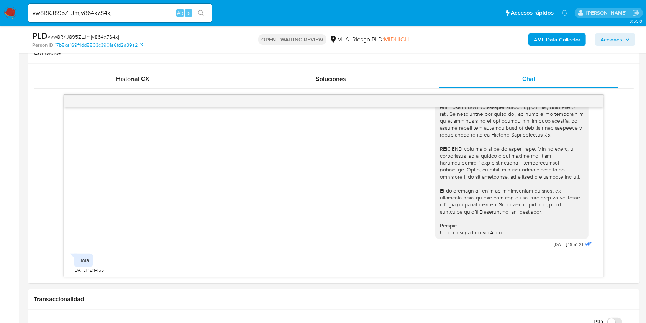
click at [127, 18] on div "vw8RKJ895ZLJmjv864x7S4xj Alt s" at bounding box center [120, 13] width 184 height 18
click at [128, 15] on input "vw8RKJ895ZLJmjv864x7S4xj" at bounding box center [120, 13] width 184 height 10
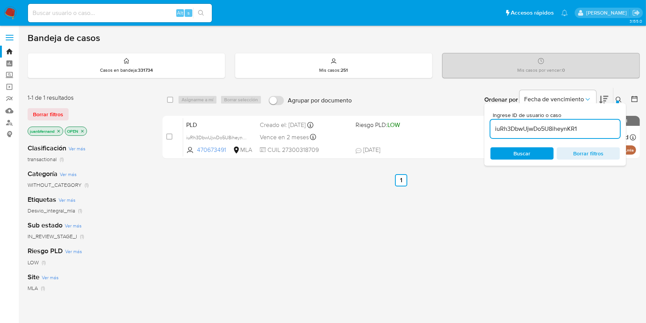
click at [594, 130] on input "iuRh3DbwUjwDo5U8iheynKR1" at bounding box center [555, 129] width 130 height 10
paste input "vw8RKJ895ZLJmjv864x7S4xj"
type input "vw8RKJ895ZLJmjv864x7S4xj"
click at [169, 98] on input "checkbox" at bounding box center [170, 100] width 6 height 6
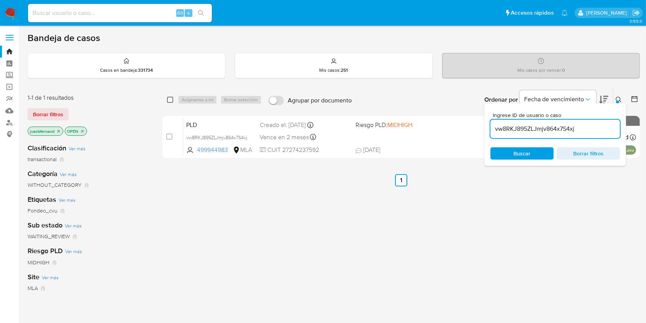
checkbox input "true"
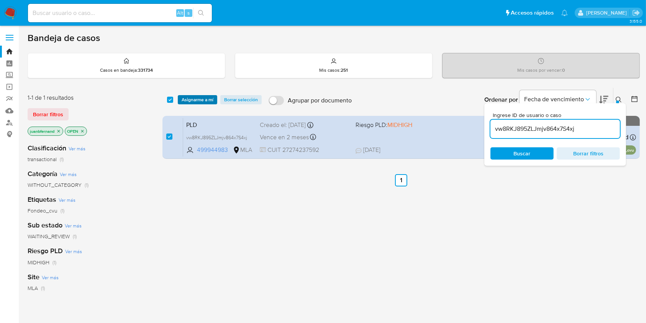
click at [198, 100] on span "Asignarme a mí" at bounding box center [198, 100] width 32 height 8
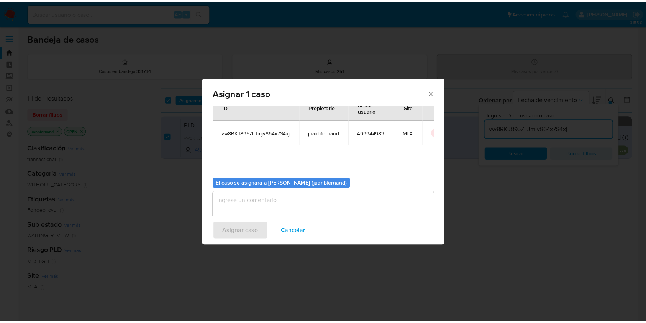
scroll to position [39, 0]
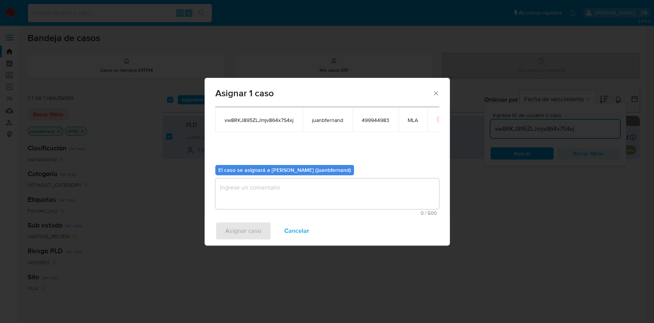
click at [283, 190] on textarea "assign-modal" at bounding box center [327, 193] width 224 height 31
click at [244, 228] on span "Asignar caso" at bounding box center [243, 230] width 36 height 17
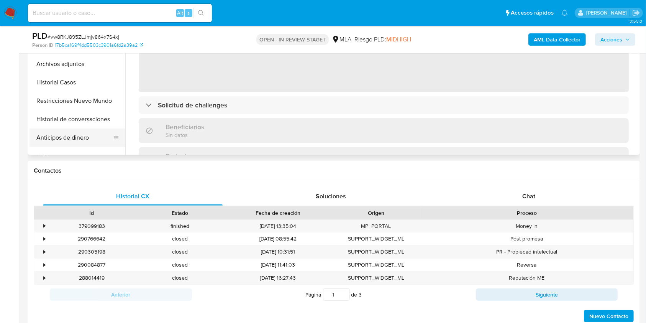
scroll to position [255, 0]
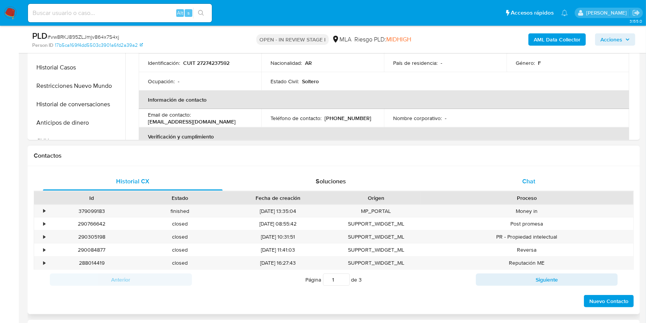
select select "10"
click at [518, 185] on div "Chat" at bounding box center [529, 181] width 180 height 18
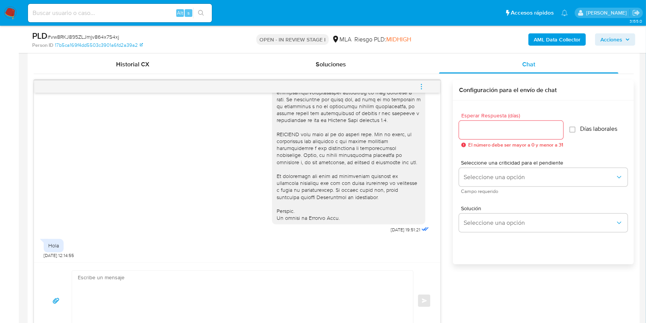
scroll to position [408, 0]
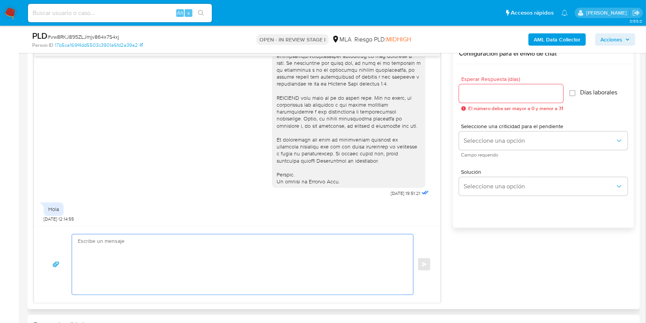
click at [98, 250] on textarea at bounding box center [241, 264] width 326 height 60
click at [215, 281] on textarea at bounding box center [241, 264] width 326 height 60
paste textarea "Lore. Ipsumdolo sit am consectetu adi elit. Se doeiusmodte in utlabor etdolorem…"
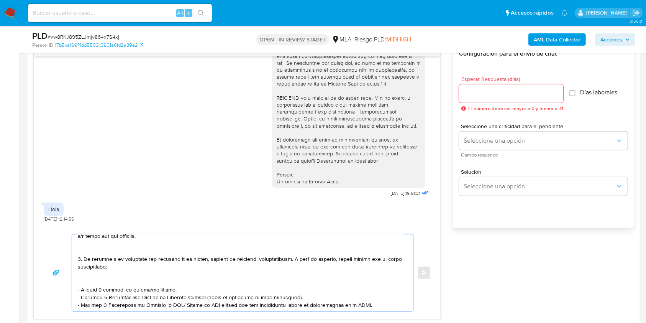
scroll to position [0, 0]
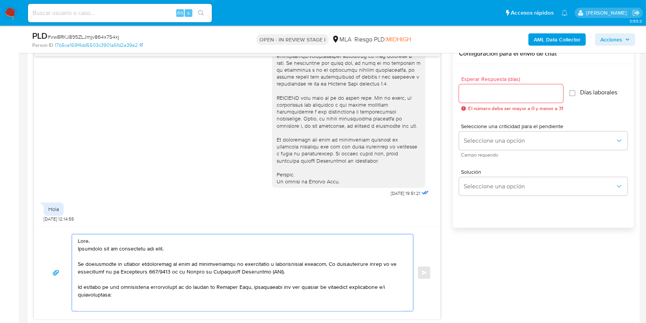
click at [167, 249] on textarea at bounding box center [241, 272] width 326 height 77
drag, startPoint x: 166, startPoint y: 249, endPoint x: 68, endPoint y: 244, distance: 98.3
click at [68, 244] on div "Enviar" at bounding box center [237, 272] width 388 height 77
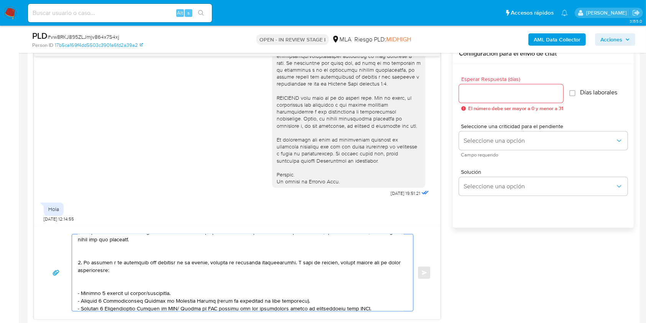
scroll to position [102, 0]
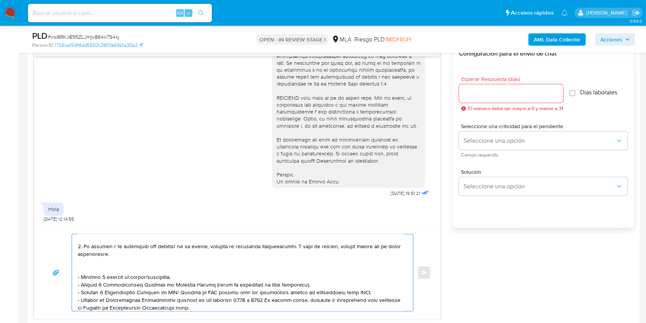
click at [149, 267] on textarea at bounding box center [241, 272] width 326 height 77
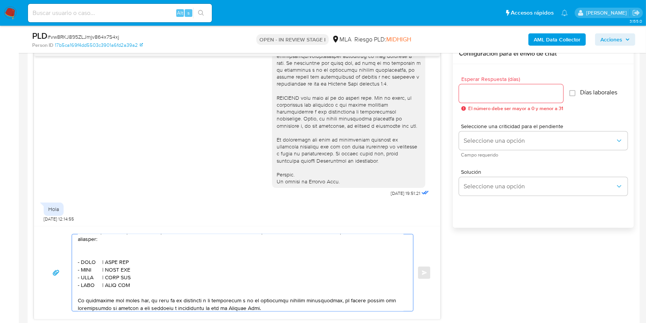
scroll to position [255, 0]
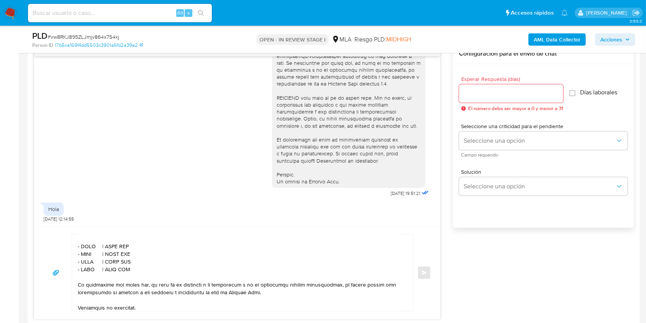
click at [89, 243] on textarea at bounding box center [241, 272] width 326 height 77
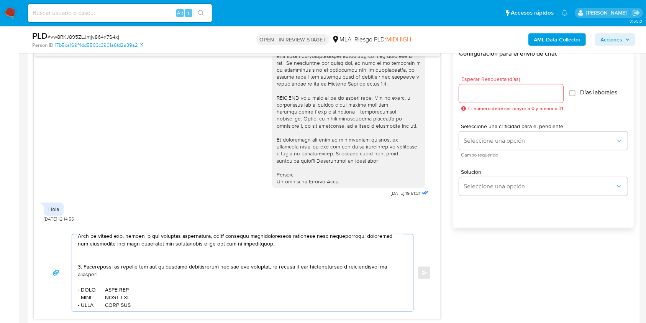
click at [89, 295] on textarea at bounding box center [241, 272] width 326 height 77
paste textarea "[PERSON_NAME]"
click at [157, 294] on textarea at bounding box center [241, 272] width 326 height 77
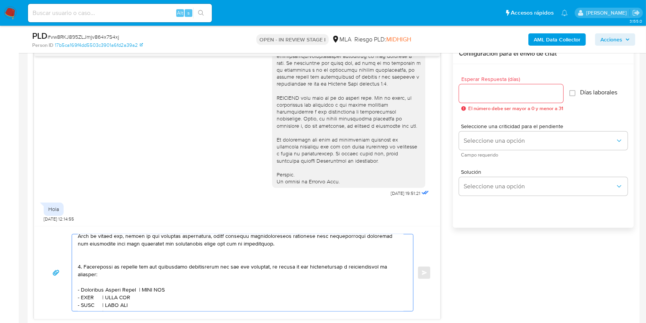
paste textarea "20160826119"
click at [86, 302] on textarea at bounding box center [241, 272] width 326 height 77
paste textarea "[PERSON_NAME]"
click at [159, 301] on textarea at bounding box center [241, 272] width 326 height 77
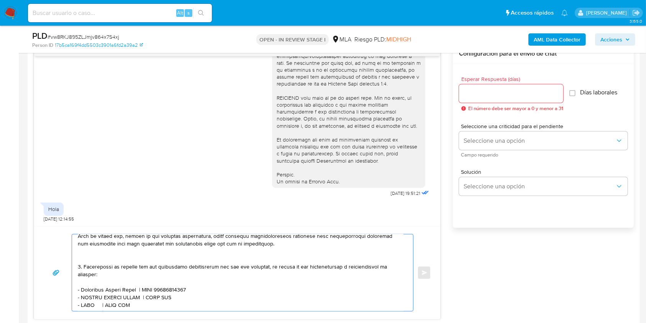
click at [159, 301] on textarea at bounding box center [241, 272] width 326 height 77
paste textarea "27261126929"
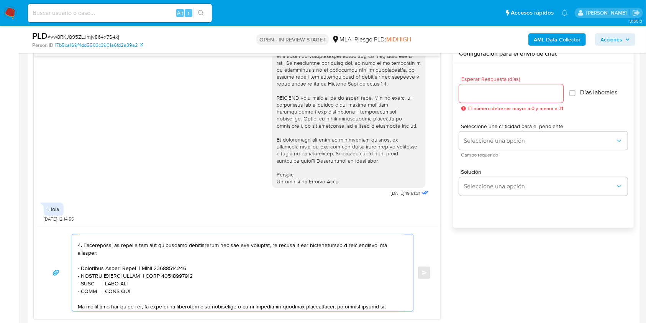
scroll to position [255, 0]
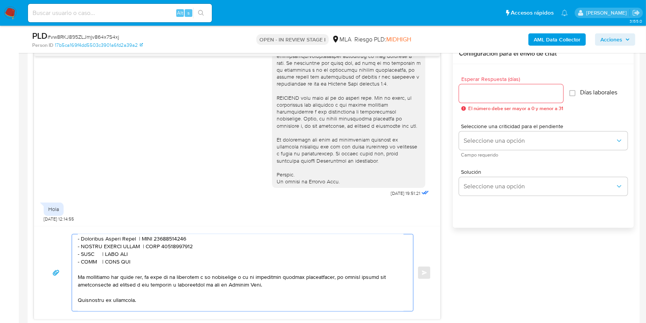
click at [87, 258] on textarea at bounding box center [241, 272] width 326 height 77
paste textarea "ISSIDORO [PERSON_NAME] [PERSON_NAME]"
click at [180, 261] on textarea at bounding box center [241, 272] width 326 height 77
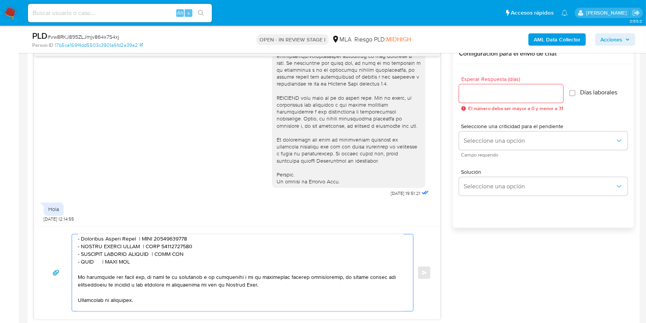
paste textarea "20252462148"
click at [89, 266] on textarea at bounding box center [241, 272] width 326 height 77
paste textarea "[PERSON_NAME]"
click at [155, 266] on textarea at bounding box center [241, 272] width 326 height 77
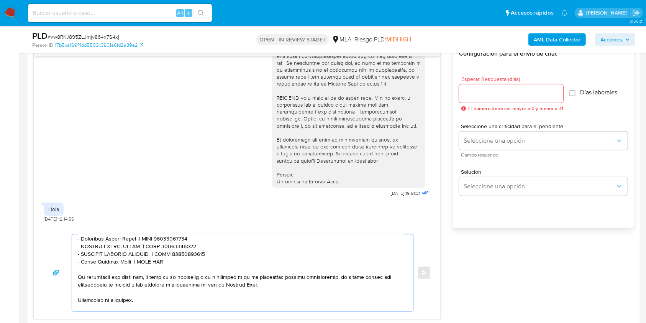
click at [155, 266] on textarea at bounding box center [241, 272] width 326 height 77
paste textarea "20312521742"
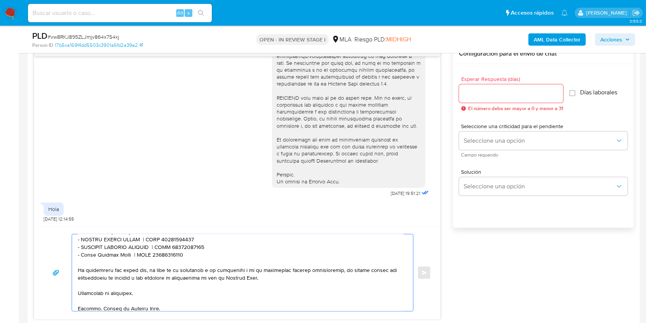
scroll to position [281, 0]
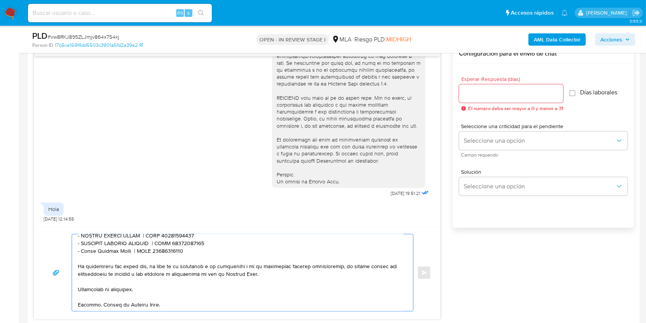
click at [194, 279] on textarea at bounding box center [241, 272] width 326 height 77
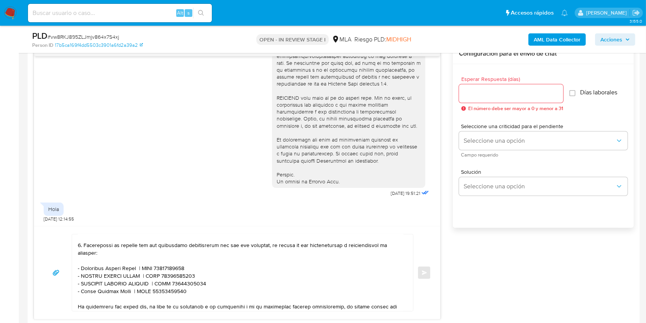
scroll to position [204, 0]
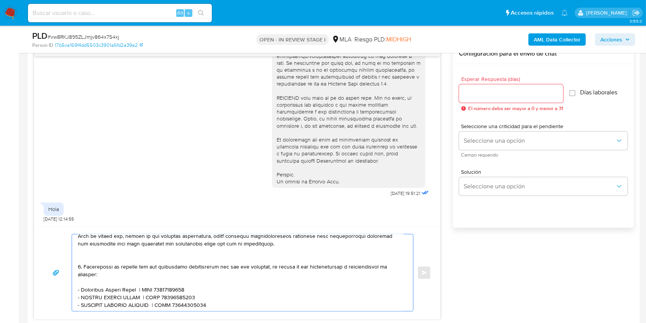
click at [94, 289] on textarea at bounding box center [241, 272] width 326 height 77
paste textarea "Jugadon Cordoba"
click at [169, 287] on textarea at bounding box center [241, 272] width 326 height 77
click at [169, 293] on textarea at bounding box center [241, 272] width 326 height 77
paste textarea "30605979048"
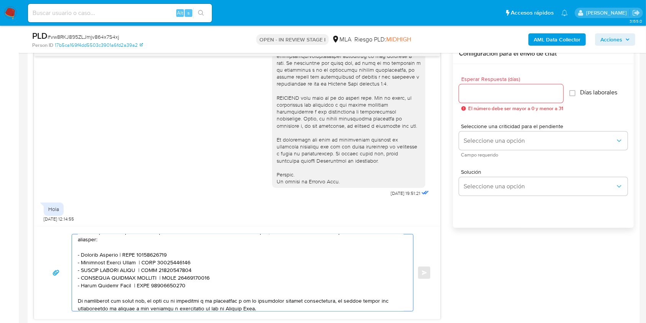
scroll to position [255, 0]
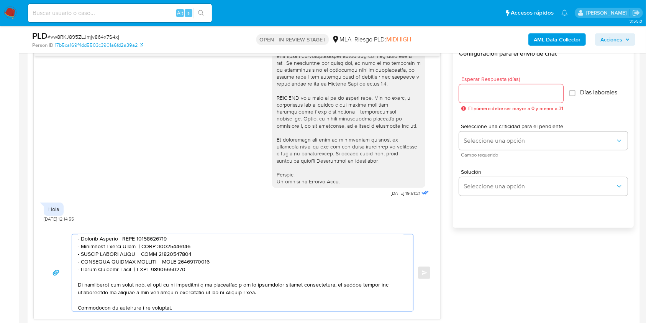
type textarea "Lore. Ip dolorsitame co adipisc elitseddoei te inci ut laboreetdolor ma aliquae…"
click at [499, 87] on div at bounding box center [511, 93] width 104 height 18
click at [498, 94] on input "Esperar Respuesta (días)" at bounding box center [511, 94] width 104 height 10
type input "1"
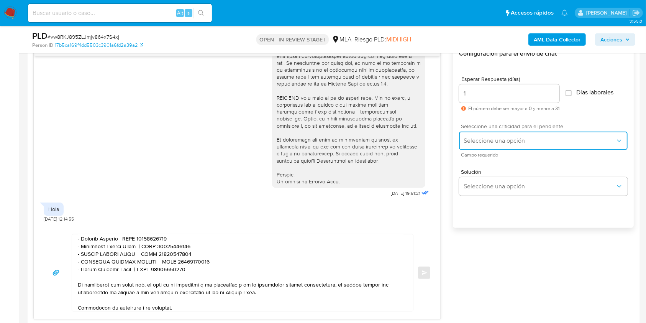
click at [487, 141] on span "Seleccione una opción" at bounding box center [540, 141] width 152 height 8
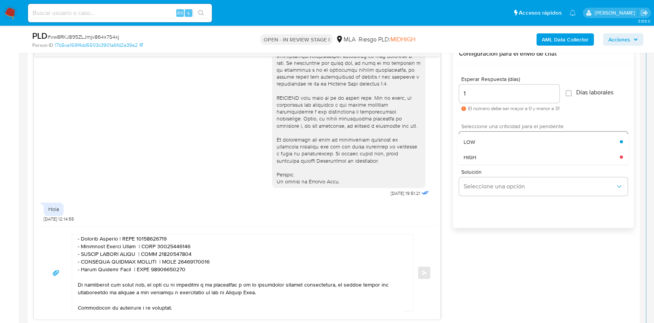
click at [487, 156] on div "HIGH" at bounding box center [542, 156] width 156 height 15
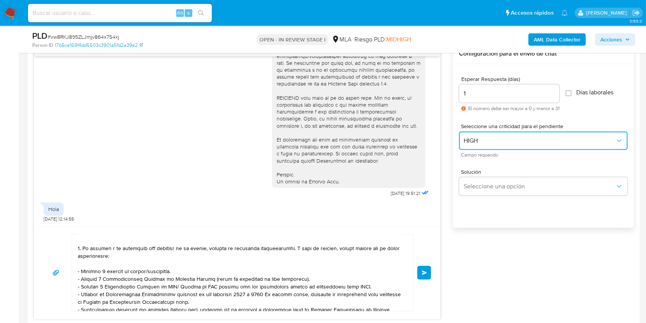
scroll to position [0, 0]
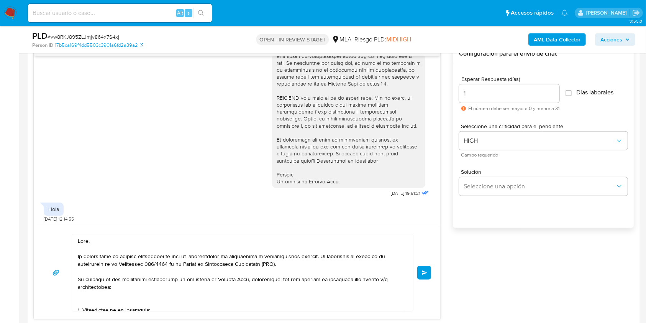
click at [423, 267] on button "Enviar" at bounding box center [424, 273] width 14 height 14
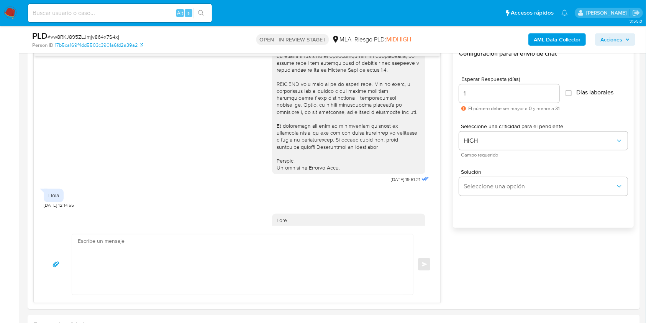
scroll to position [735, 0]
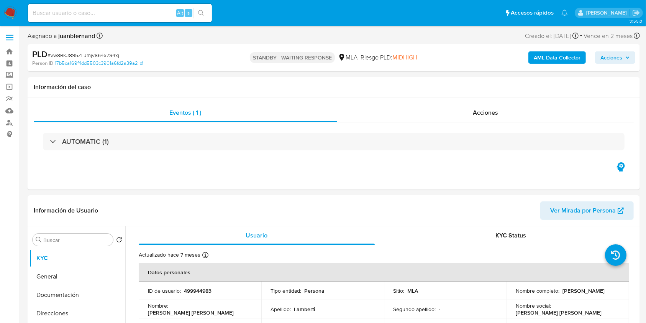
select select "10"
click at [144, 19] on div "Alt s" at bounding box center [120, 13] width 184 height 18
click at [150, 12] on input at bounding box center [120, 13] width 184 height 10
paste input "iCIq3YEj3fUrIDbl4vYR3rgB"
type input "iCIq3YEj3fUrIDbl4vYR3rgB"
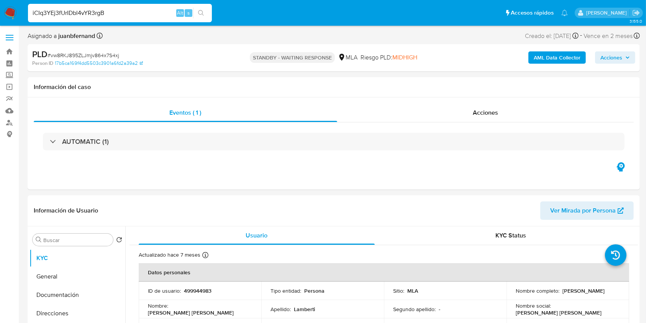
click at [203, 12] on icon "search-icon" at bounding box center [201, 13] width 6 height 6
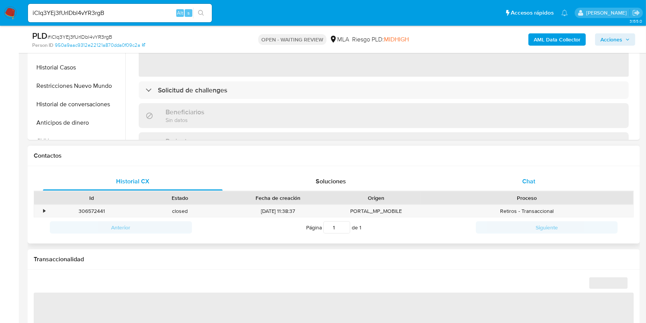
click at [494, 176] on div "Chat" at bounding box center [529, 181] width 180 height 18
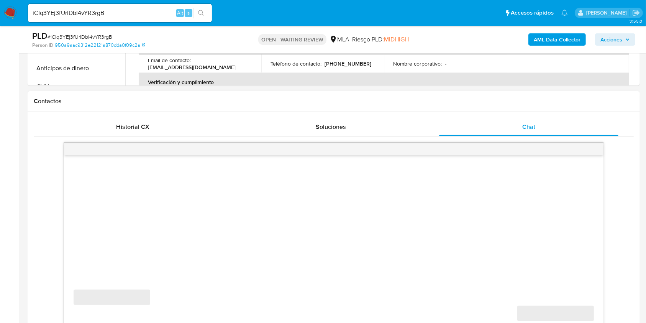
scroll to position [358, 0]
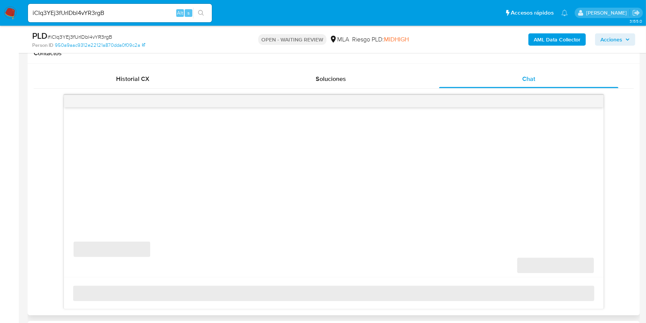
select select "10"
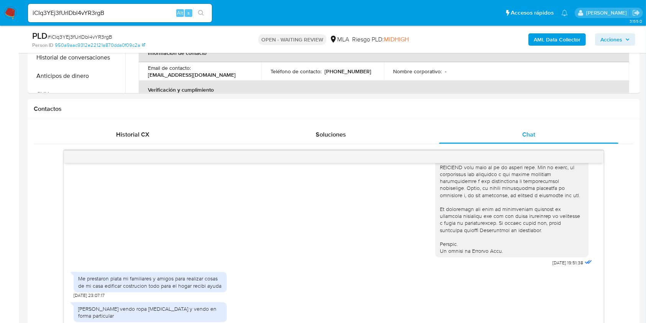
scroll to position [255, 0]
